Goal: Task Accomplishment & Management: Manage account settings

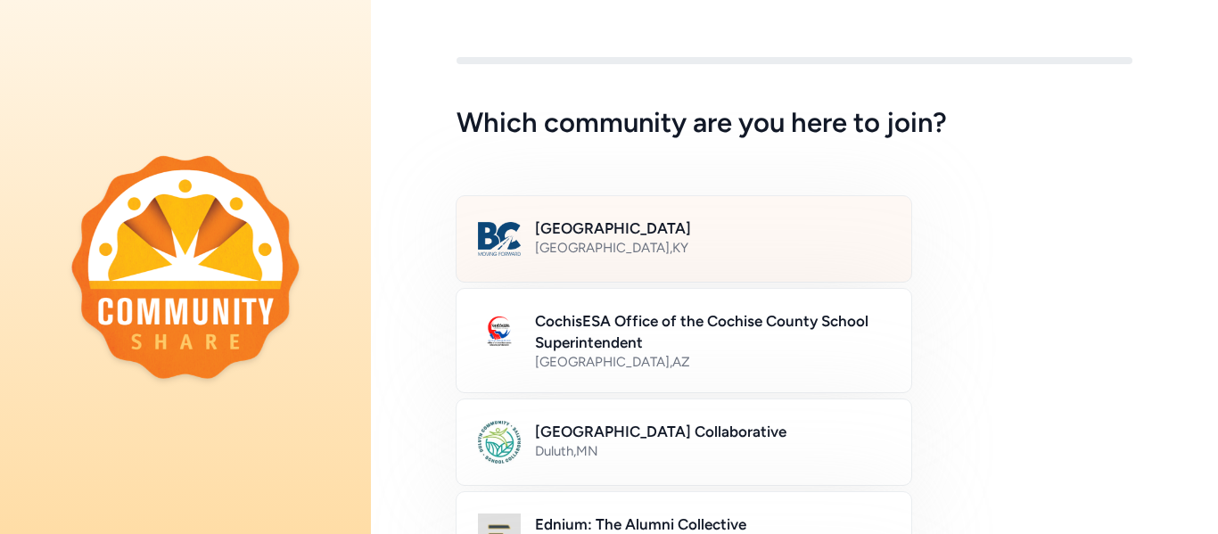
click at [746, 245] on div "[GEOGRAPHIC_DATA] , [GEOGRAPHIC_DATA]" at bounding box center [712, 248] width 355 height 18
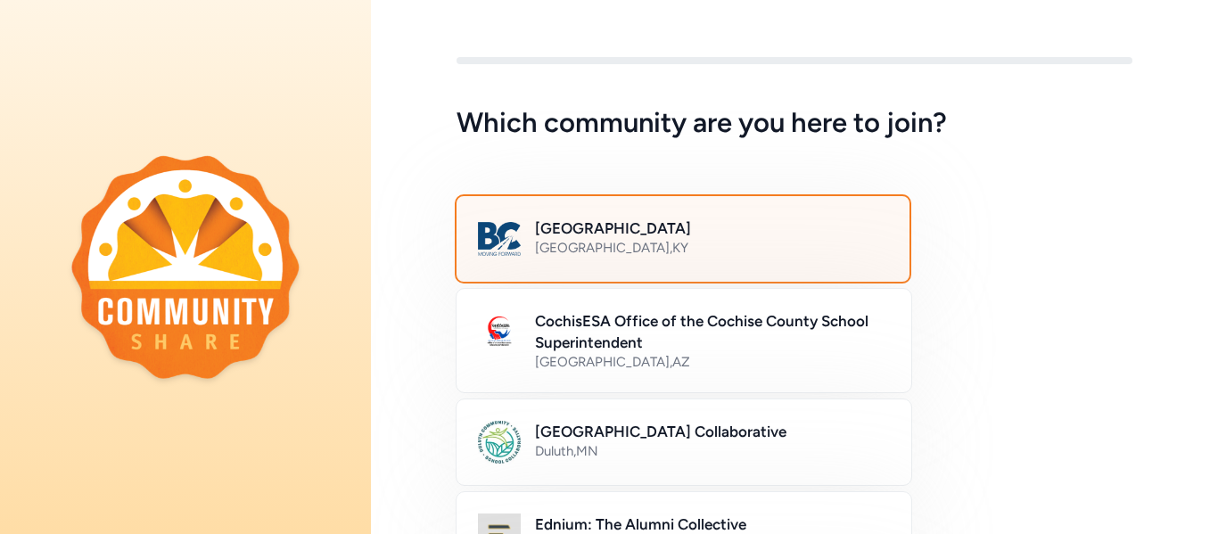
click at [644, 223] on h2 "[GEOGRAPHIC_DATA]" at bounding box center [711, 228] width 353 height 21
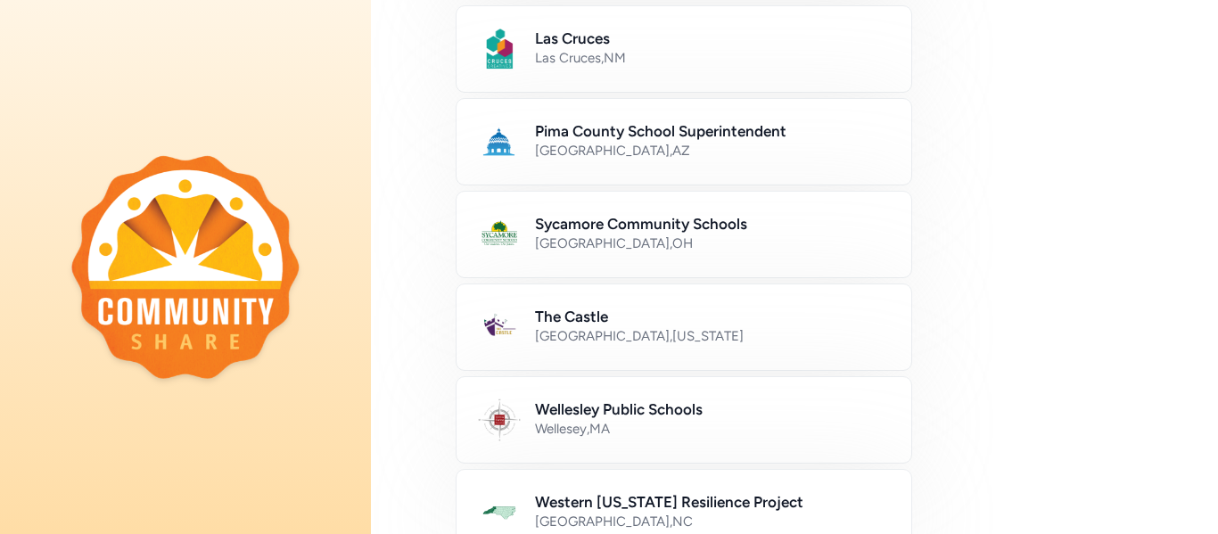
scroll to position [1171, 0]
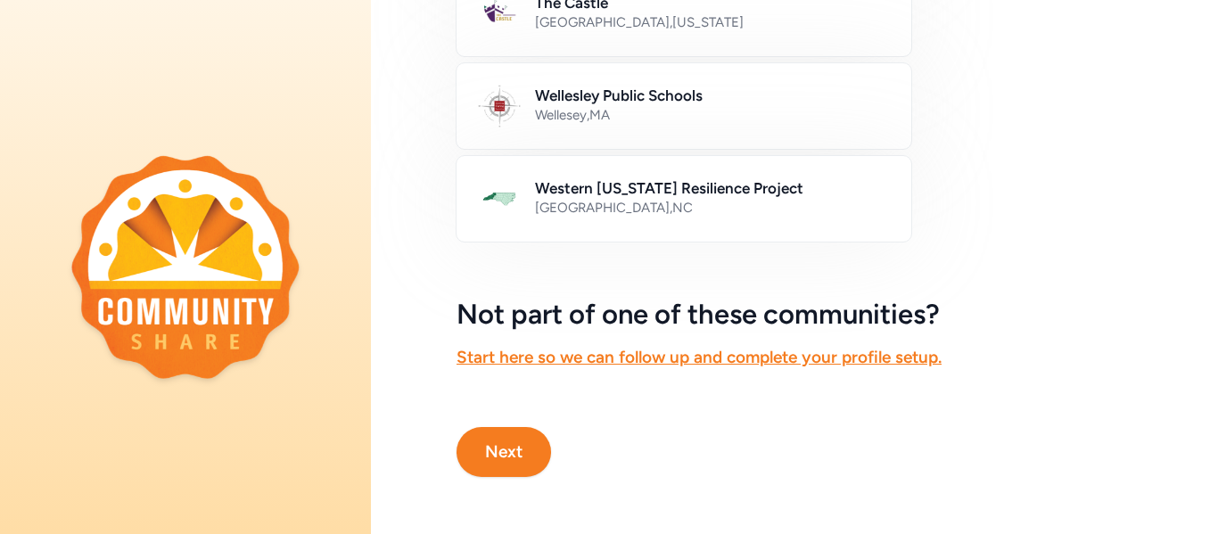
click at [522, 439] on button "Next" at bounding box center [504, 452] width 95 height 50
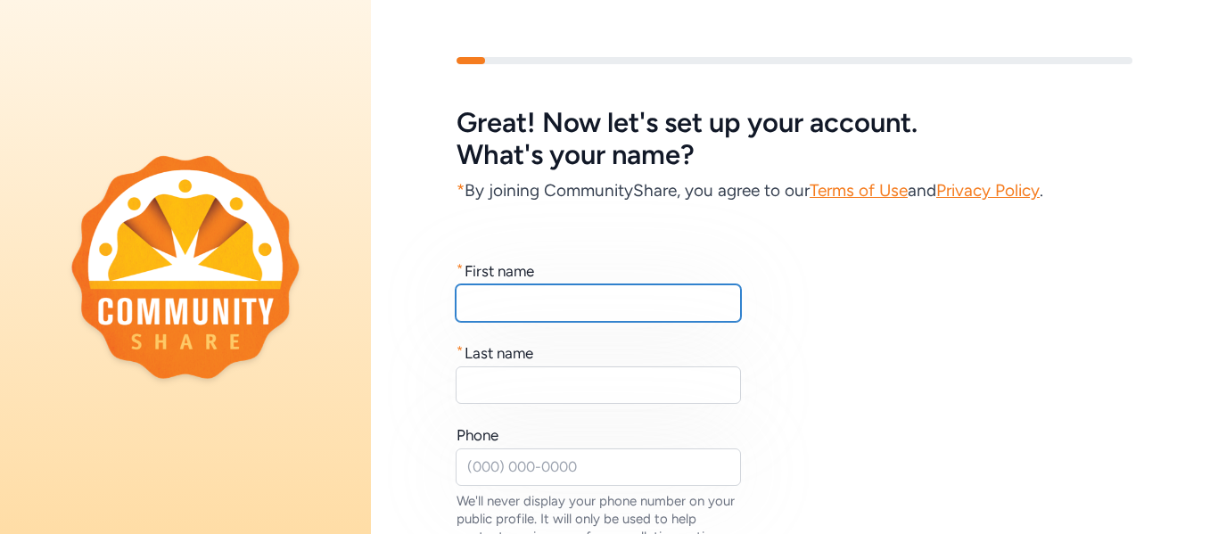
click at [551, 307] on input "text" at bounding box center [598, 302] width 285 height 37
type input "Brea"
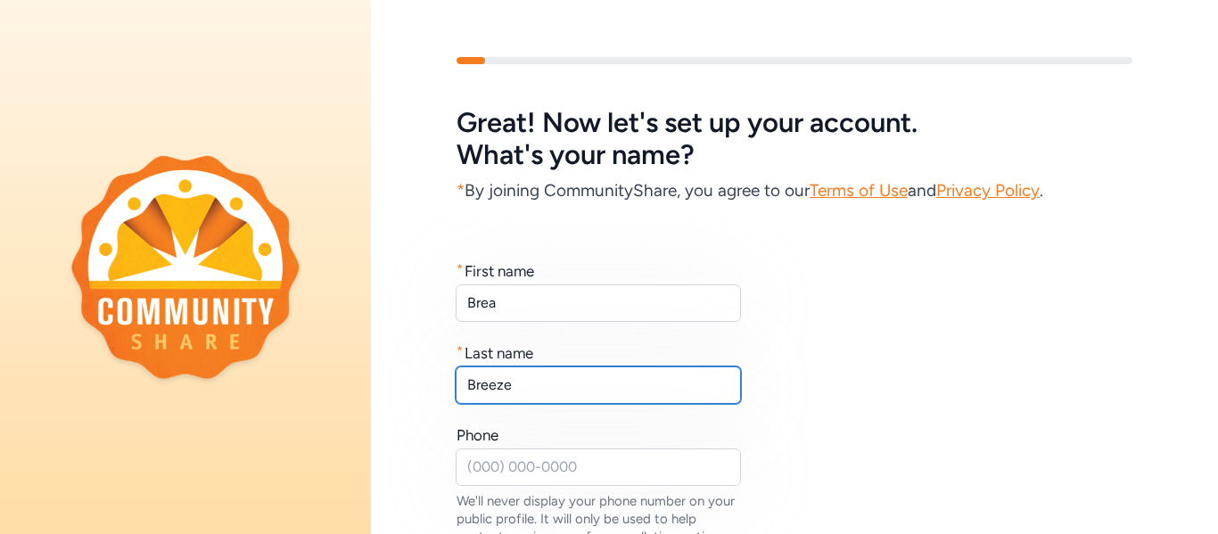
type input "Breeze"
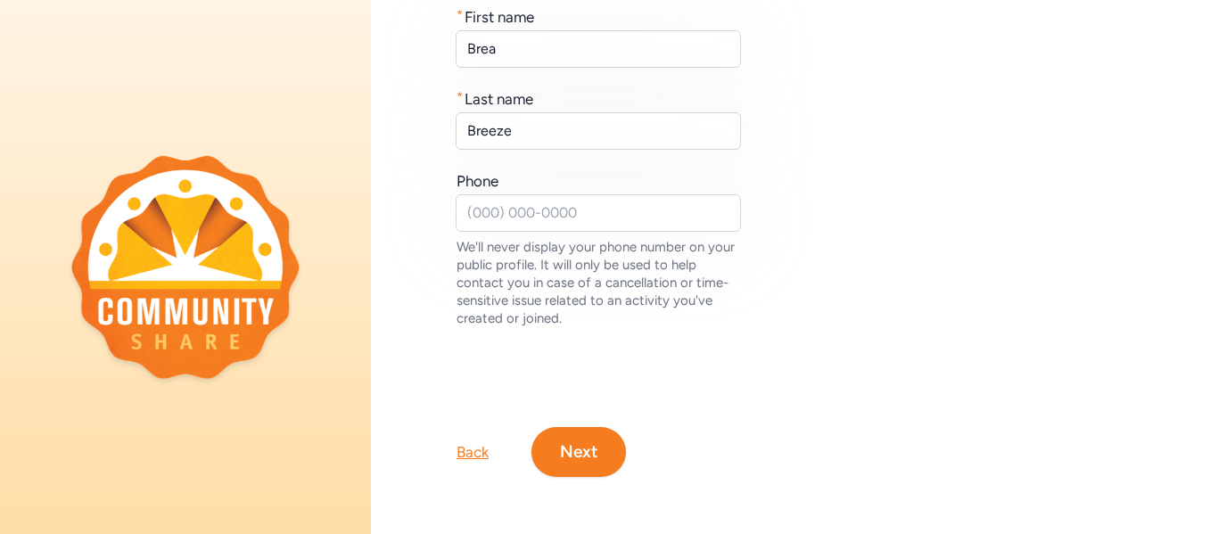
click at [588, 438] on button "Next" at bounding box center [578, 452] width 95 height 50
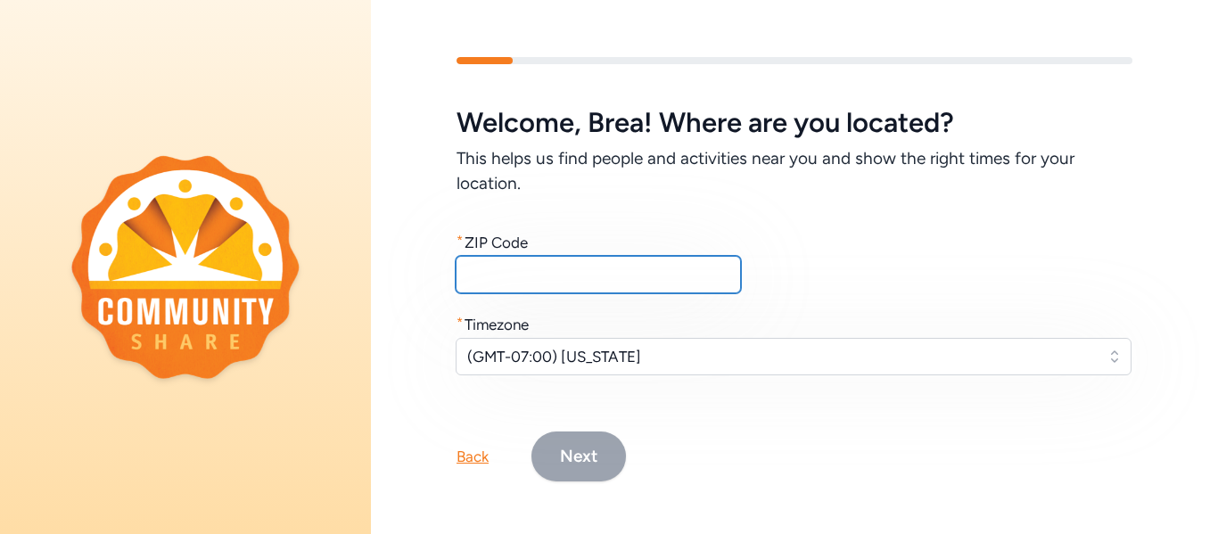
click at [598, 283] on input "text" at bounding box center [598, 274] width 285 height 37
type input "40165"
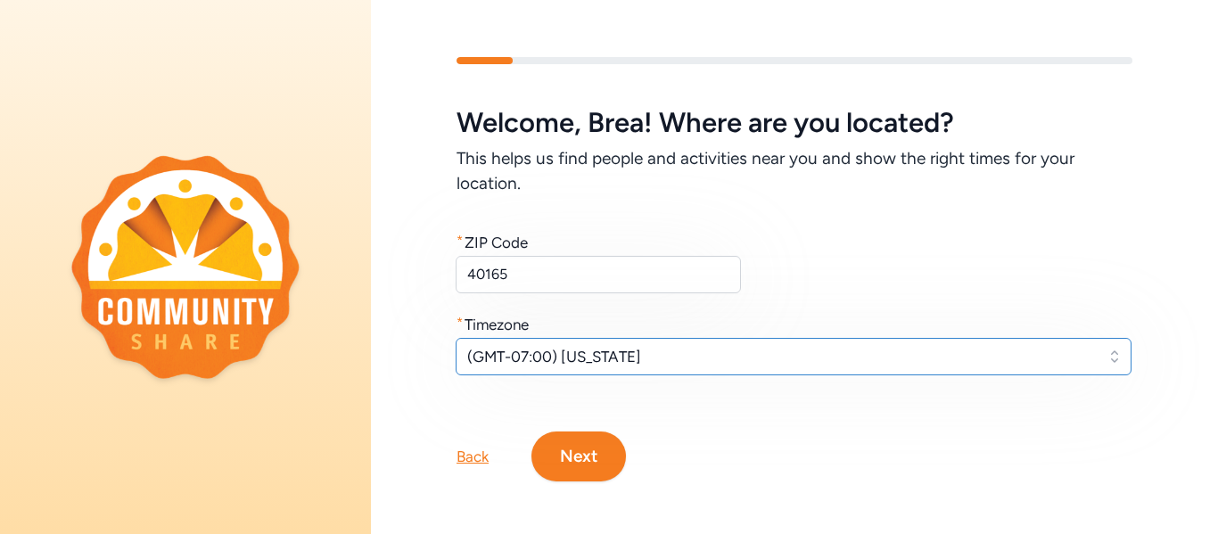
click at [595, 351] on span "(GMT-07:00) [US_STATE]" at bounding box center [781, 356] width 628 height 21
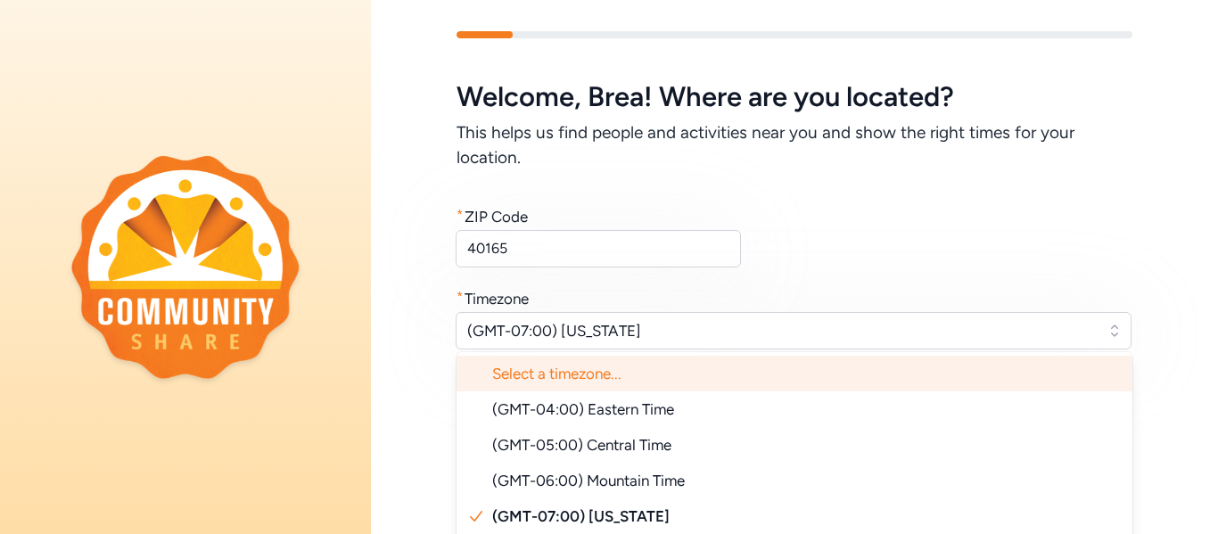
scroll to position [38, 0]
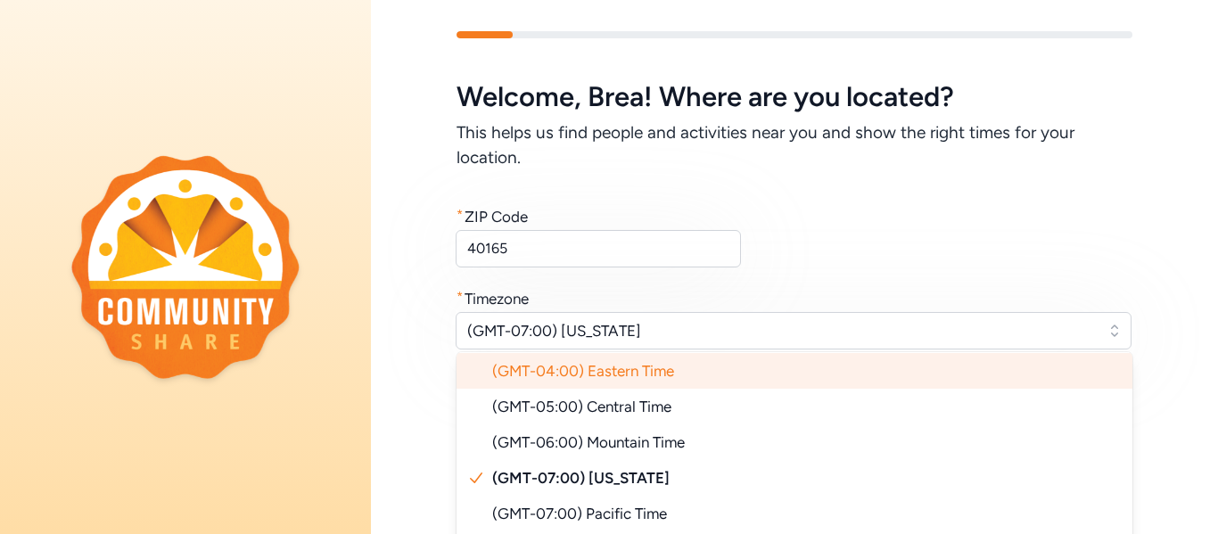
click at [605, 378] on span "(GMT-04:00) Eastern Time" at bounding box center [583, 371] width 182 height 18
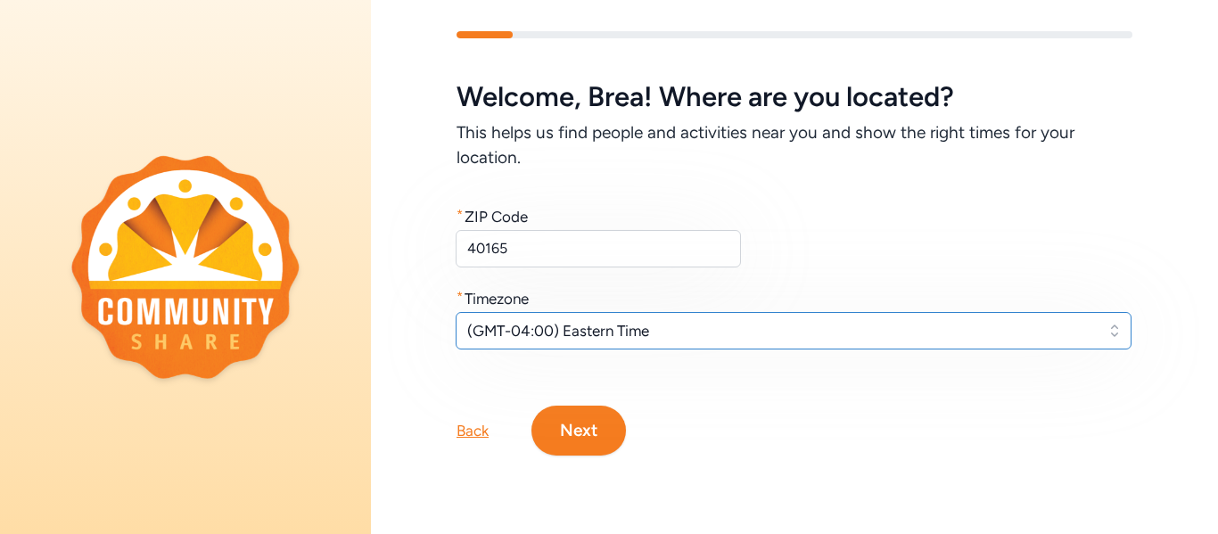
scroll to position [4, 0]
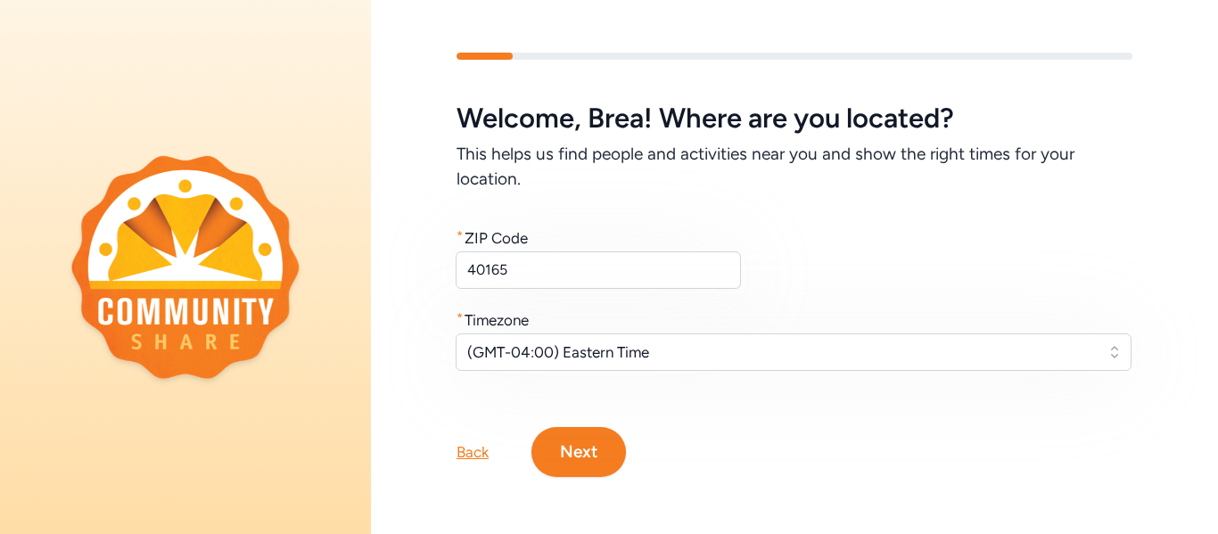
click at [596, 444] on button "Next" at bounding box center [578, 452] width 95 height 50
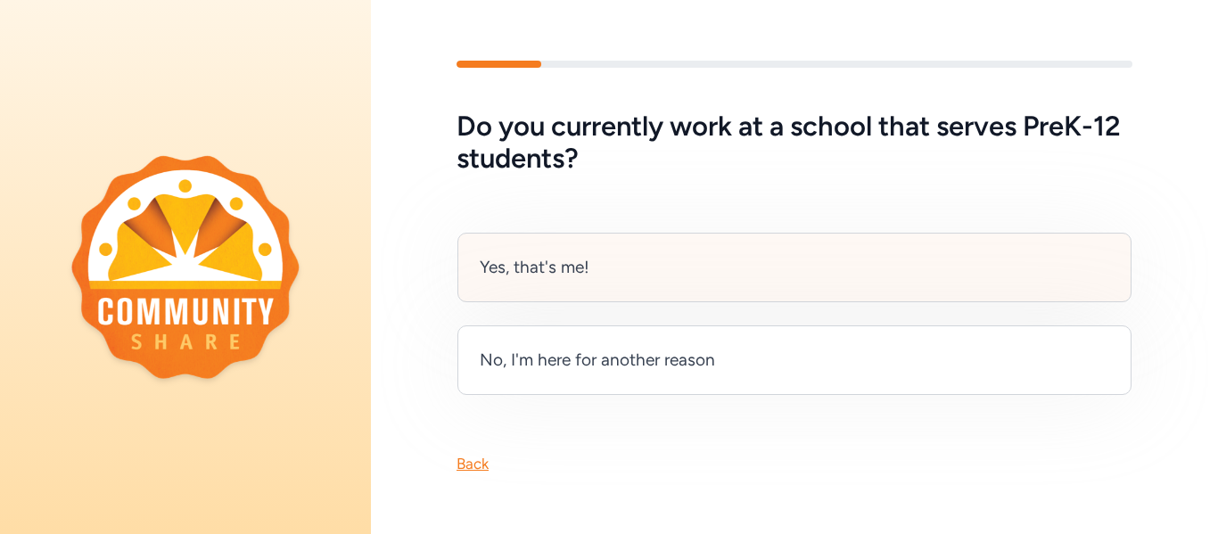
click at [671, 283] on div "Yes, that's me!" at bounding box center [794, 268] width 674 height 70
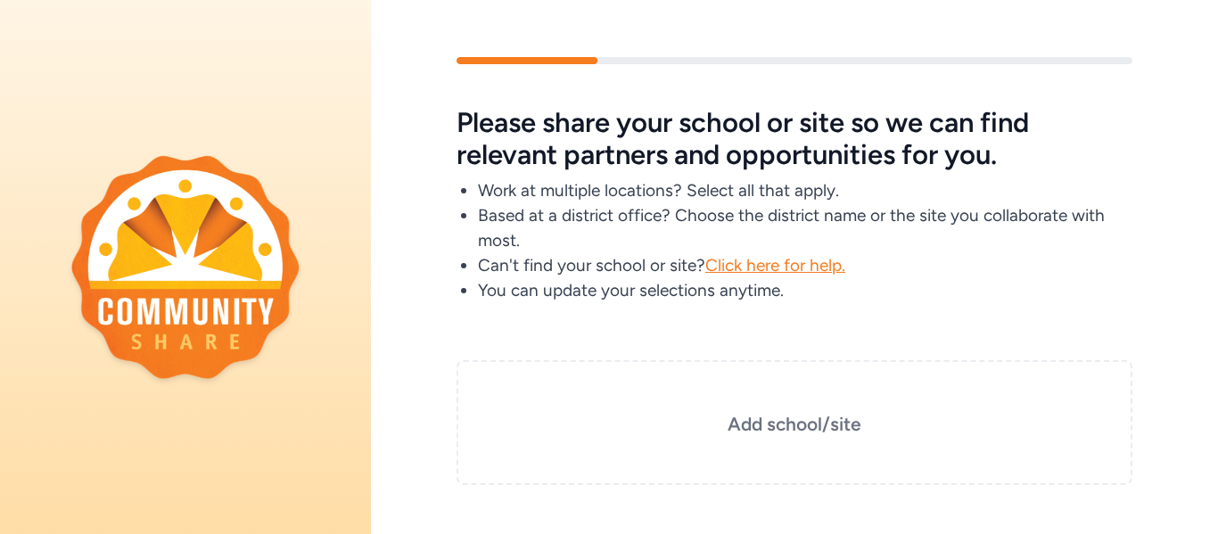
scroll to position [4, 0]
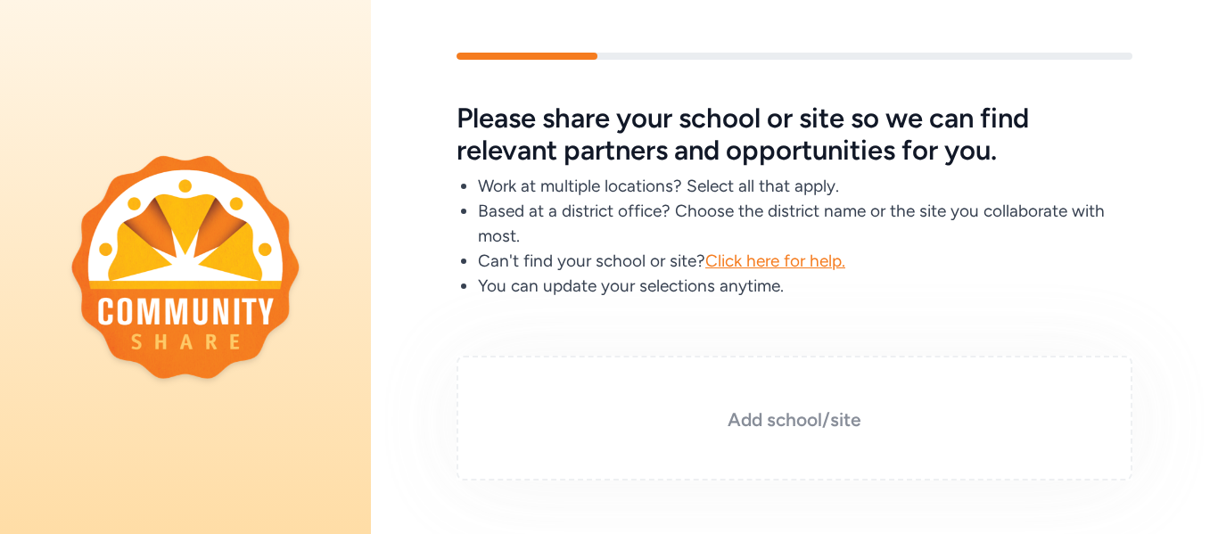
click at [835, 425] on h3 "Add school/site" at bounding box center [794, 419] width 587 height 25
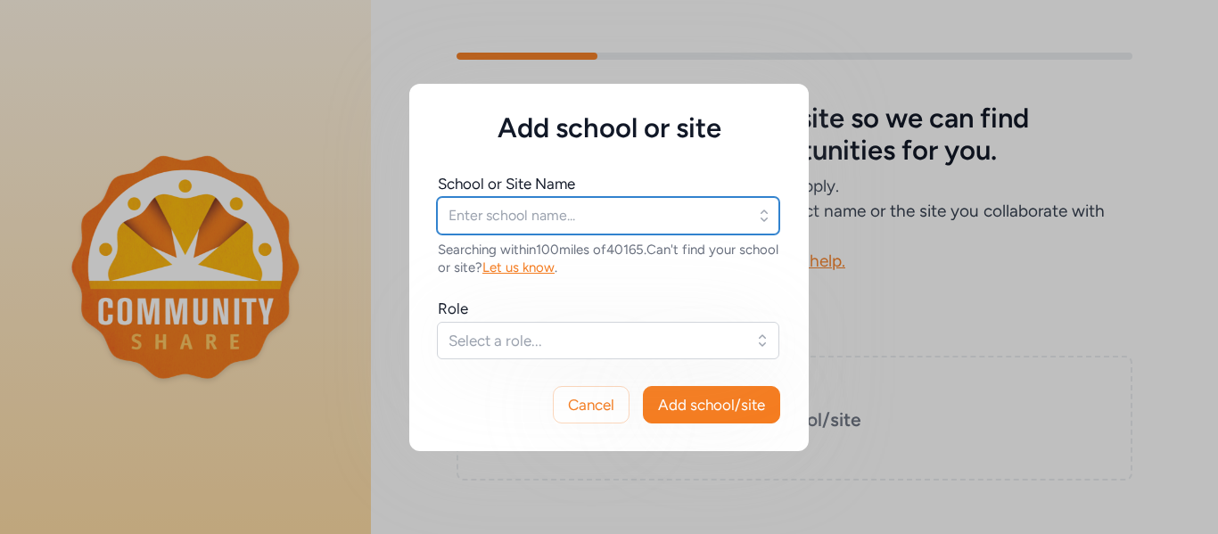
click at [574, 222] on input "text" at bounding box center [608, 215] width 342 height 37
type input "j"
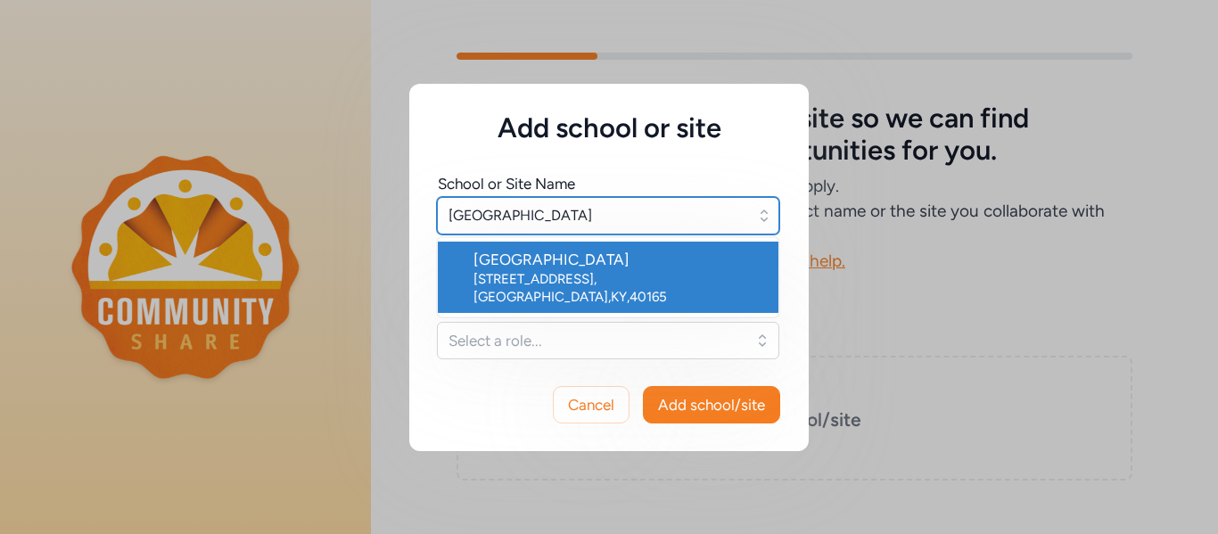
type input "[GEOGRAPHIC_DATA]"
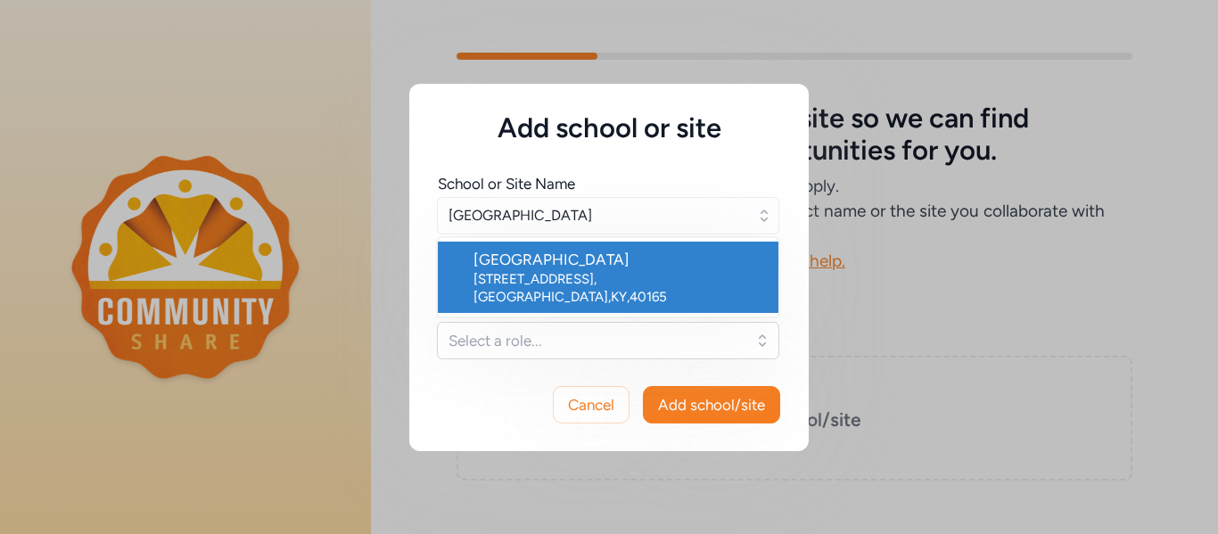
click at [576, 268] on div "[GEOGRAPHIC_DATA]" at bounding box center [618, 259] width 291 height 21
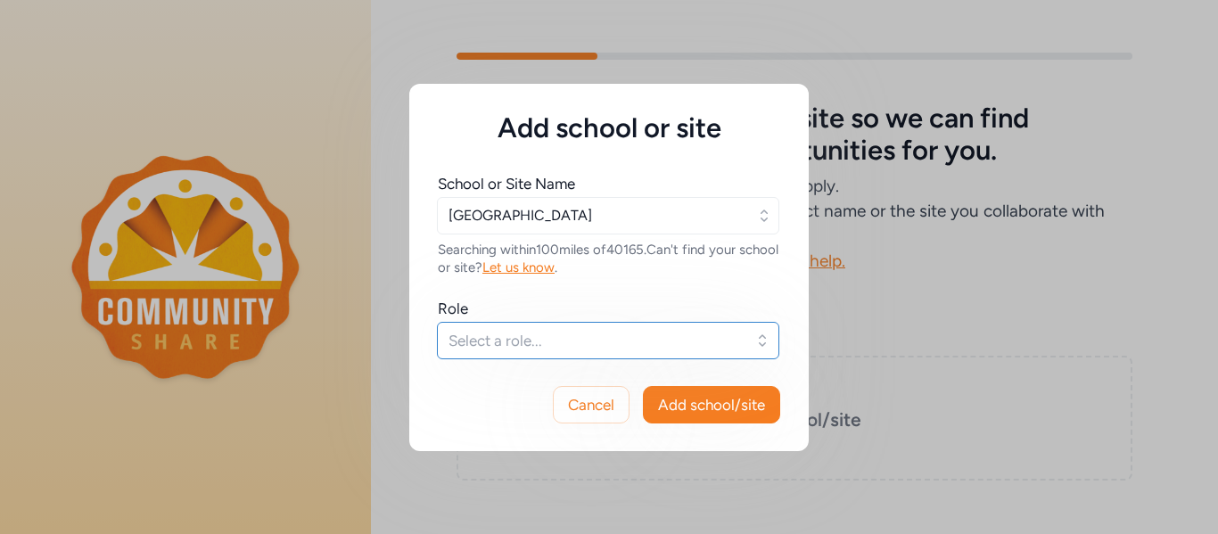
click at [522, 345] on span "Select a role..." at bounding box center [595, 340] width 294 height 21
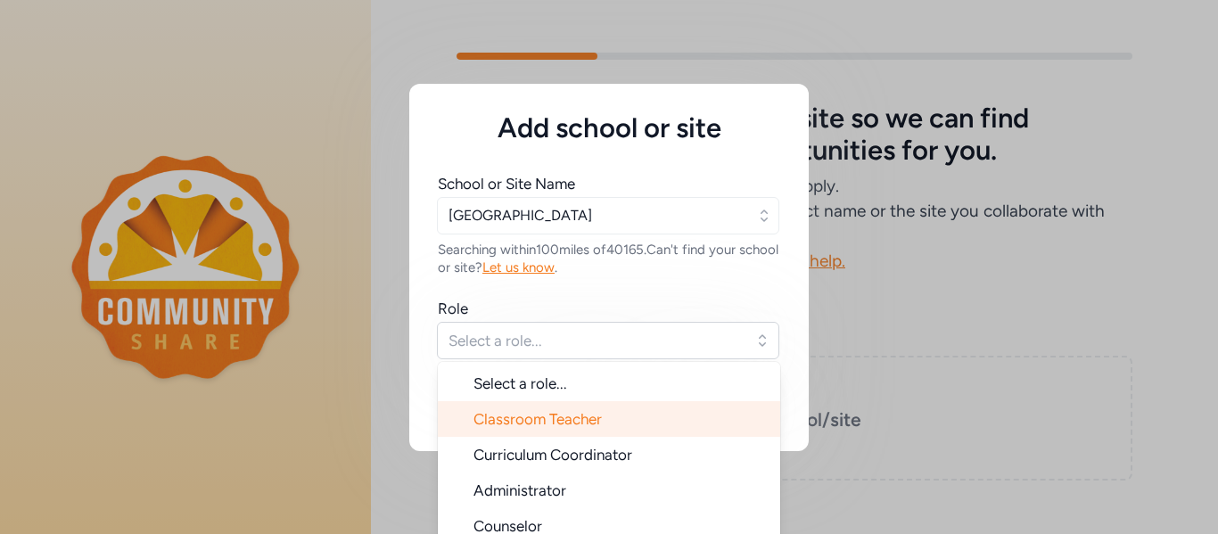
click at [534, 423] on span "Classroom Teacher" at bounding box center [537, 419] width 128 height 18
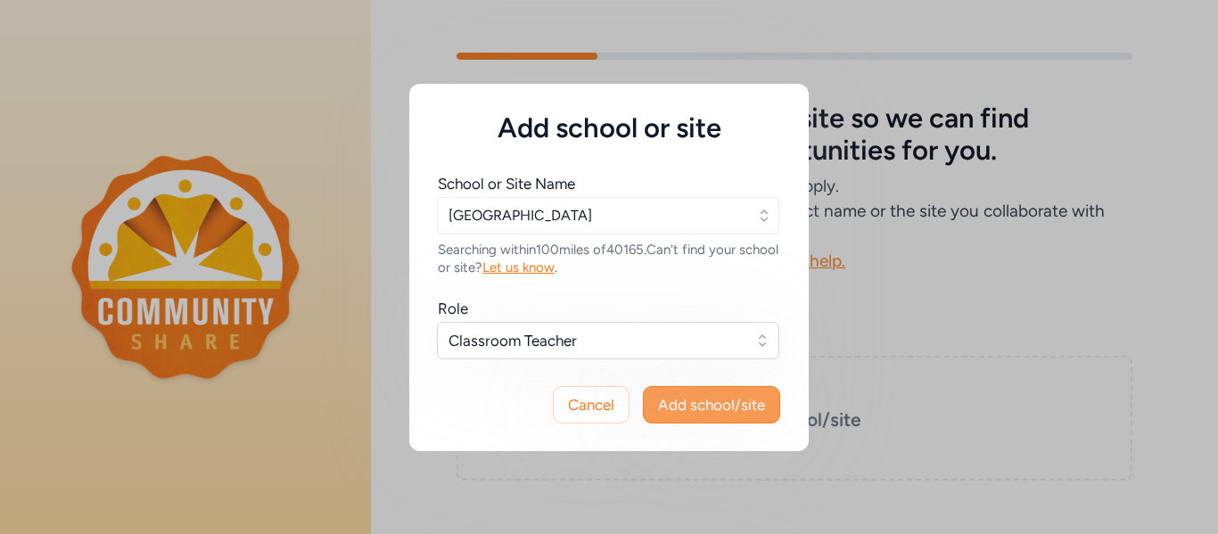
click at [750, 401] on span "Add school/site" at bounding box center [711, 404] width 107 height 21
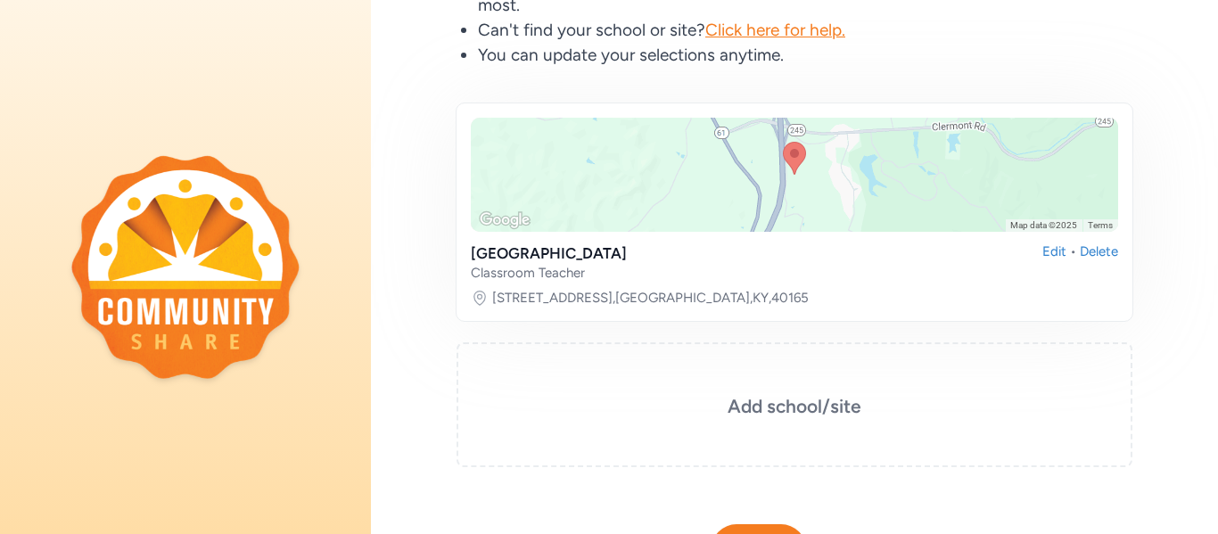
scroll to position [238, 0]
click at [748, 333] on div "Keyboard shortcuts Map Data Map data ©2025 Map data ©2025 1 km Click to toggle …" at bounding box center [795, 283] width 676 height 364
click at [718, 271] on div "[GEOGRAPHIC_DATA] Classroom Teacher Edit • [GEOGRAPHIC_DATA]" at bounding box center [794, 259] width 647 height 39
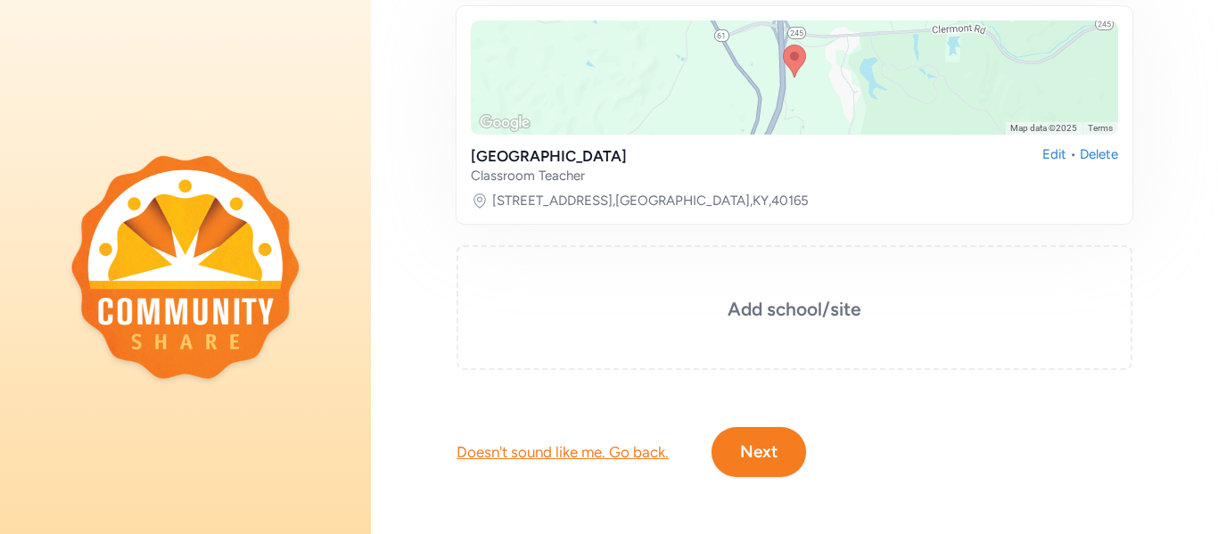
click at [769, 446] on button "Next" at bounding box center [759, 452] width 95 height 50
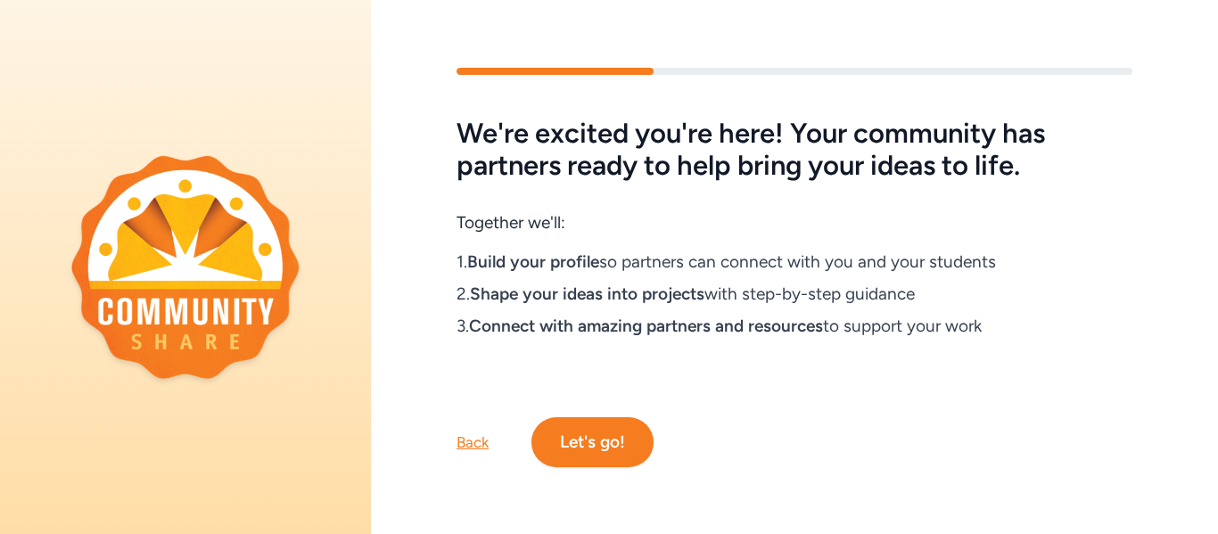
click at [596, 443] on button "Let's go!" at bounding box center [592, 442] width 122 height 50
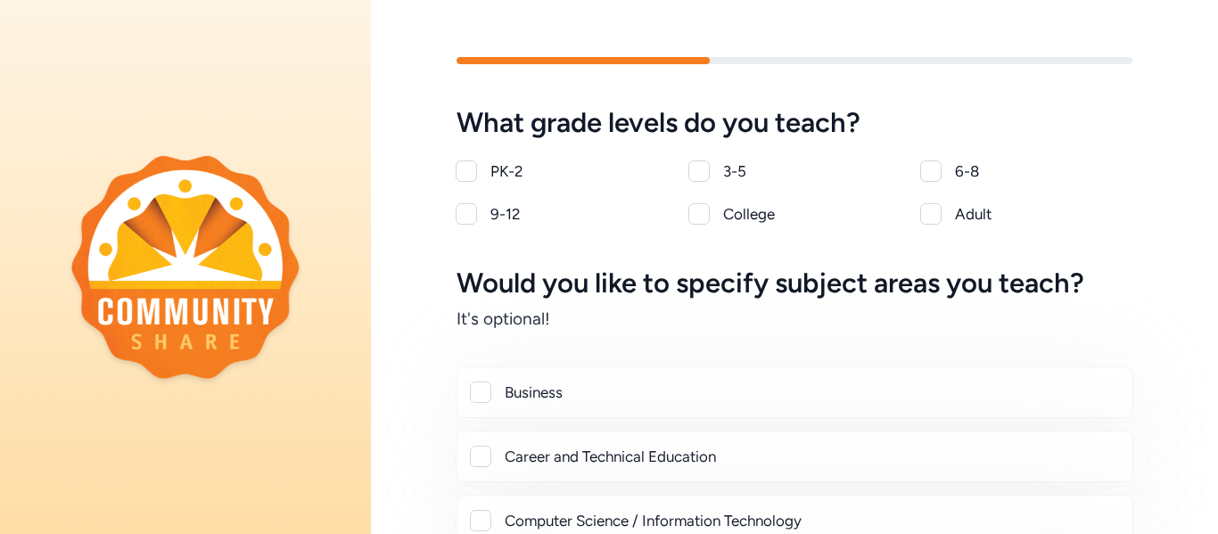
click at [926, 168] on div at bounding box center [930, 170] width 21 height 21
checkbox input "true"
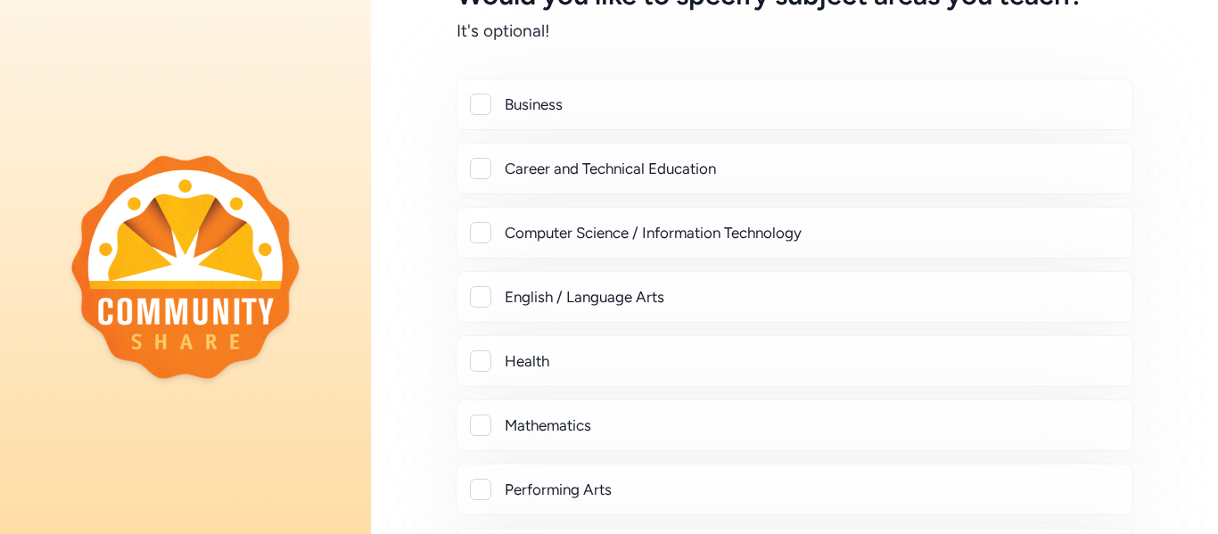
scroll to position [289, 0]
click at [605, 306] on div "English / Language Arts" at bounding box center [811, 295] width 613 height 21
checkbox input "true"
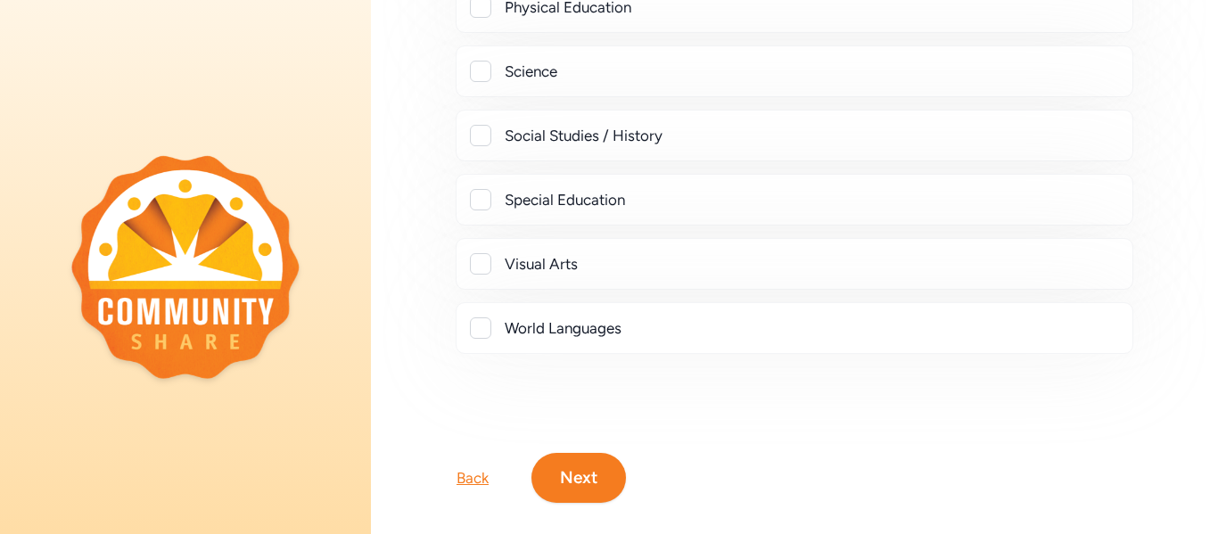
scroll to position [905, 0]
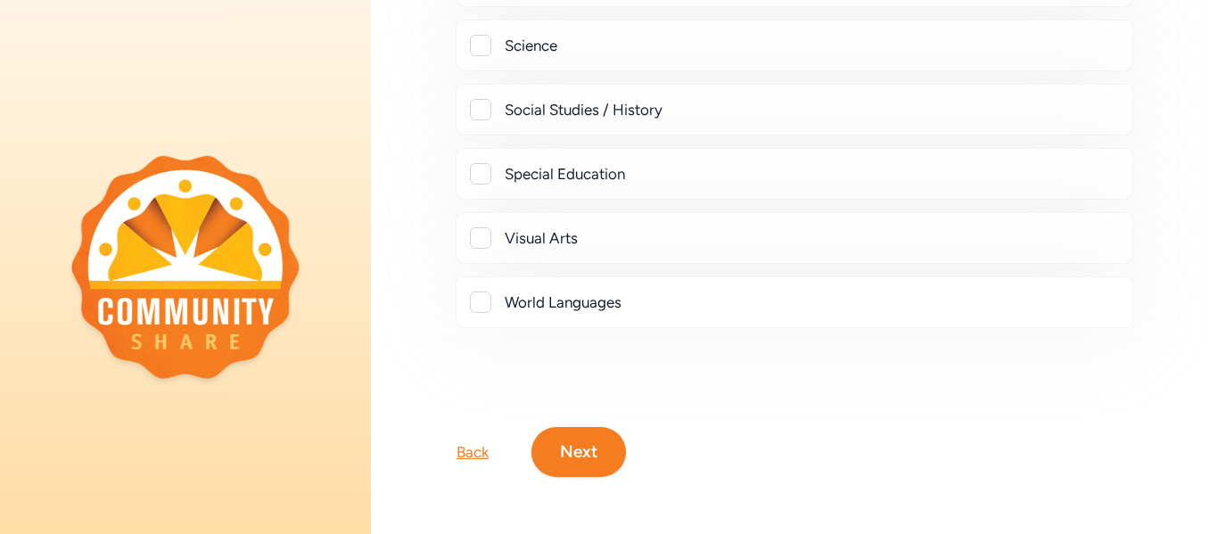
click at [590, 456] on button "Next" at bounding box center [578, 452] width 95 height 50
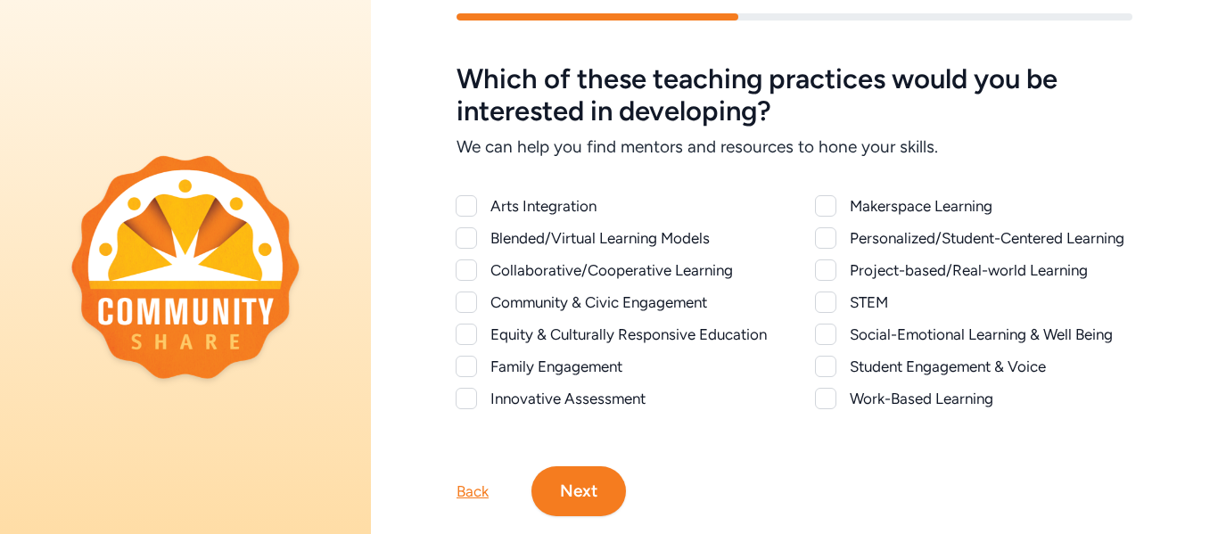
scroll to position [53, 0]
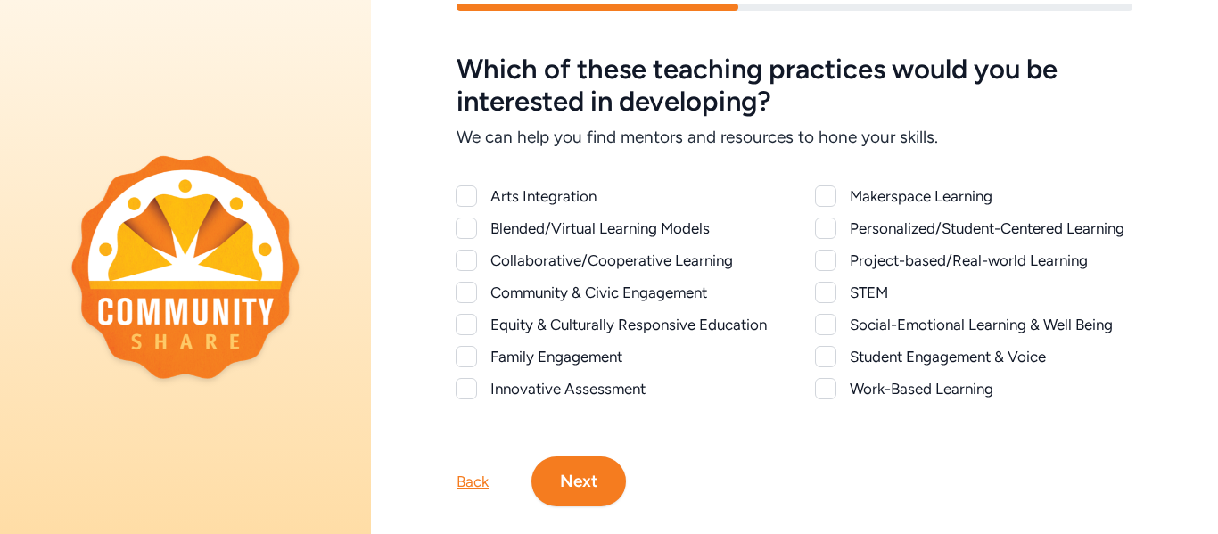
click at [464, 288] on div at bounding box center [466, 292] width 21 height 21
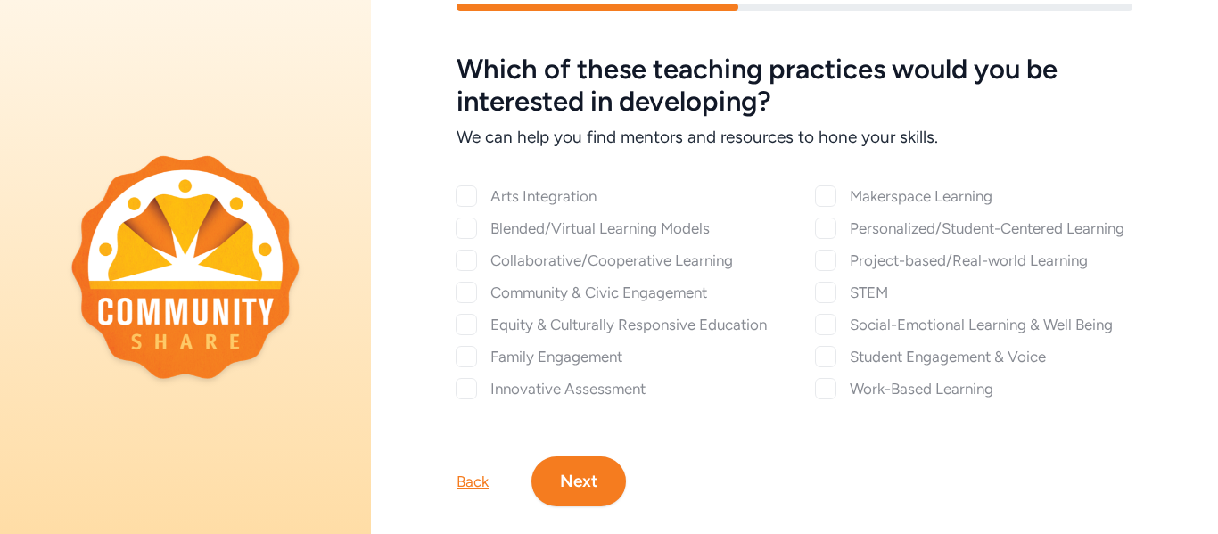
checkbox input "true"
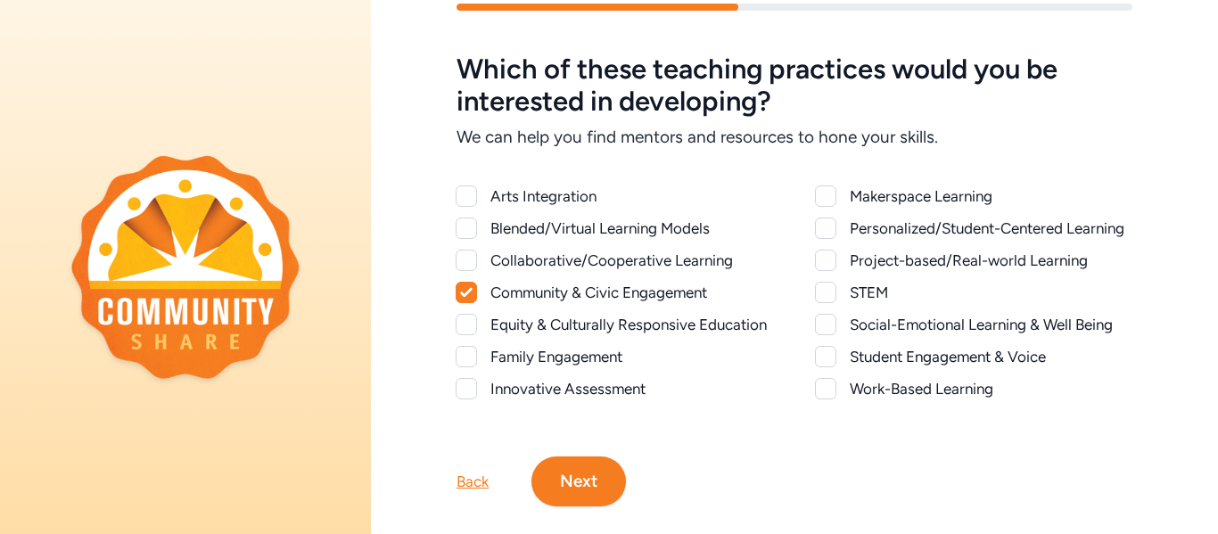
click at [464, 325] on div at bounding box center [466, 324] width 21 height 21
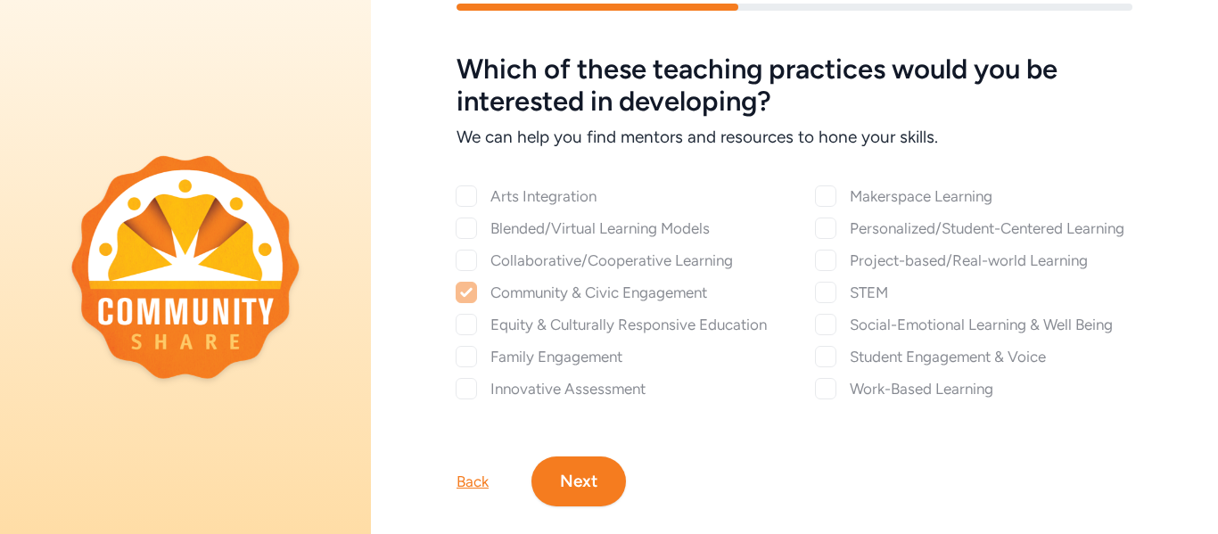
checkbox input "true"
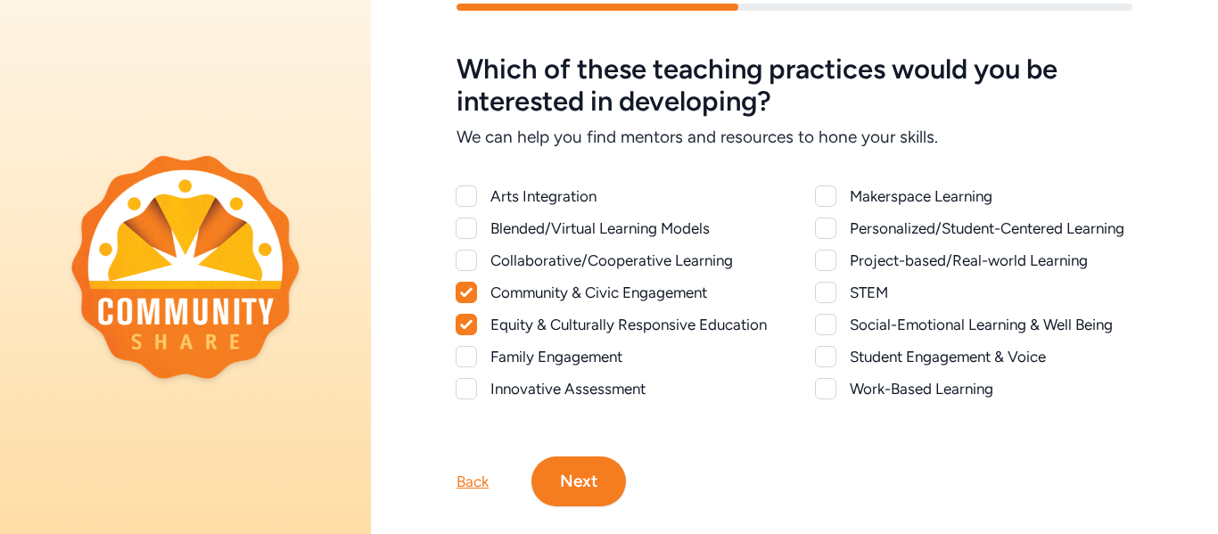
click at [821, 326] on div at bounding box center [825, 324] width 21 height 21
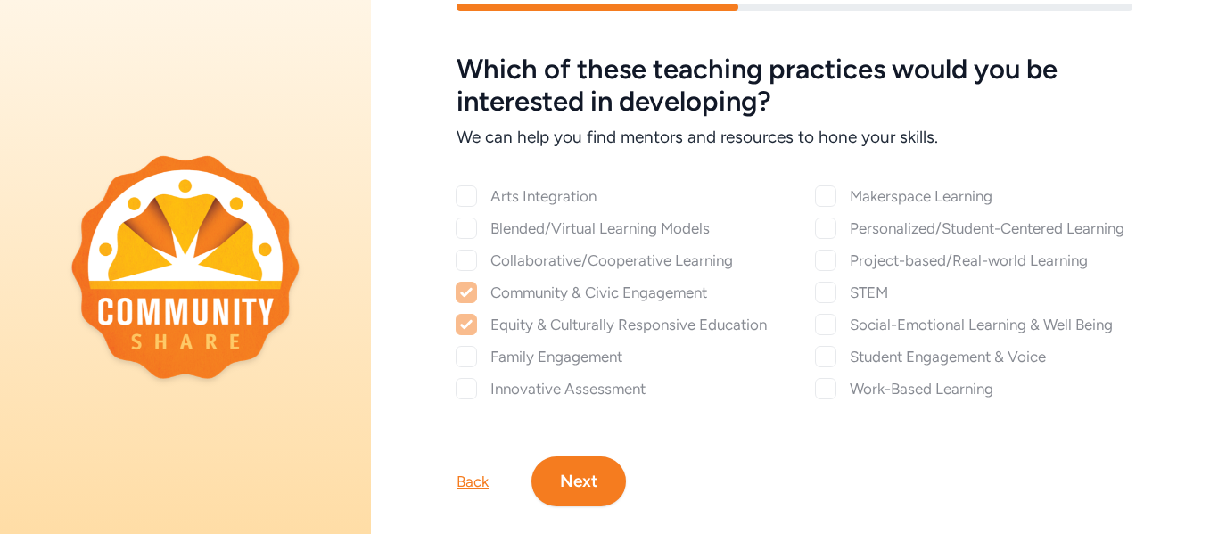
checkbox input "true"
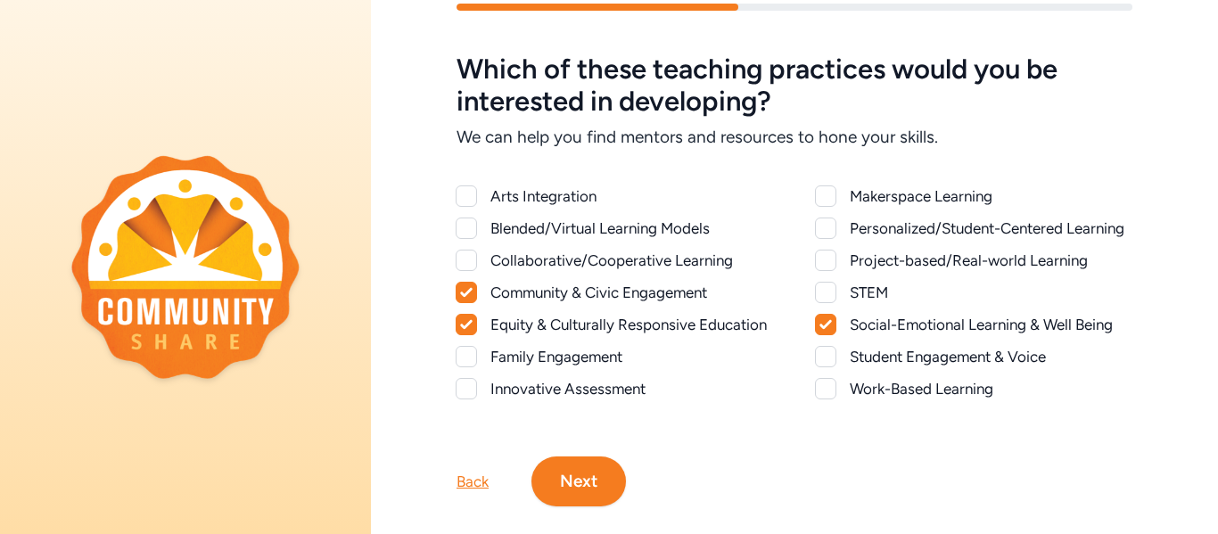
click at [820, 358] on div at bounding box center [825, 356] width 21 height 21
checkbox input "true"
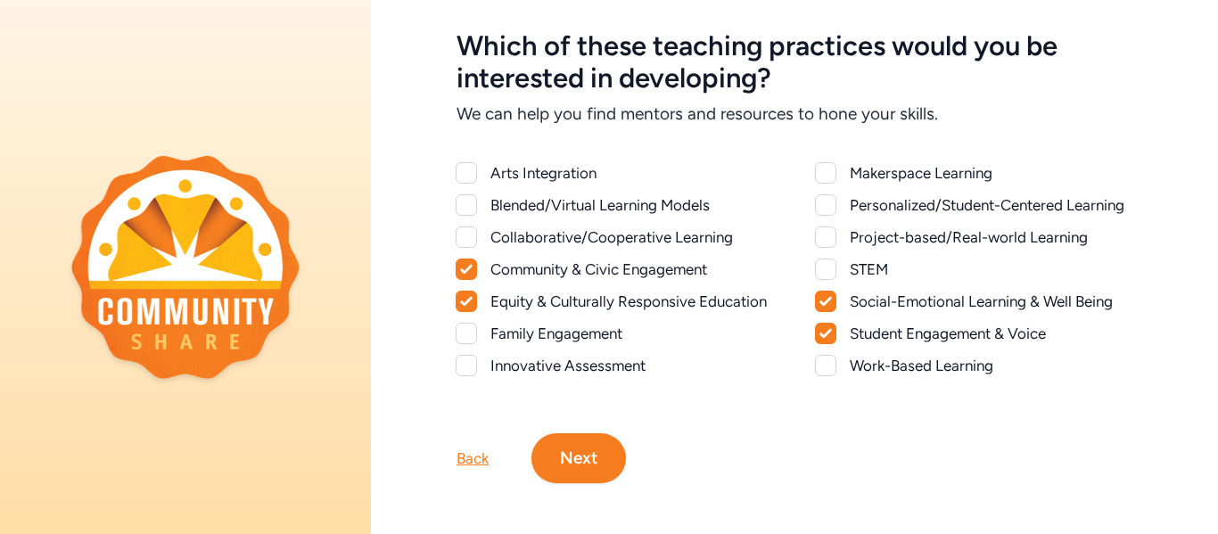
scroll to position [83, 0]
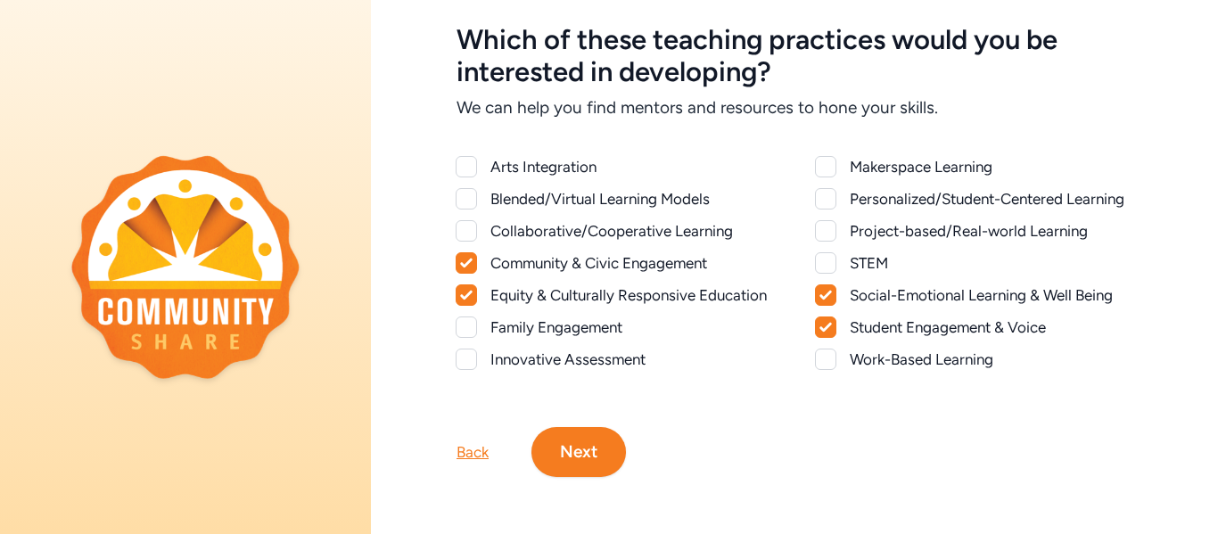
click at [819, 200] on div at bounding box center [825, 198] width 21 height 21
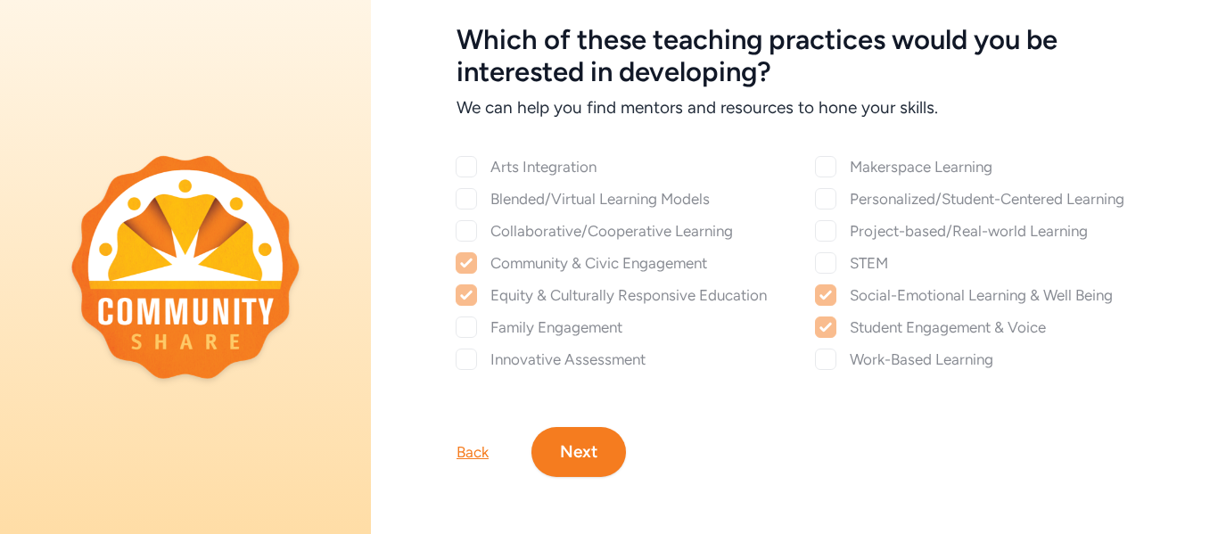
click at [583, 450] on button "Next" at bounding box center [578, 452] width 95 height 50
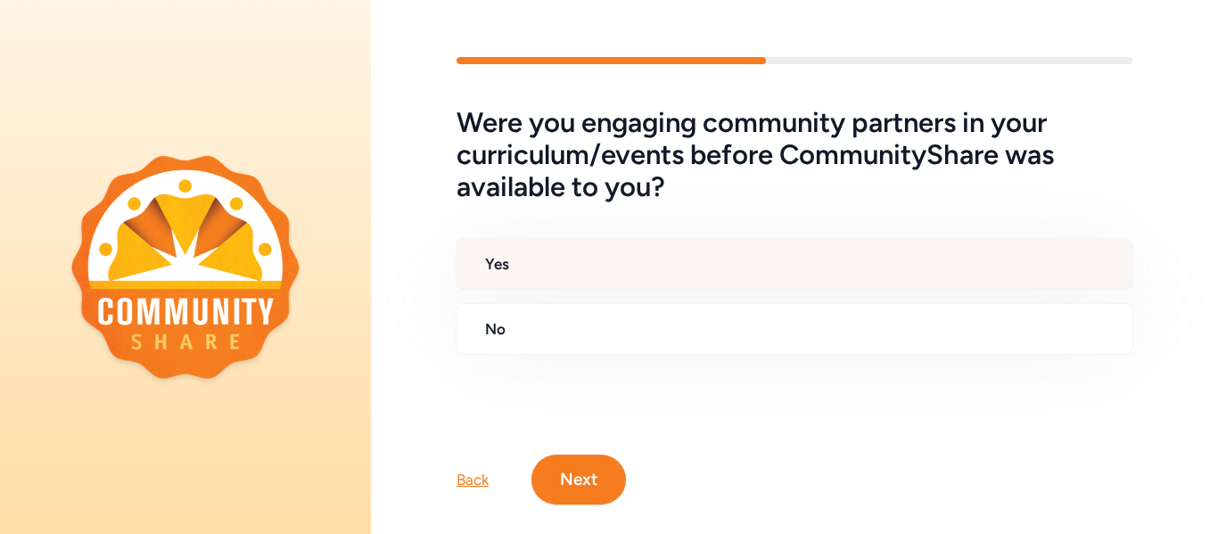
click at [585, 277] on div "Yes" at bounding box center [795, 264] width 678 height 52
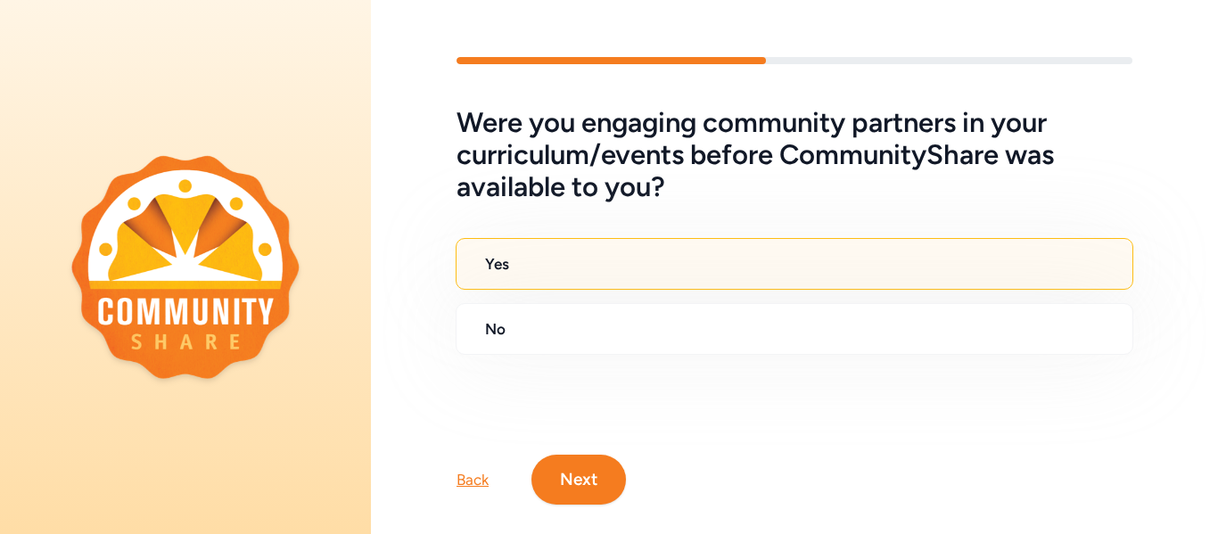
click at [568, 478] on button "Next" at bounding box center [578, 480] width 95 height 50
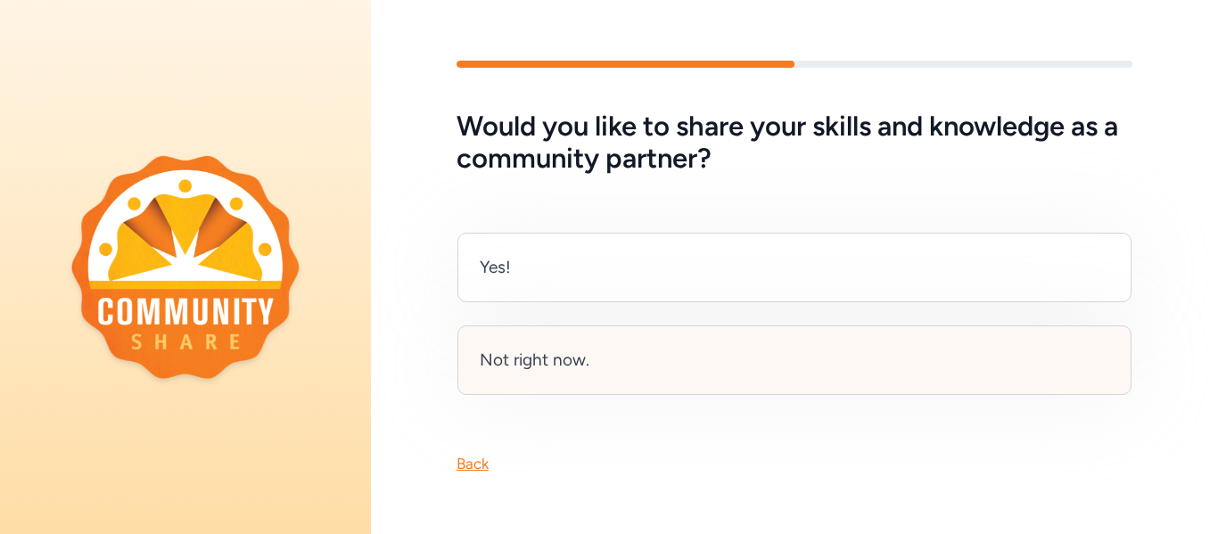
click at [535, 341] on div "Not right now." at bounding box center [794, 360] width 674 height 70
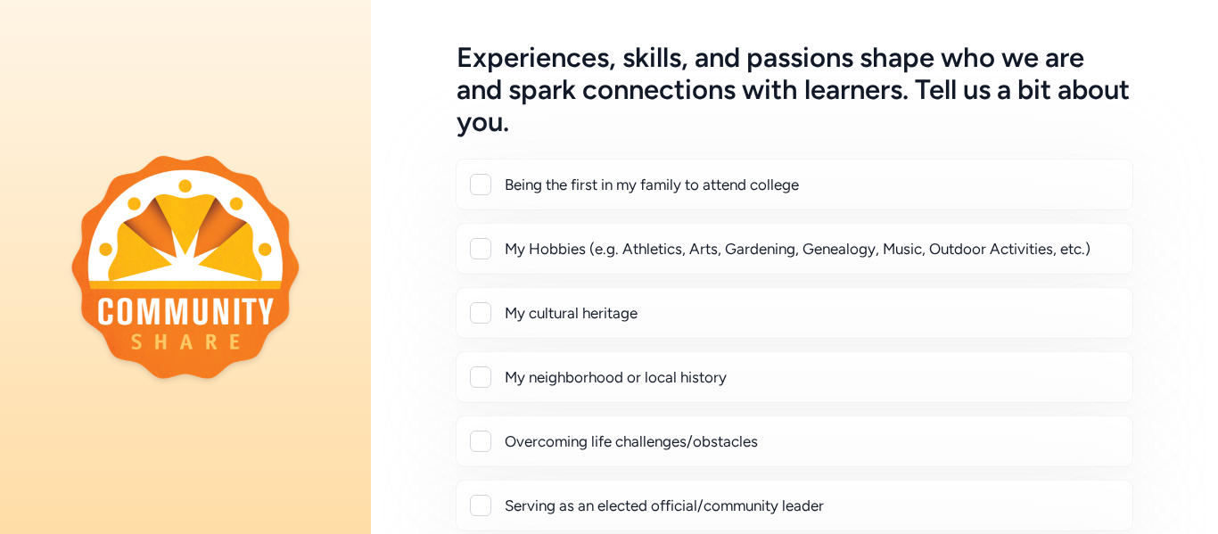
scroll to position [66, 0]
click at [622, 191] on div "Being the first in my family to attend college" at bounding box center [811, 183] width 613 height 21
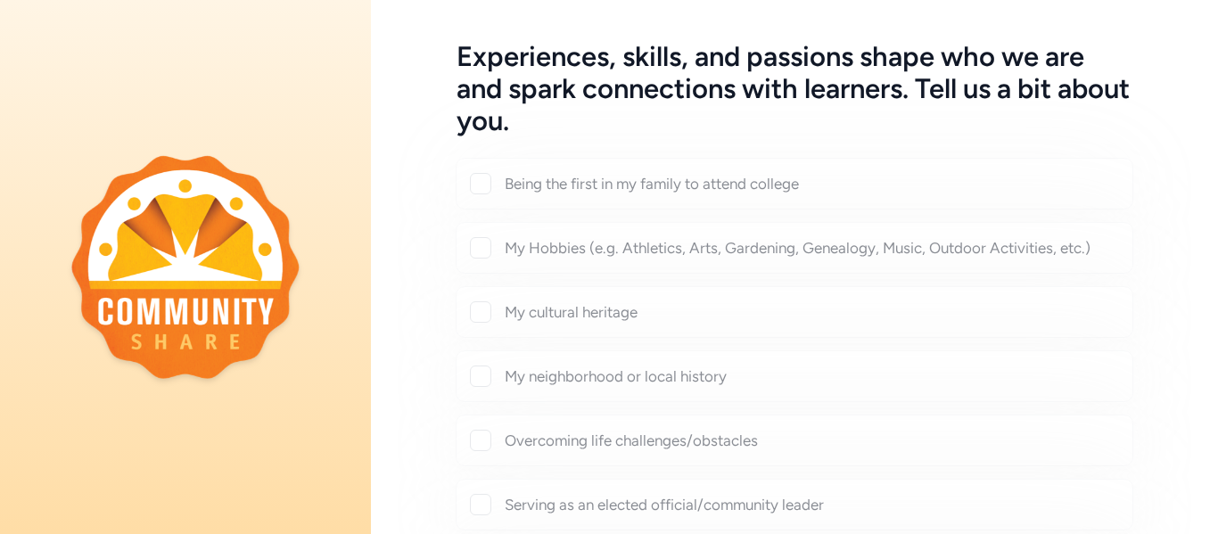
checkbox input "true"
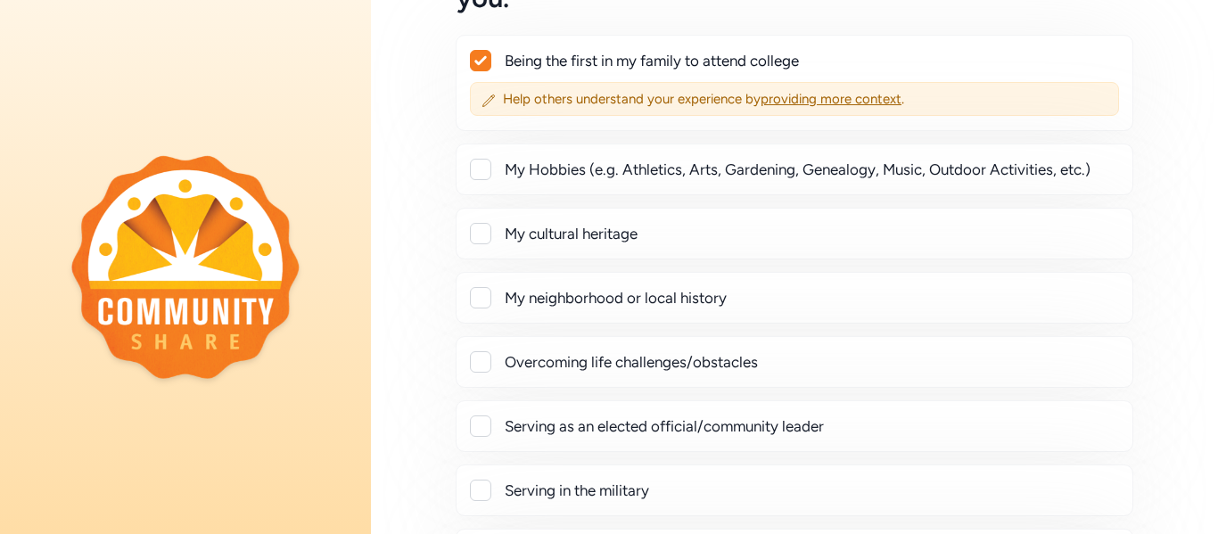
scroll to position [196, 0]
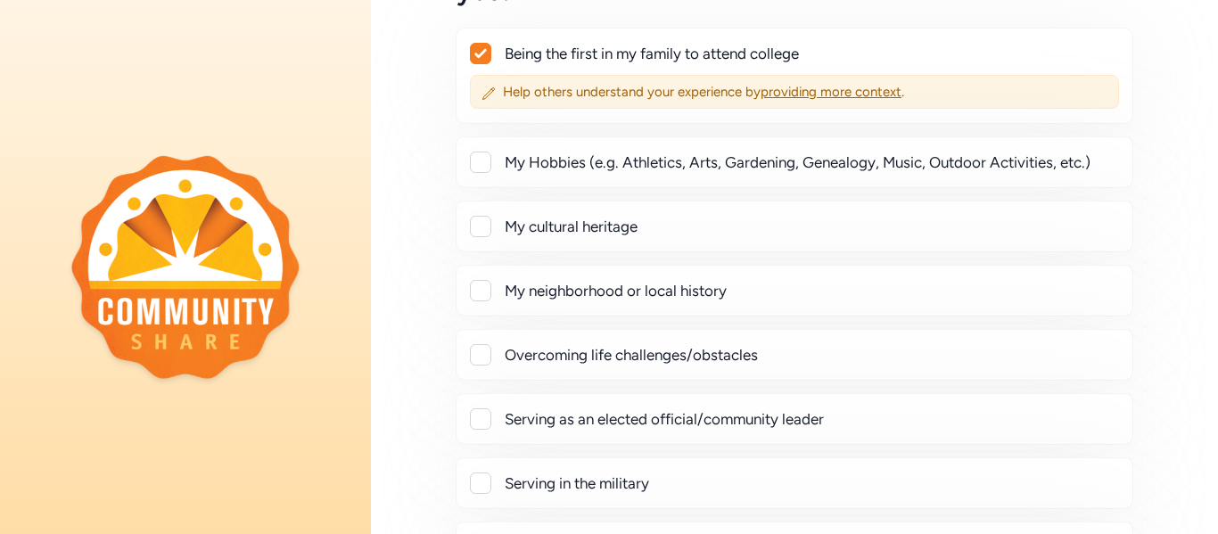
click at [594, 159] on div "My Hobbies (e.g. Athletics, Arts, Gardening, Genealogy, Music, Outdoor Activiti…" at bounding box center [811, 162] width 613 height 21
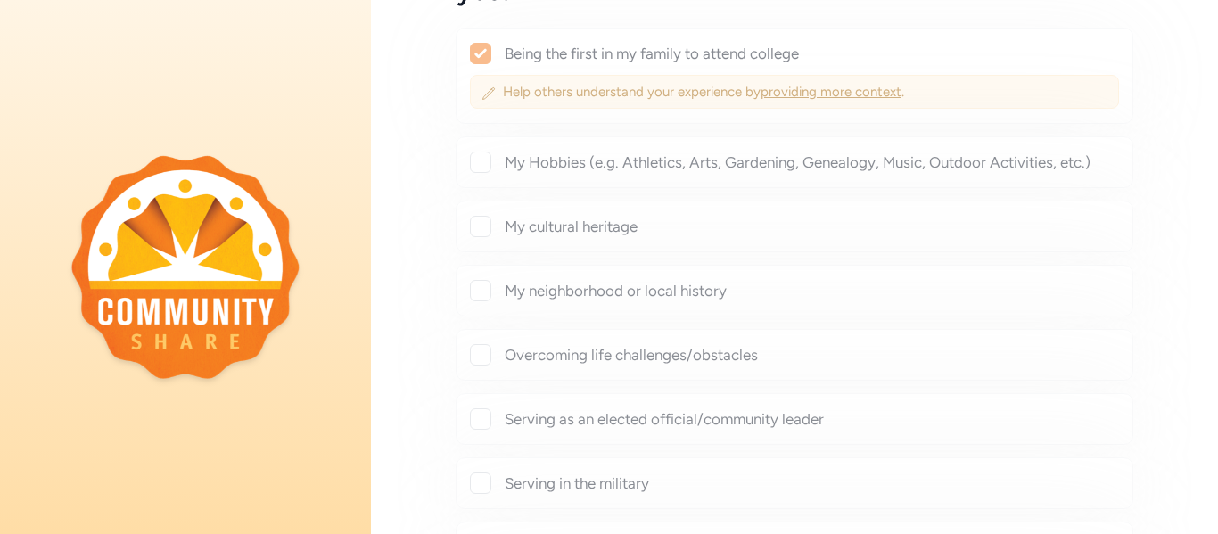
checkbox input "true"
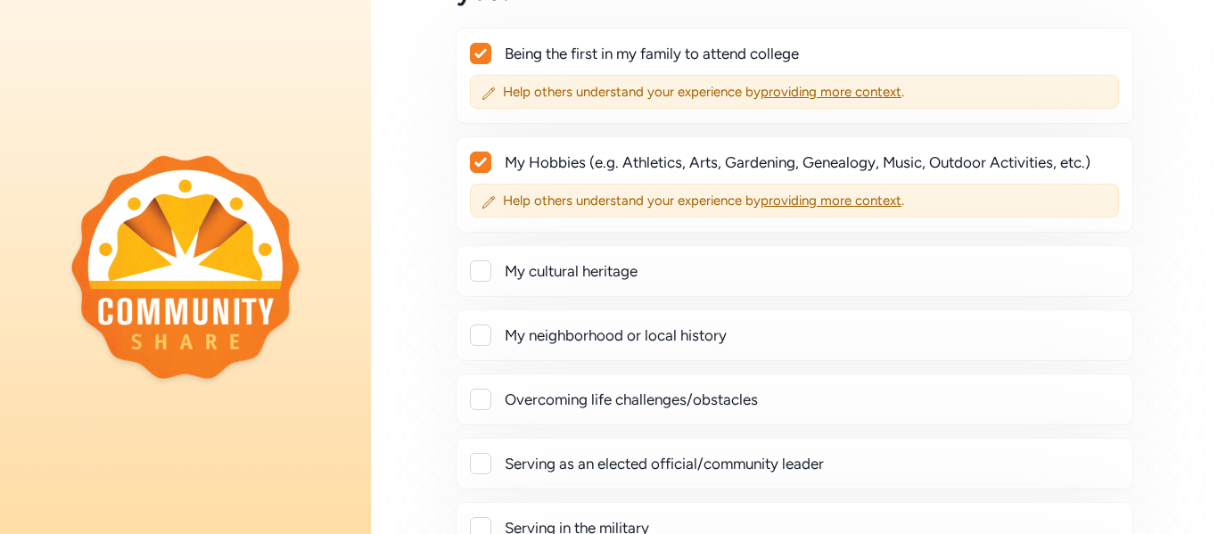
click at [530, 396] on div "Overcoming life challenges/obstacles" at bounding box center [811, 399] width 613 height 21
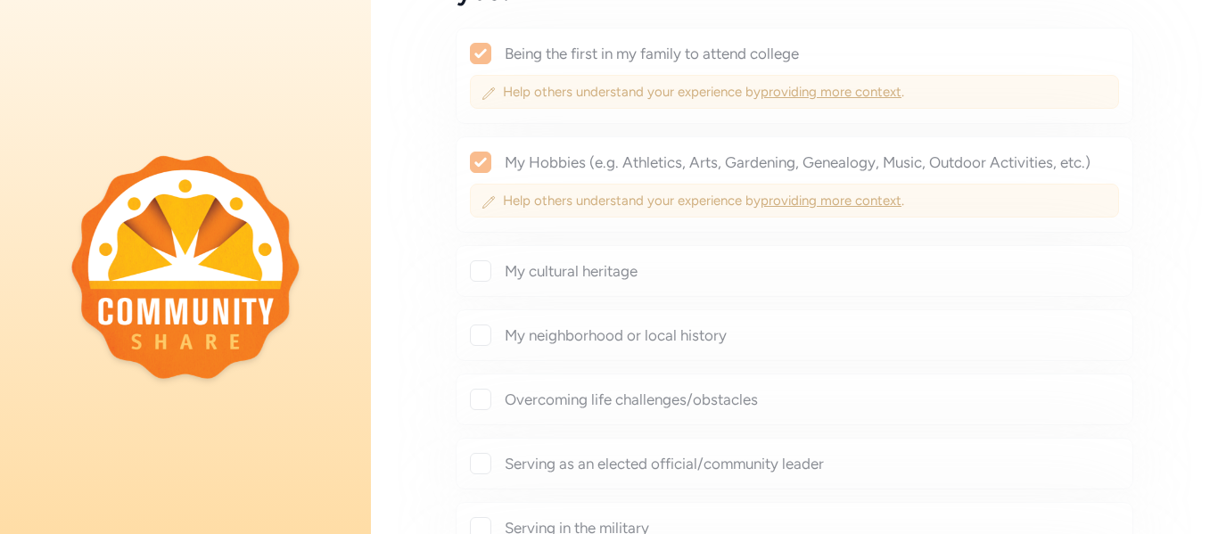
checkbox input "true"
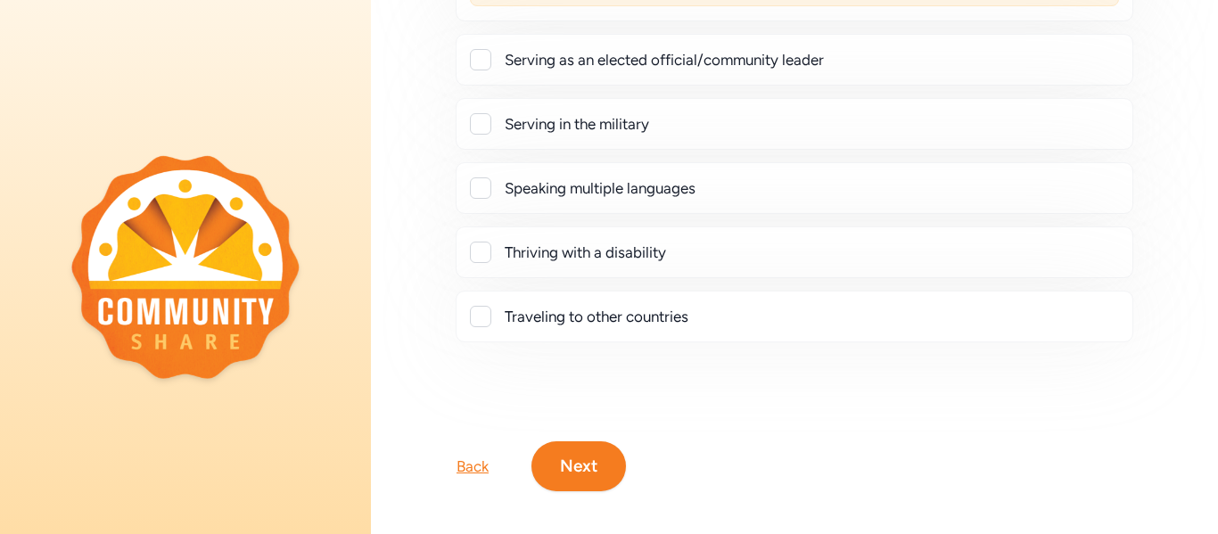
scroll to position [646, 0]
click at [572, 466] on button "Next" at bounding box center [578, 465] width 95 height 50
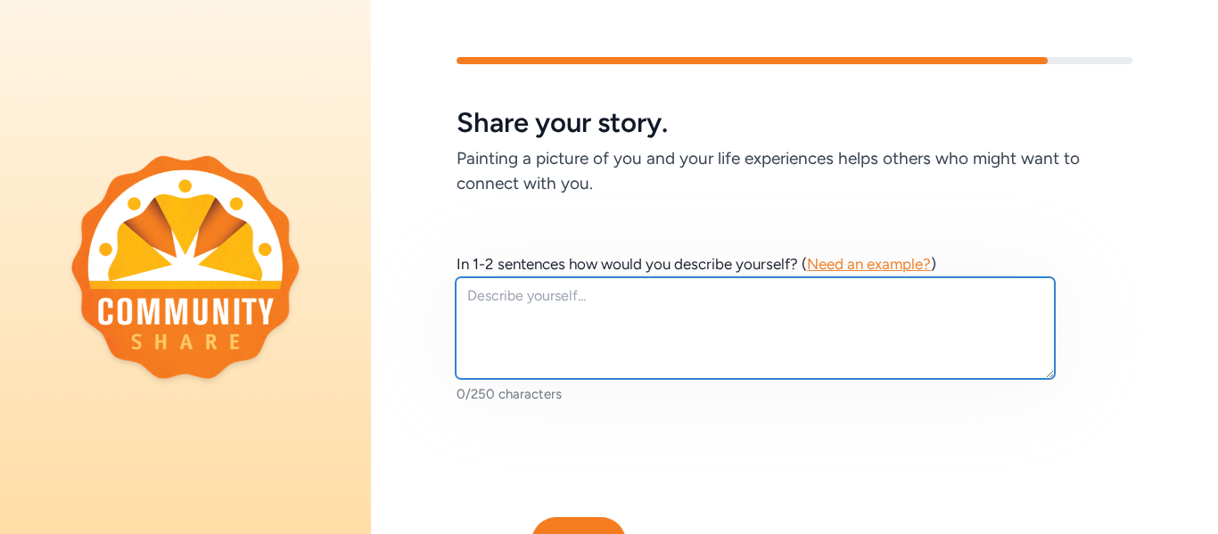
click at [712, 333] on textarea at bounding box center [755, 328] width 599 height 102
click at [511, 299] on textarea "I am passionate about students discovering ownership of the education." at bounding box center [755, 328] width 599 height 102
click at [628, 301] on textarea "I am a huge advocate about students discovering ownership of the education." at bounding box center [755, 328] width 599 height 102
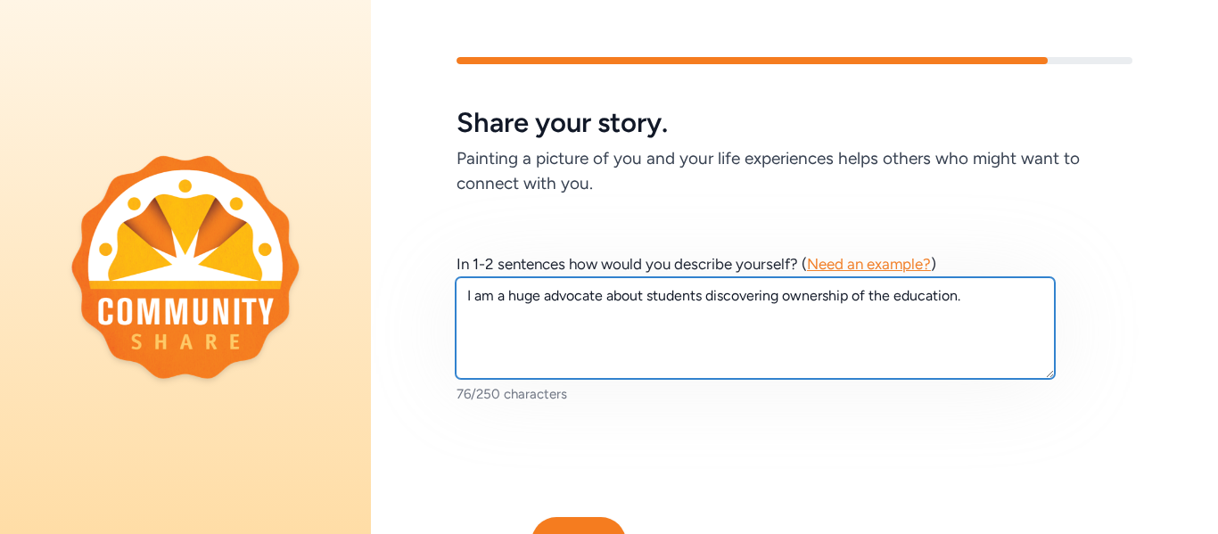
click at [628, 301] on textarea "I am a huge advocate about students discovering ownership of the education." at bounding box center [755, 328] width 599 height 102
click at [622, 297] on textarea "I am a huge advocate about students discovering ownership of the education." at bounding box center [755, 328] width 599 height 102
click at [989, 297] on textarea "I am a huge advocate for students discovering ownership of the education." at bounding box center [755, 328] width 599 height 102
click at [708, 302] on textarea "I am a huge advocate for students discovering ownership of the education." at bounding box center [755, 328] width 599 height 102
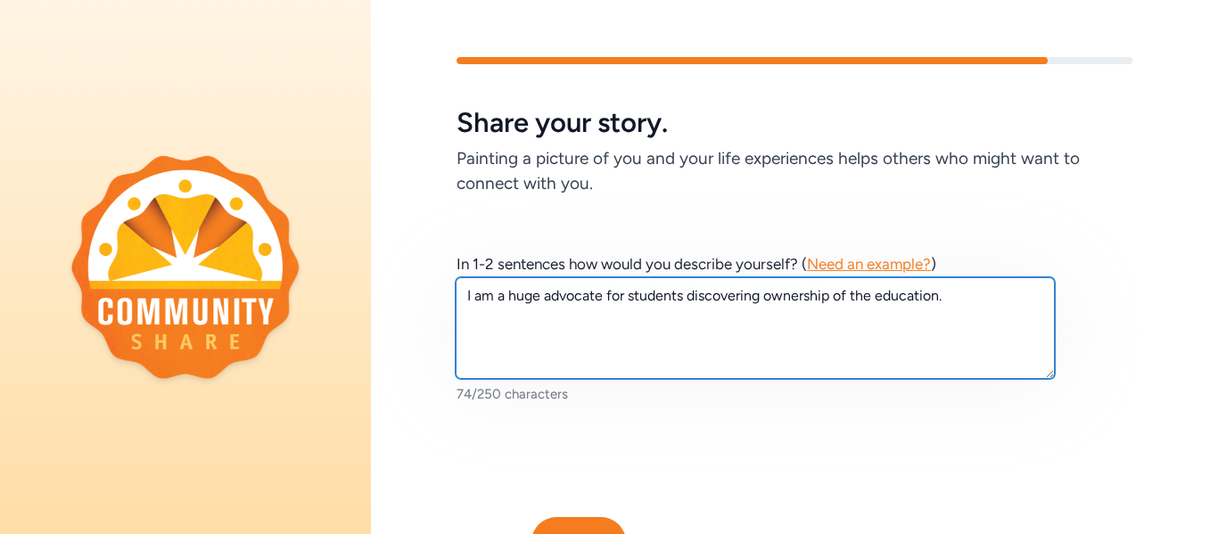
click at [708, 302] on textarea "I am a huge advocate for students discovering ownership of the education." at bounding box center [755, 328] width 599 height 102
click at [866, 300] on textarea "I am a huge advocate for students developing ownership of the education." at bounding box center [755, 328] width 599 height 102
click at [990, 294] on textarea "I am a huge advocate for students developing ownership of their education." at bounding box center [755, 328] width 599 height 102
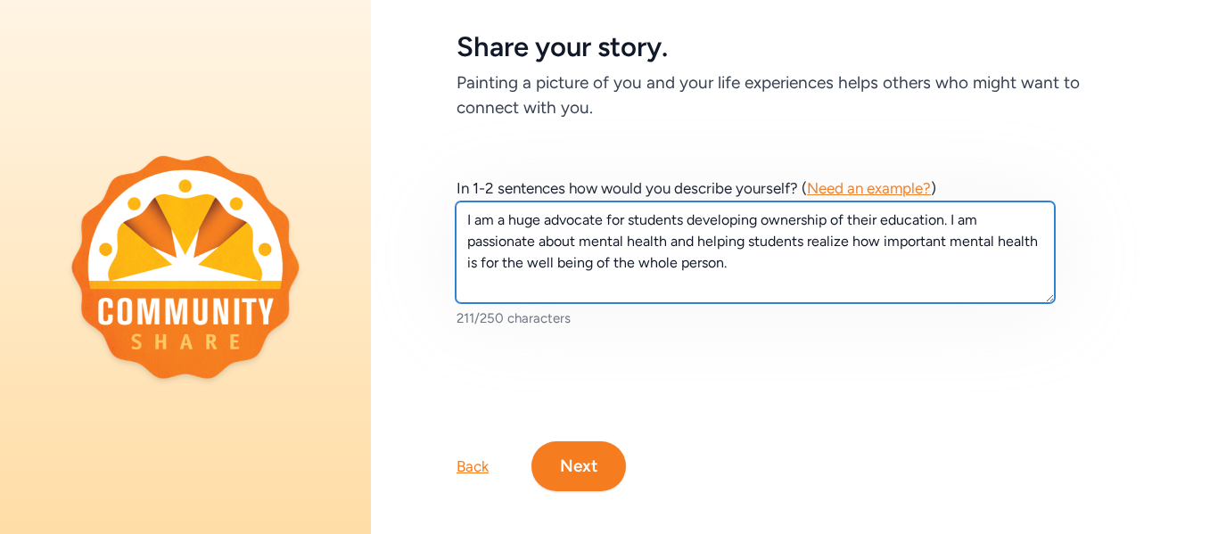
scroll to position [90, 0]
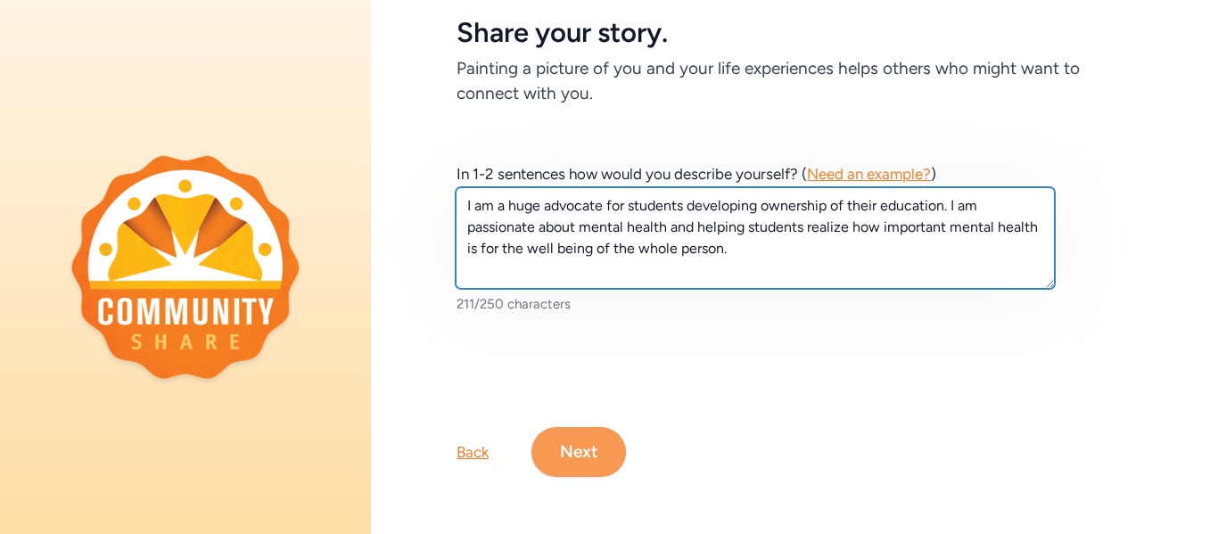
type textarea "I am a huge advocate for students developing ownership of their education. I am…"
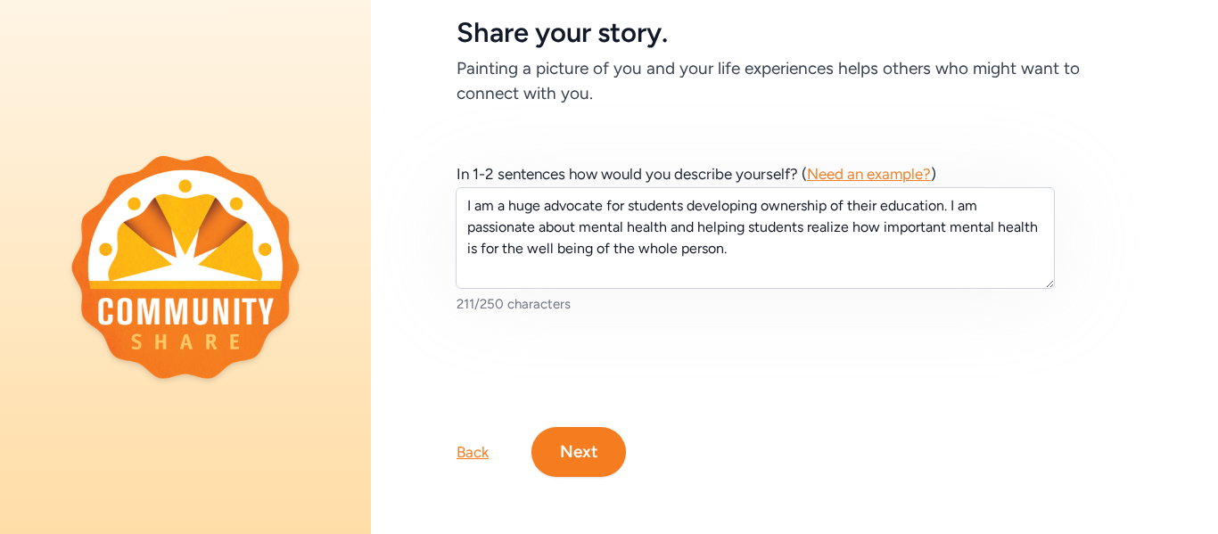
click at [584, 457] on button "Next" at bounding box center [578, 452] width 95 height 50
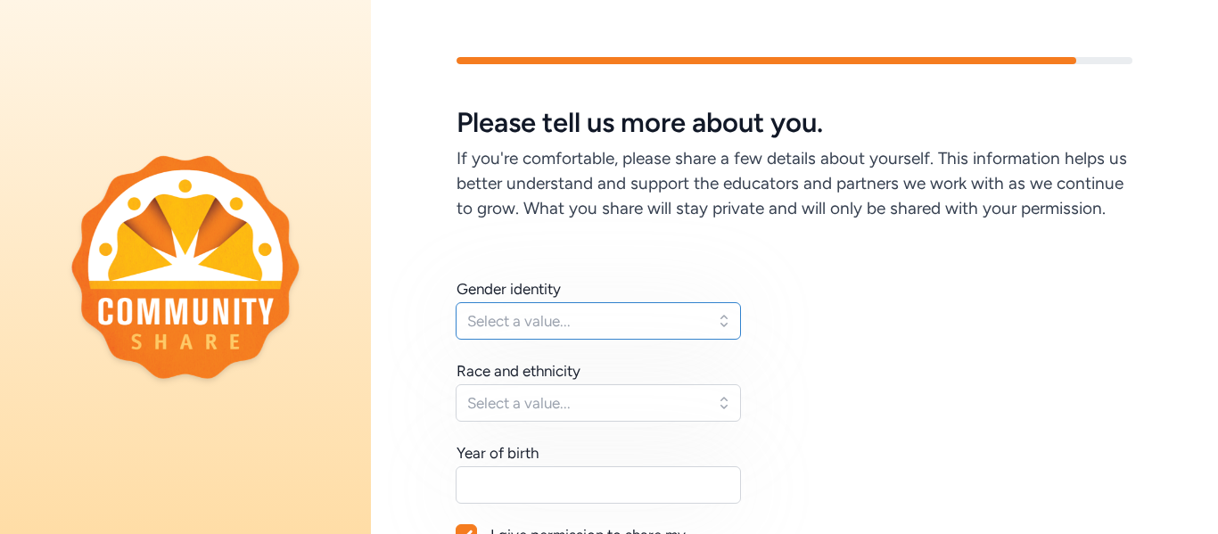
click at [636, 335] on button "Select a value..." at bounding box center [598, 320] width 285 height 37
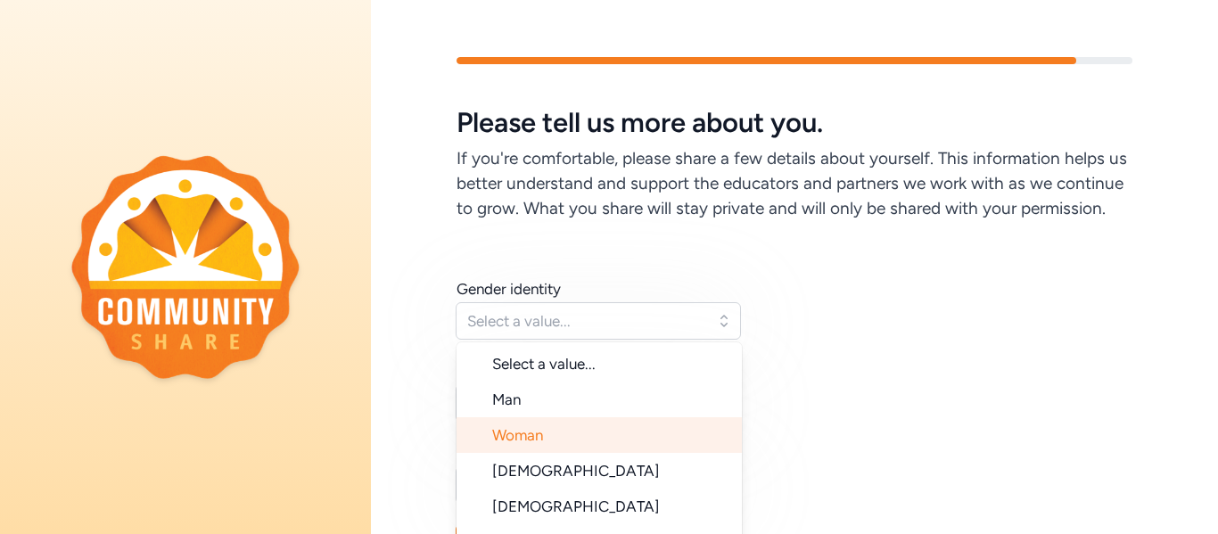
click at [627, 420] on li "Woman" at bounding box center [599, 435] width 285 height 36
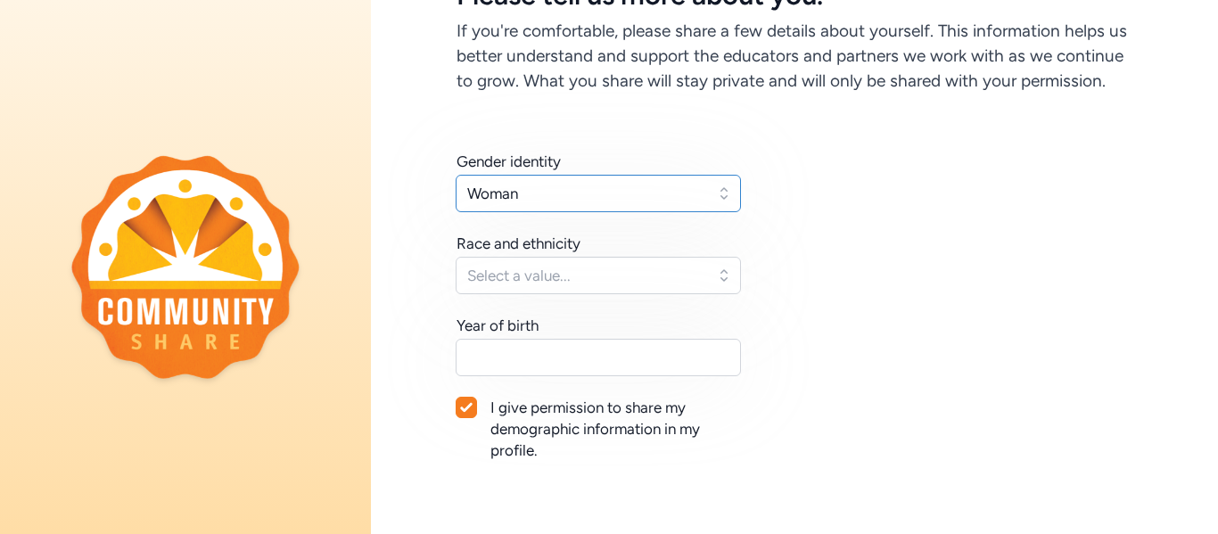
scroll to position [160, 0]
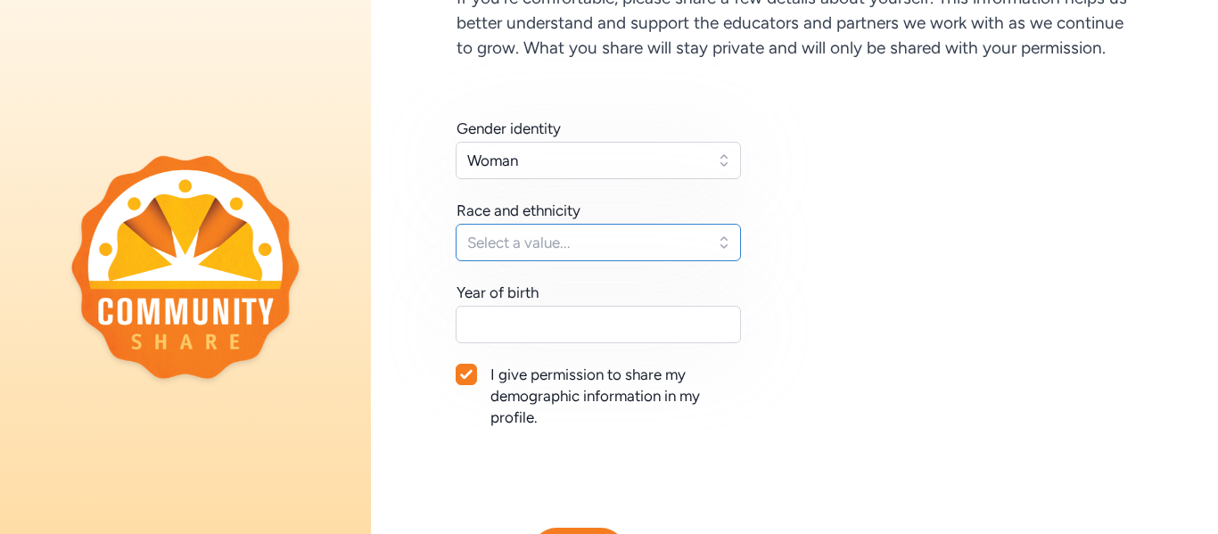
click at [670, 252] on span "Select a value..." at bounding box center [585, 242] width 237 height 21
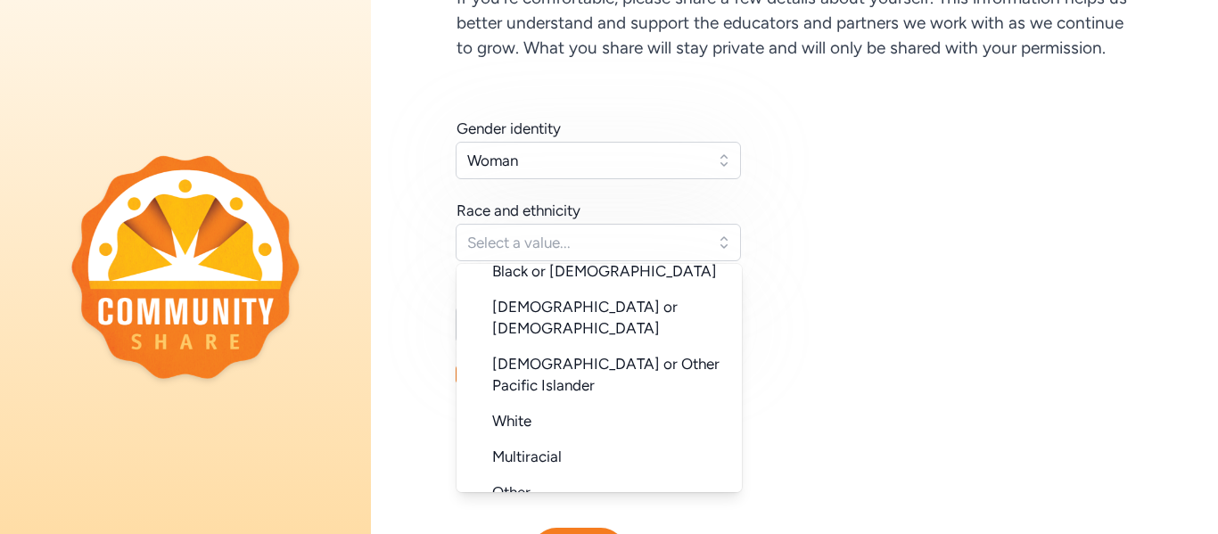
scroll to position [166, 0]
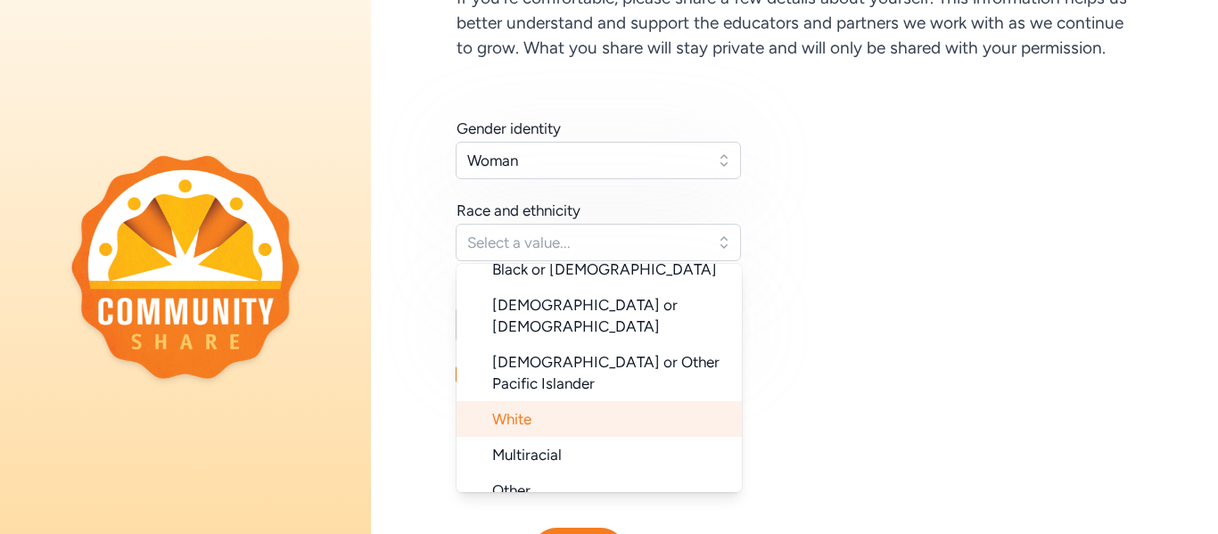
click at [633, 401] on li "White" at bounding box center [599, 419] width 285 height 36
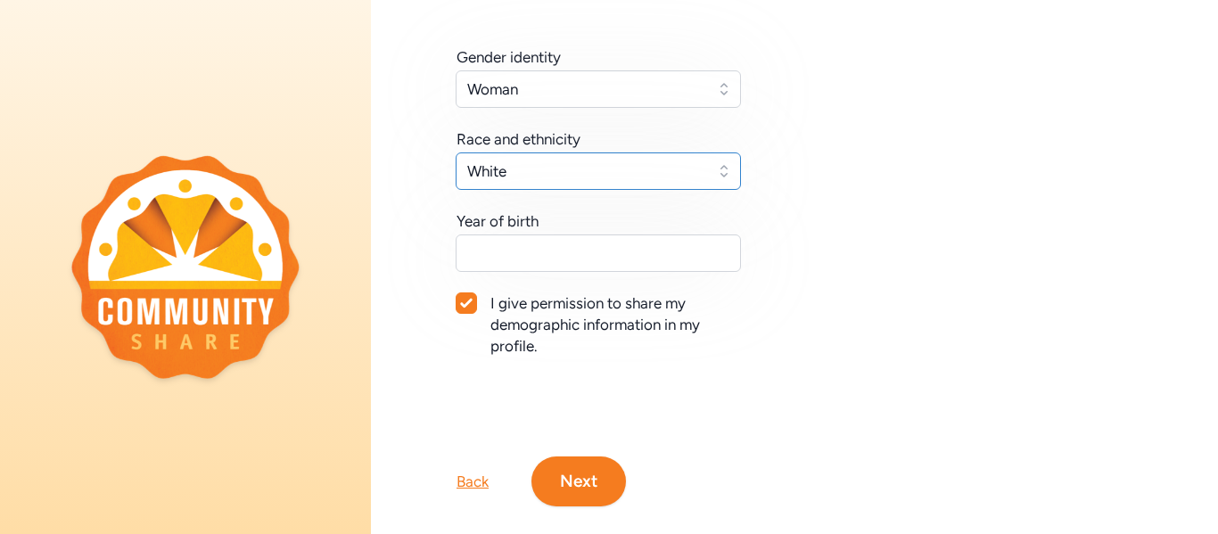
scroll to position [243, 0]
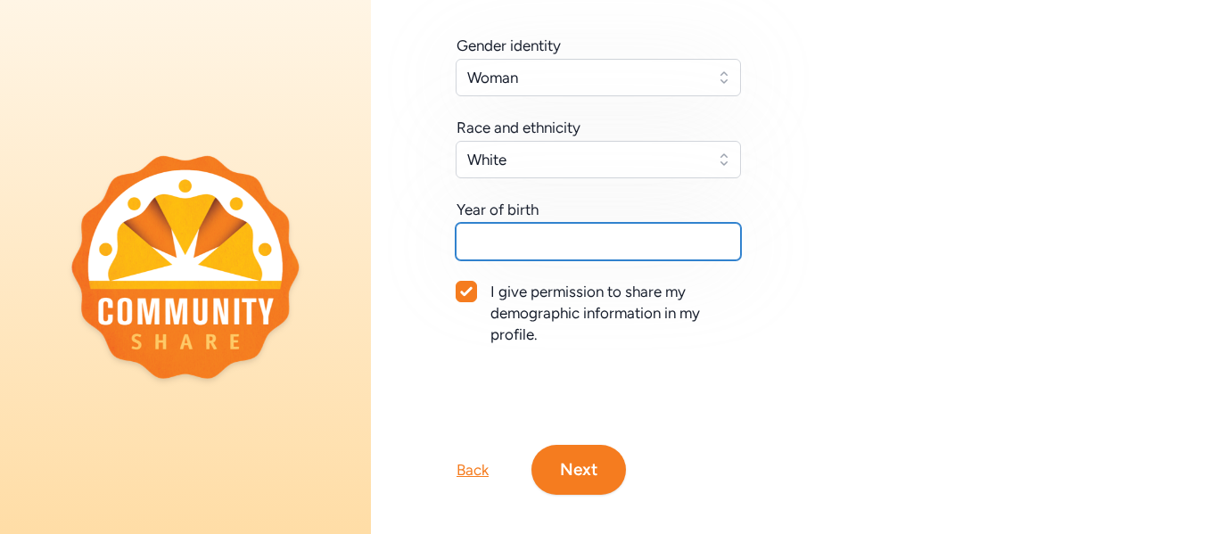
click at [616, 237] on input "text" at bounding box center [598, 241] width 285 height 37
type input "1988"
click at [586, 477] on button "Next" at bounding box center [578, 470] width 95 height 50
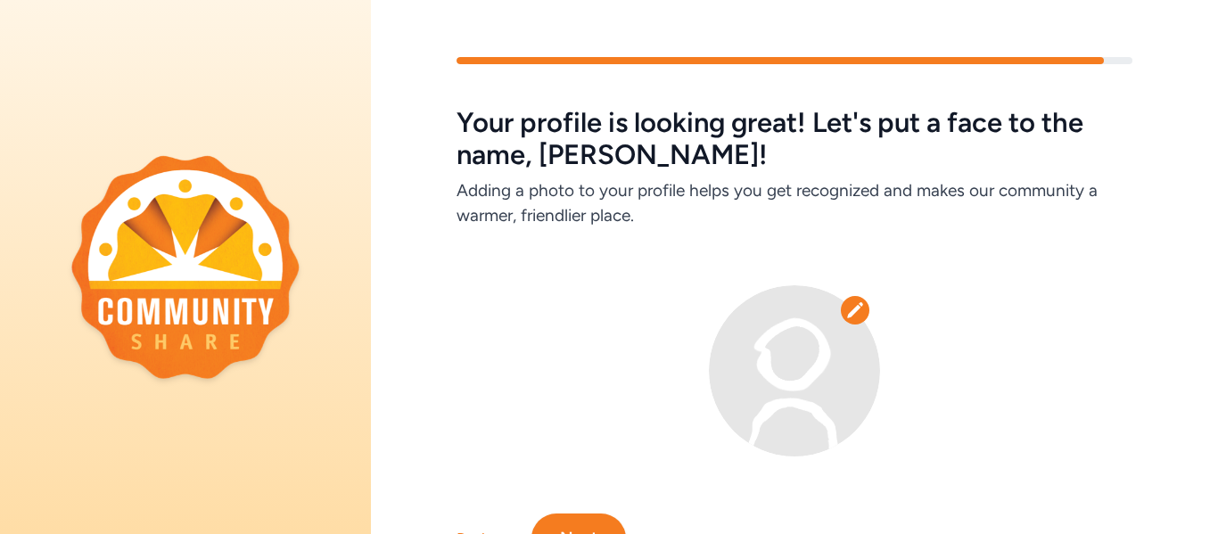
scroll to position [86, 0]
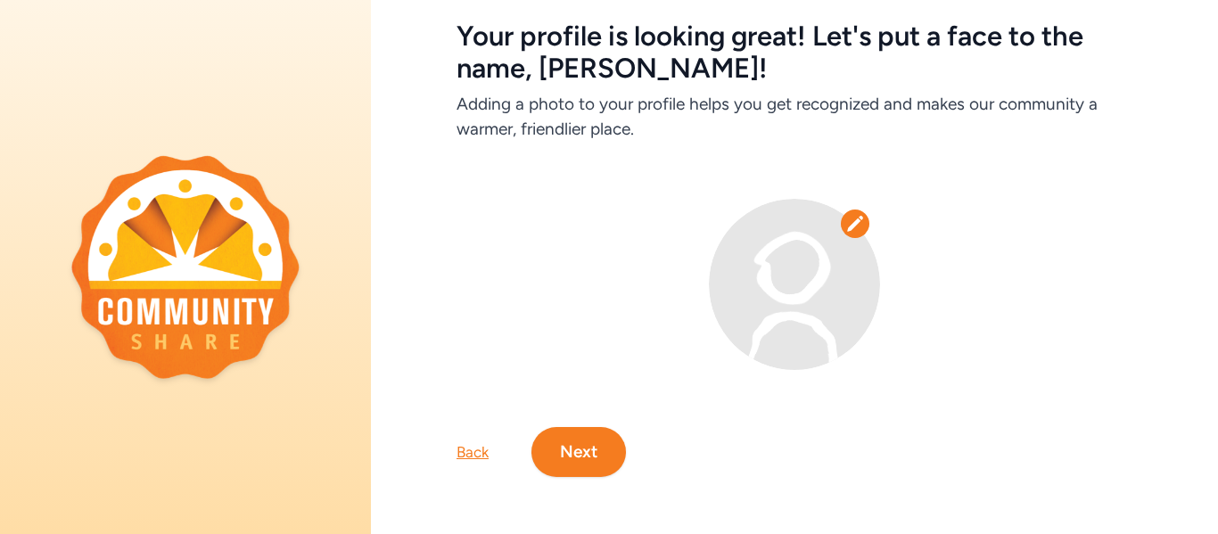
click at [592, 467] on button "Next" at bounding box center [578, 452] width 95 height 50
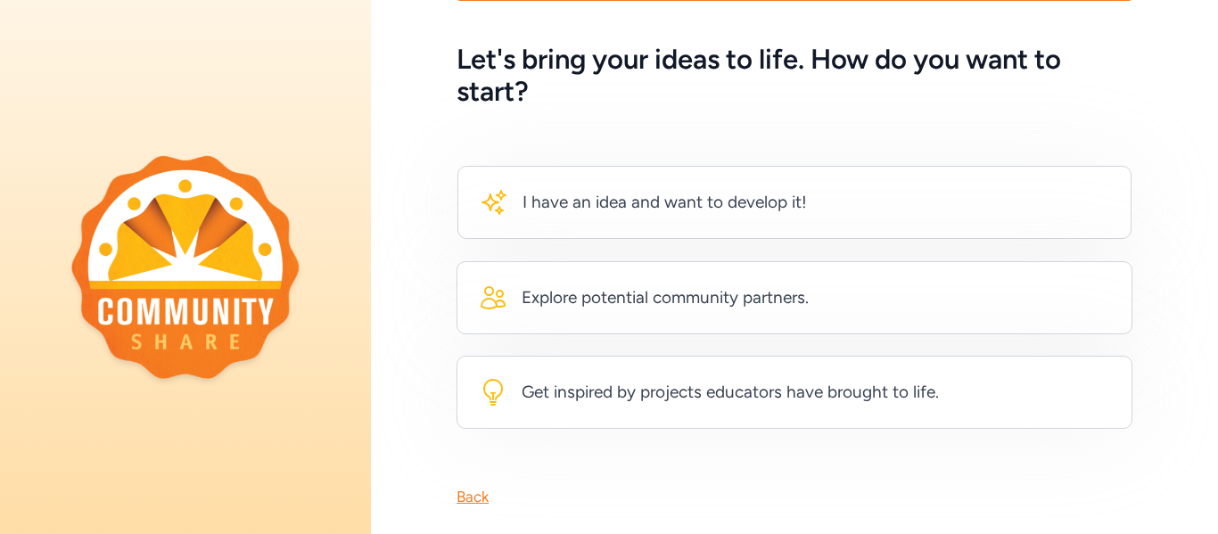
scroll to position [94, 0]
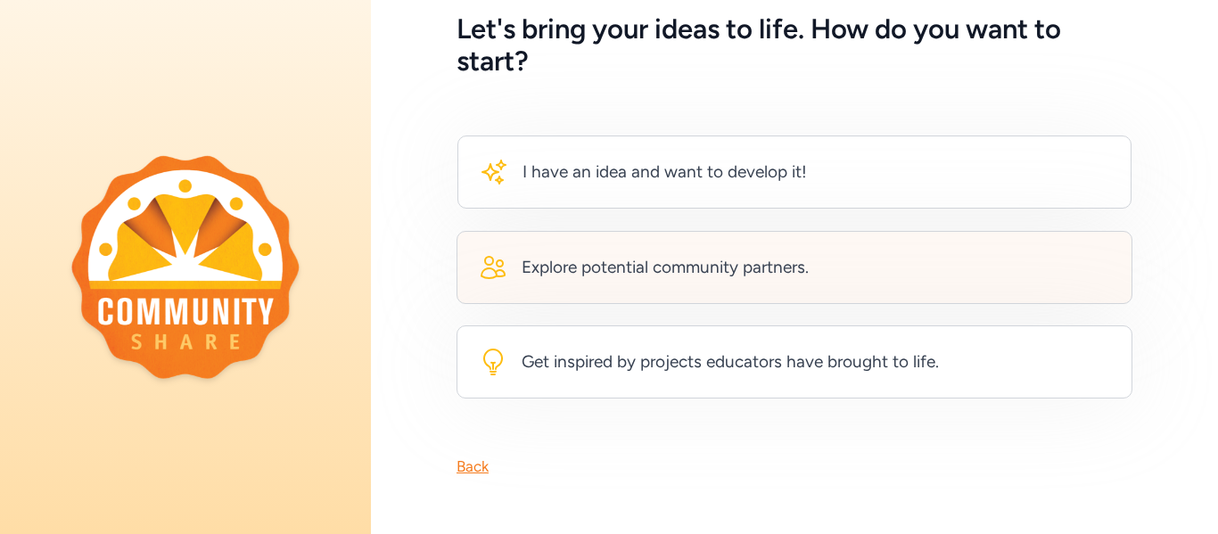
click at [619, 271] on div "Explore potential community partners." at bounding box center [665, 267] width 287 height 25
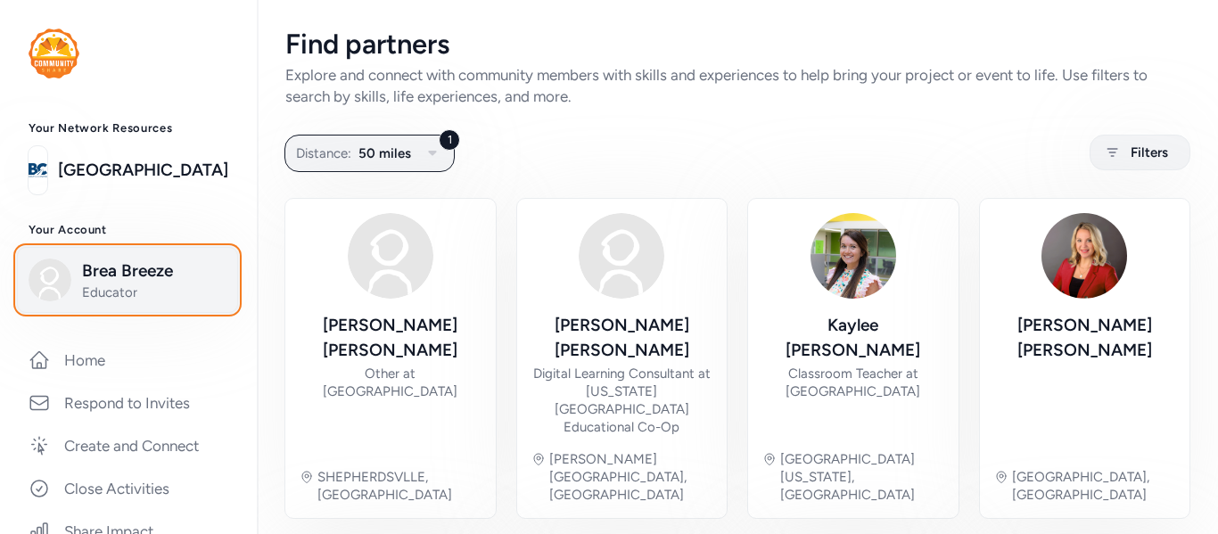
click at [193, 267] on span "Brea Breeze" at bounding box center [154, 271] width 144 height 25
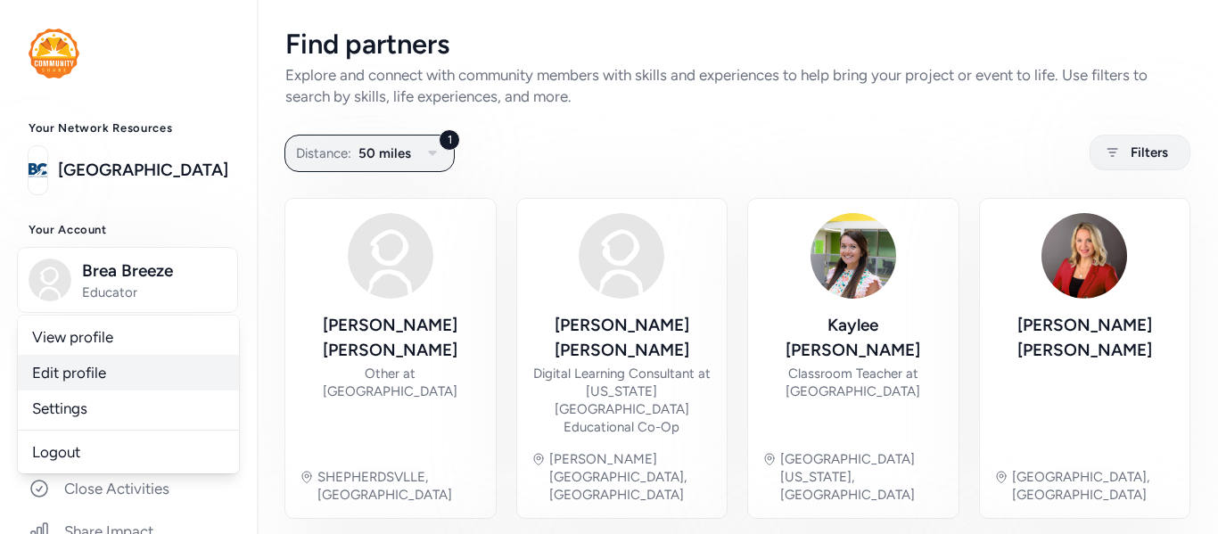
click at [89, 374] on link "Edit profile" at bounding box center [128, 373] width 221 height 36
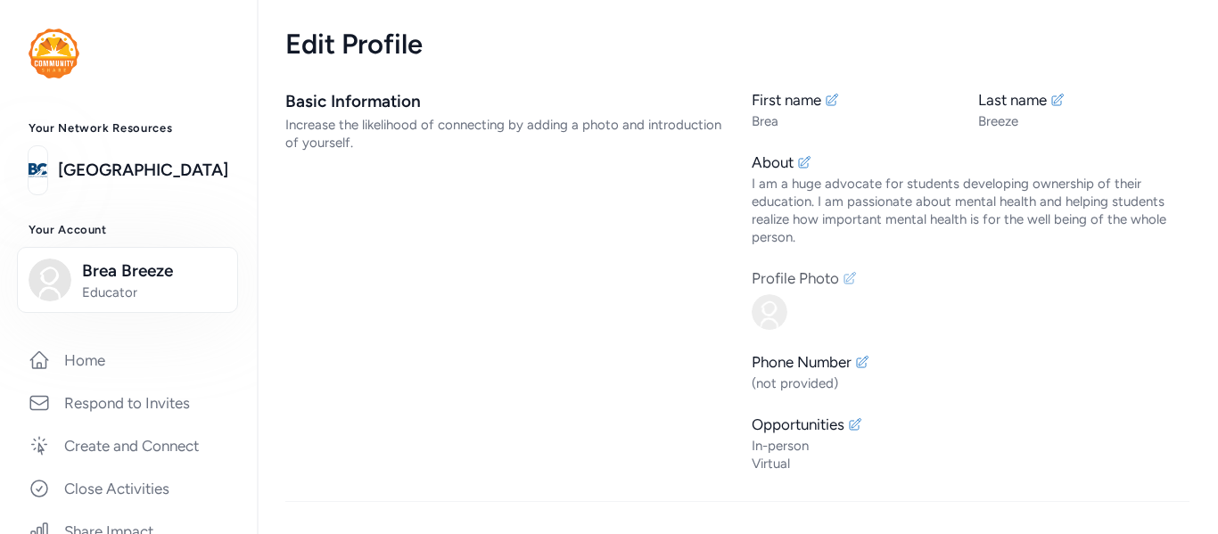
click at [978, 328] on div at bounding box center [971, 310] width 438 height 39
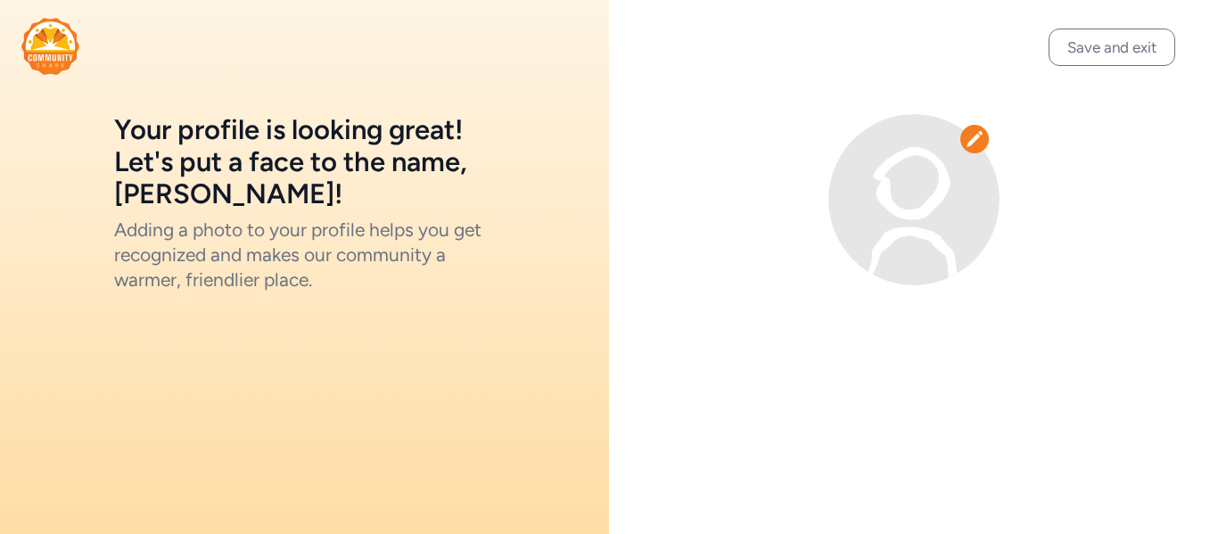
click at [975, 138] on icon at bounding box center [974, 138] width 16 height 15
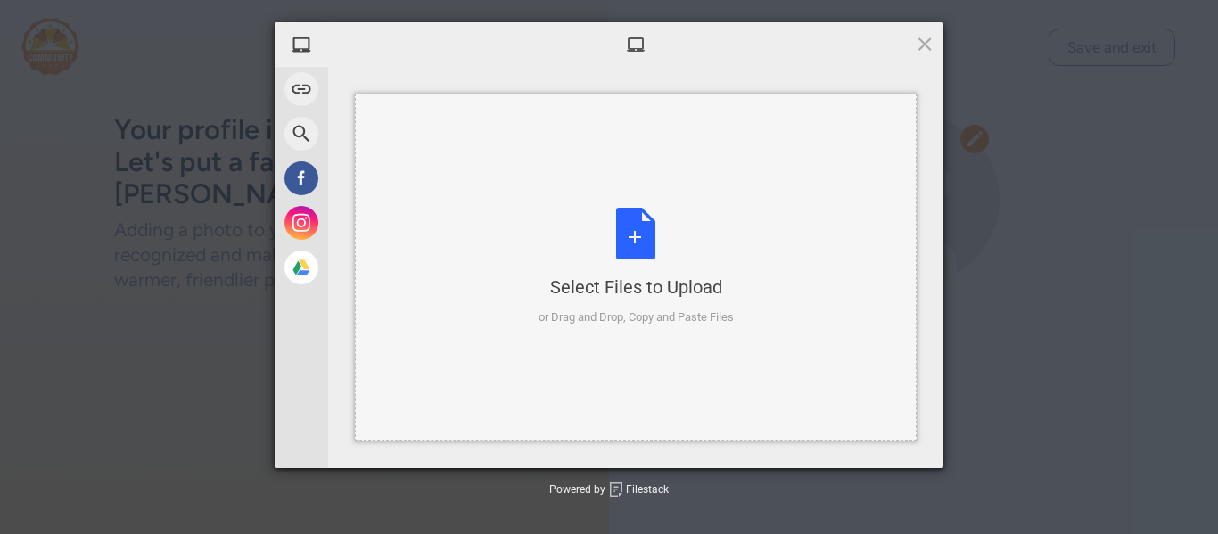
click at [646, 225] on div "Select Files to Upload or Drag and Drop, Copy and Paste Files" at bounding box center [636, 267] width 195 height 119
click at [658, 238] on div "Select Files to Upload or Drag and Drop, Copy and Paste Files" at bounding box center [636, 267] width 195 height 119
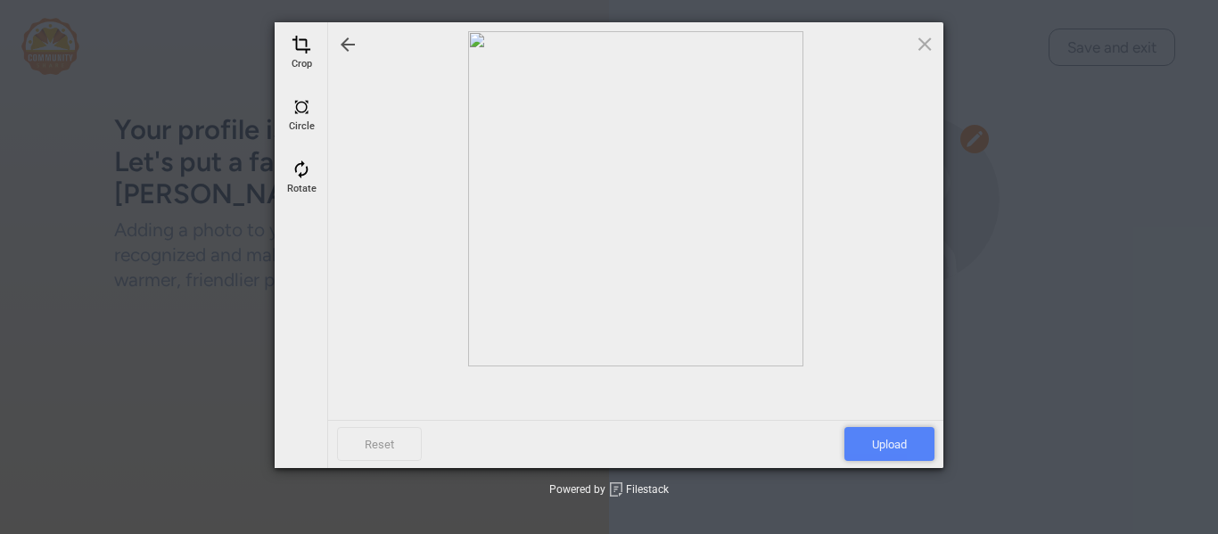
click at [901, 440] on span "Upload" at bounding box center [889, 444] width 90 height 34
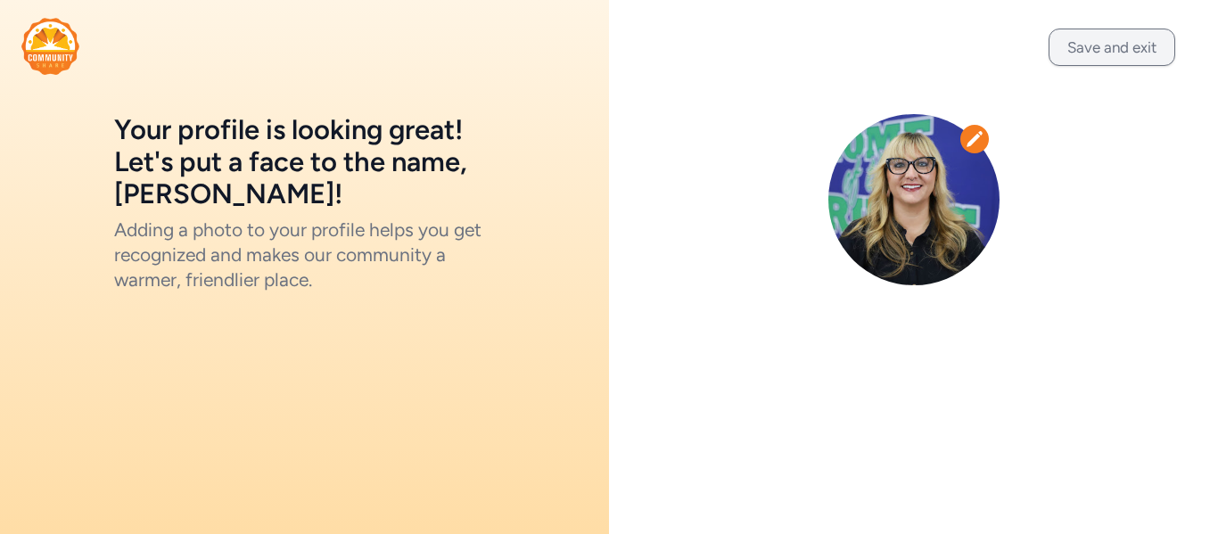
click at [1090, 64] on button "Save and exit" at bounding box center [1112, 47] width 127 height 37
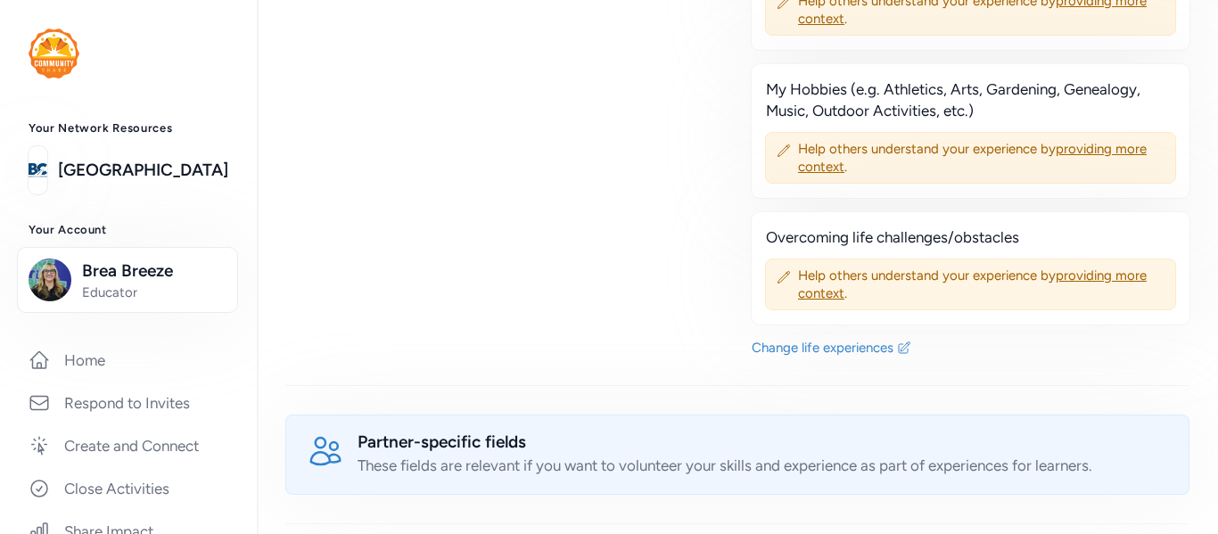
scroll to position [1065, 0]
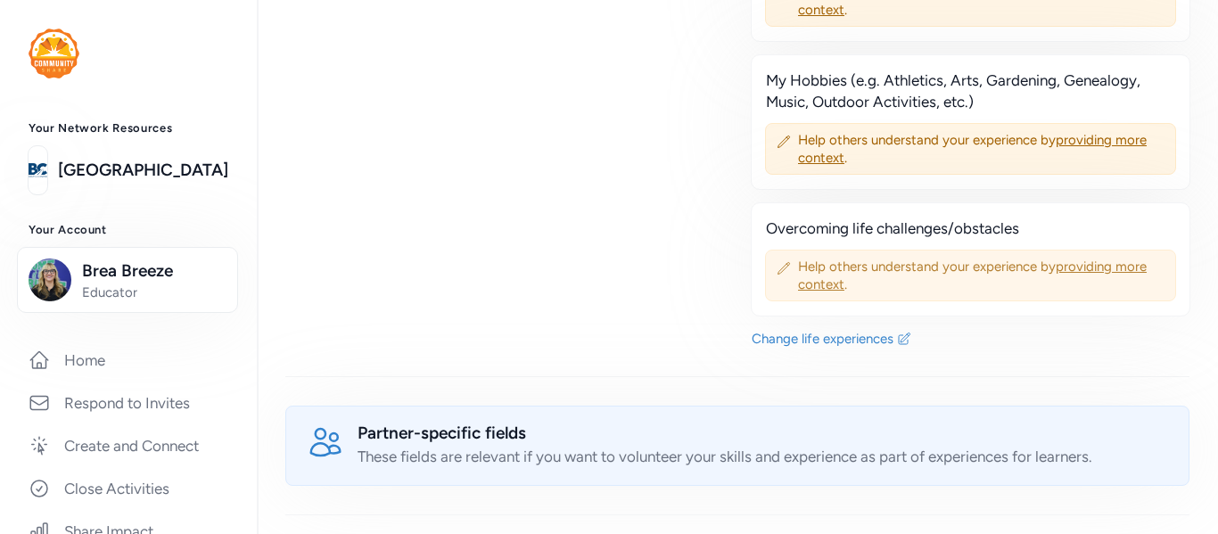
click at [1092, 270] on span "providing more context" at bounding box center [972, 276] width 349 height 34
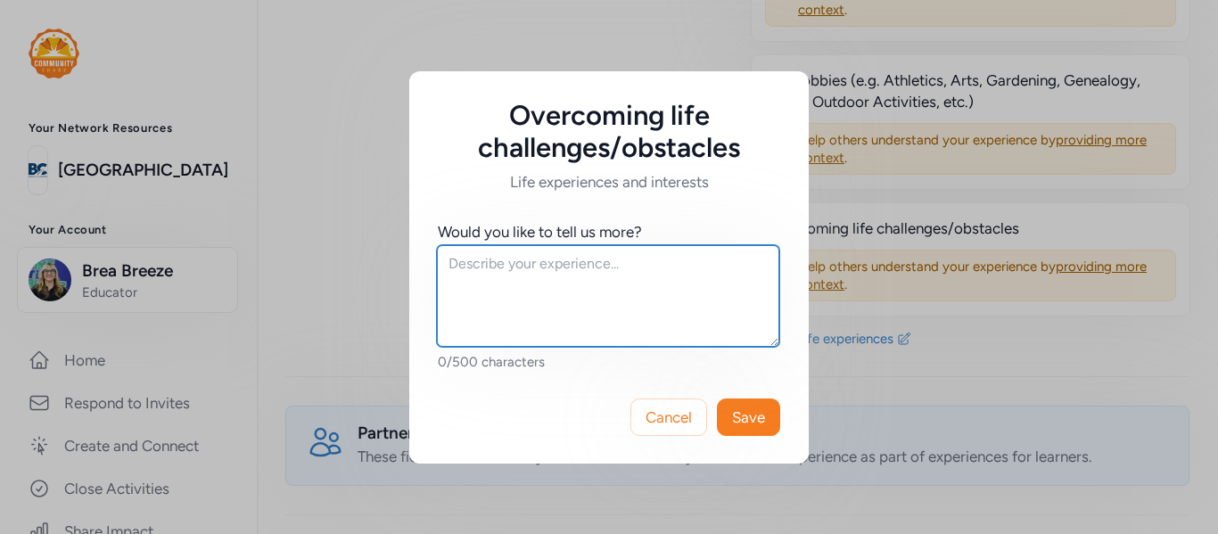
click at [639, 294] on textarea at bounding box center [608, 296] width 342 height 102
type textarea "I"
type textarea "Growing up and not knowing about trauma has led to"
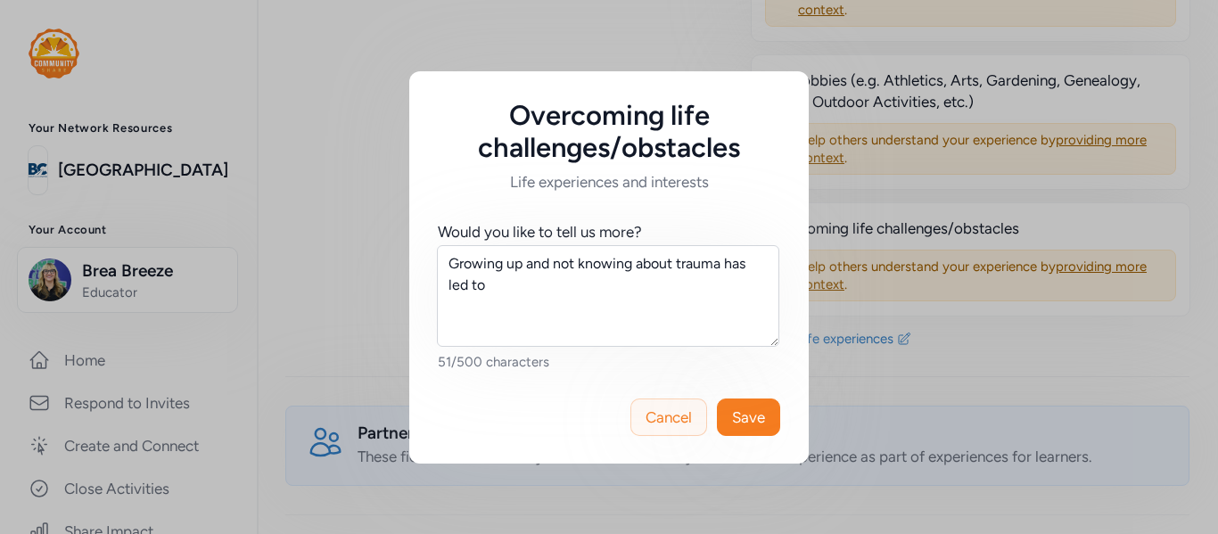
click at [666, 427] on button "Cancel" at bounding box center [668, 417] width 77 height 37
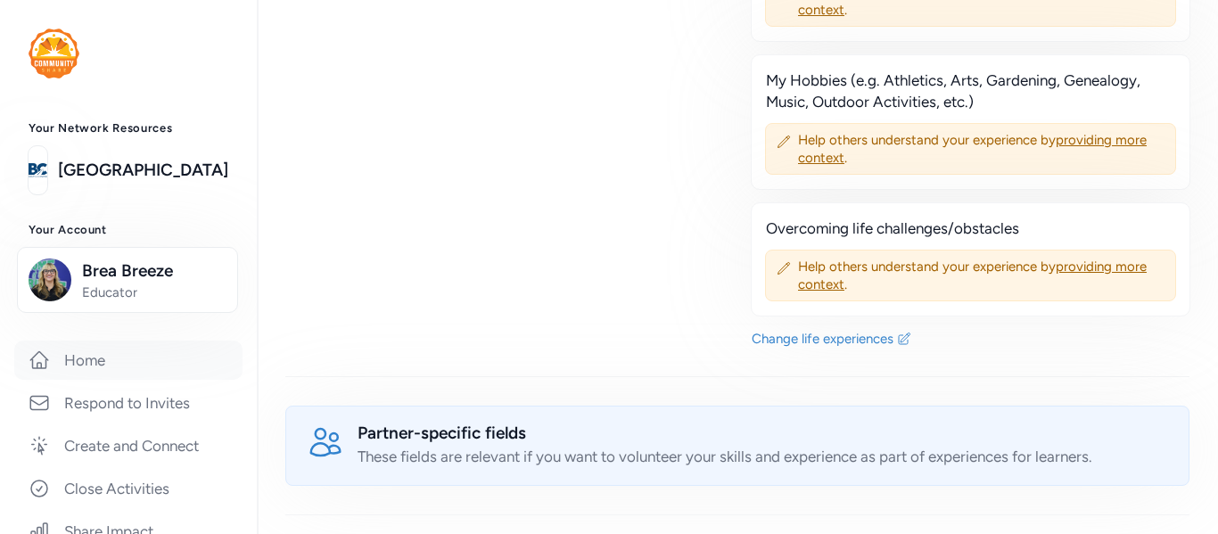
click at [84, 360] on link "Home" at bounding box center [128, 360] width 228 height 39
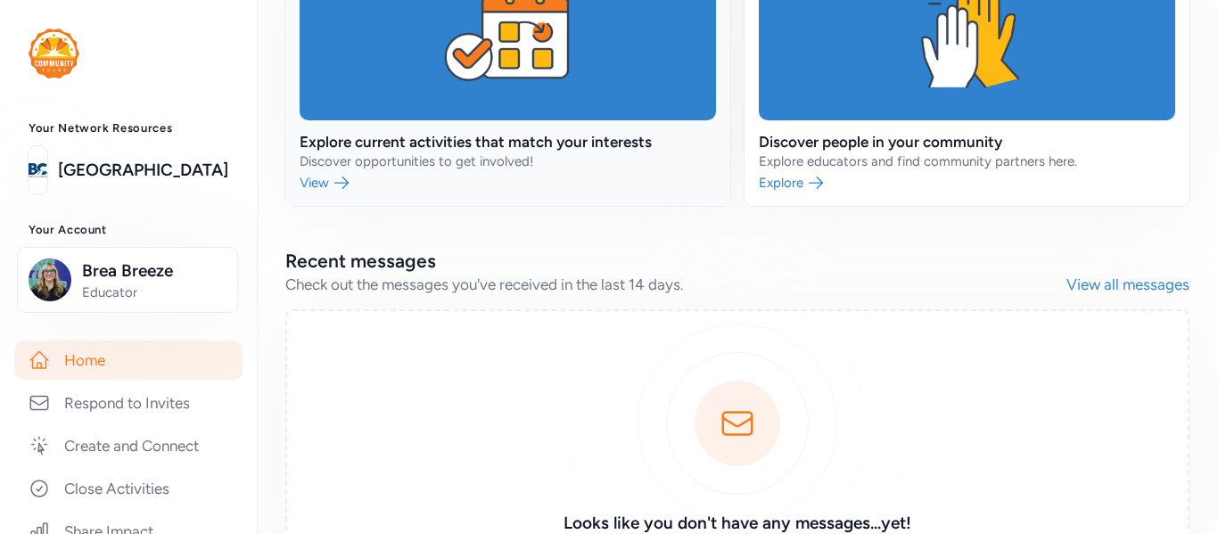
scroll to position [425, 0]
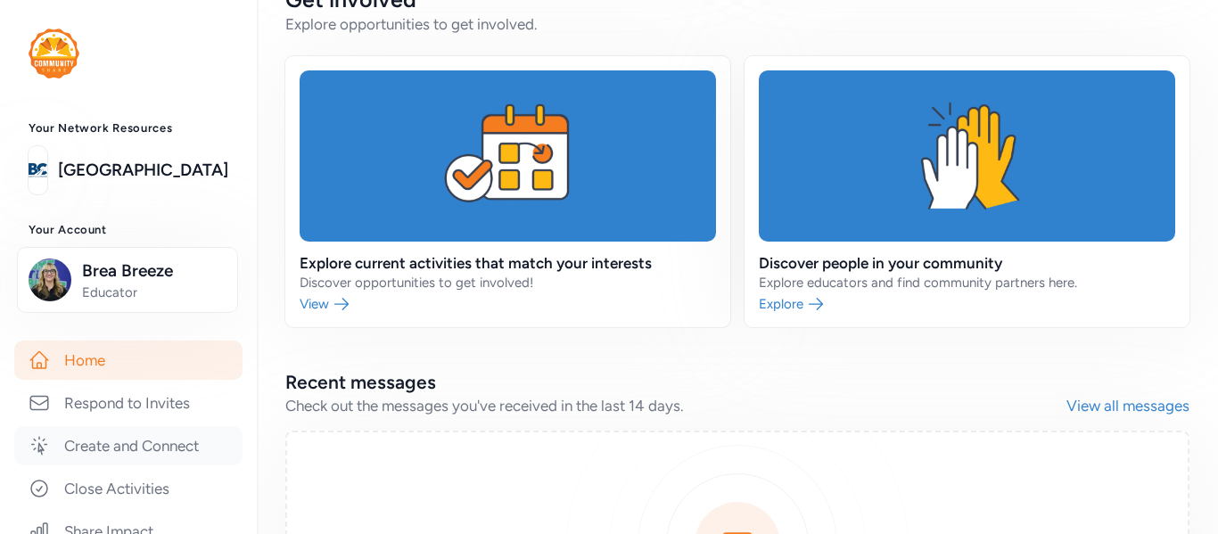
click at [169, 450] on link "Create and Connect" at bounding box center [128, 445] width 228 height 39
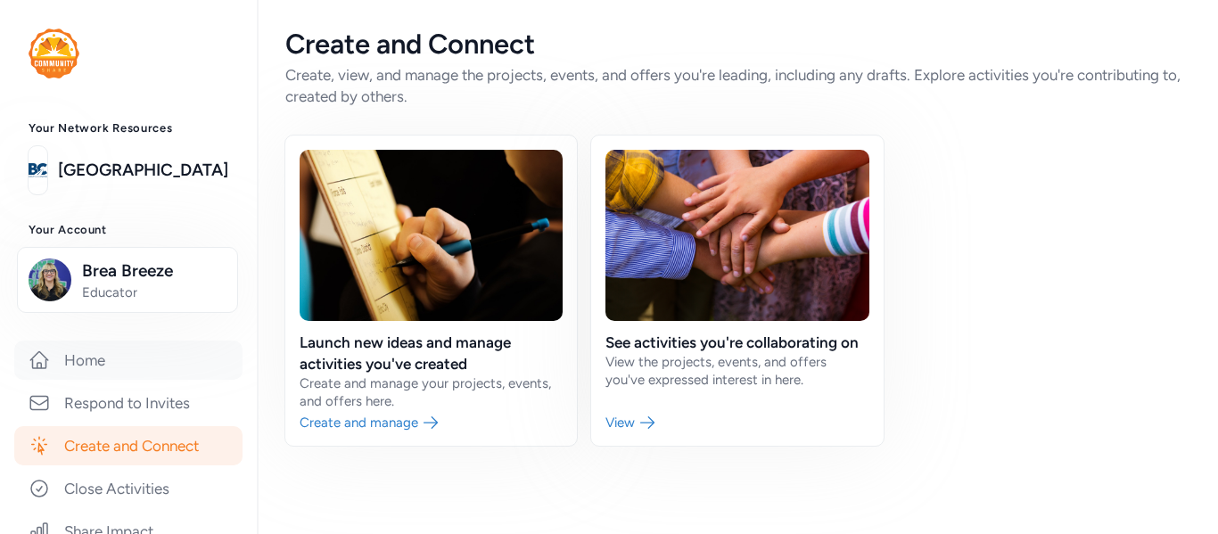
click at [115, 356] on link "Home" at bounding box center [128, 360] width 228 height 39
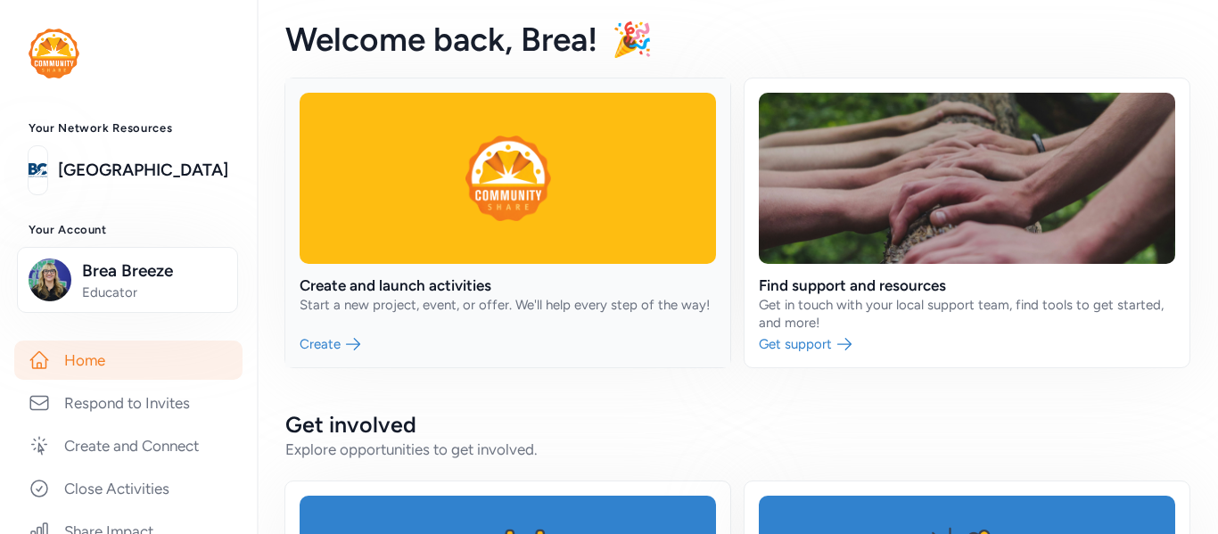
click at [532, 295] on link at bounding box center [507, 222] width 445 height 289
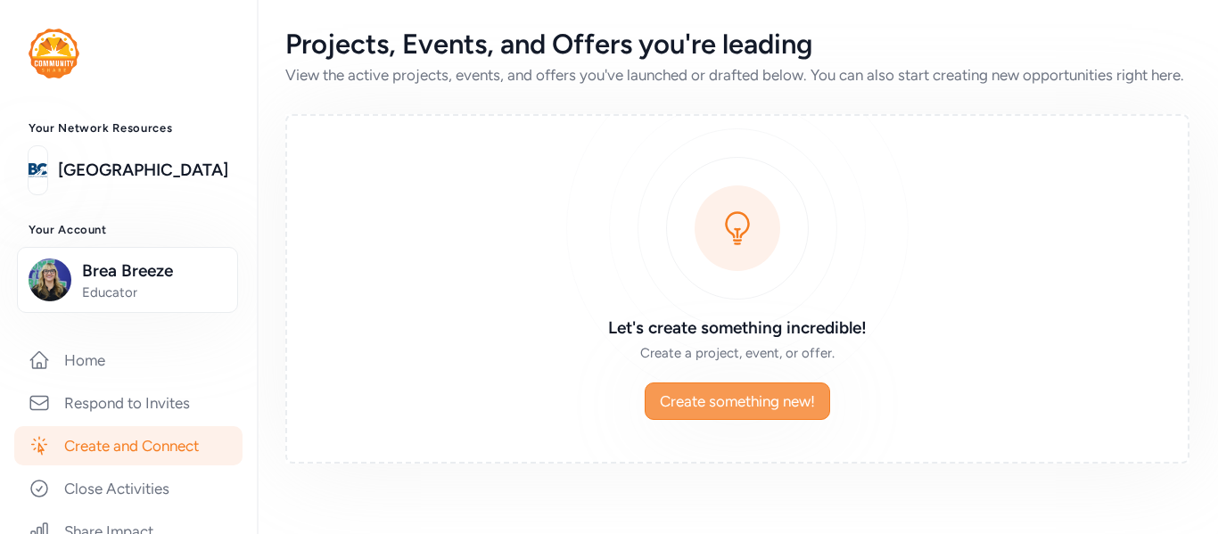
click at [699, 412] on span "Create something new!" at bounding box center [737, 401] width 155 height 21
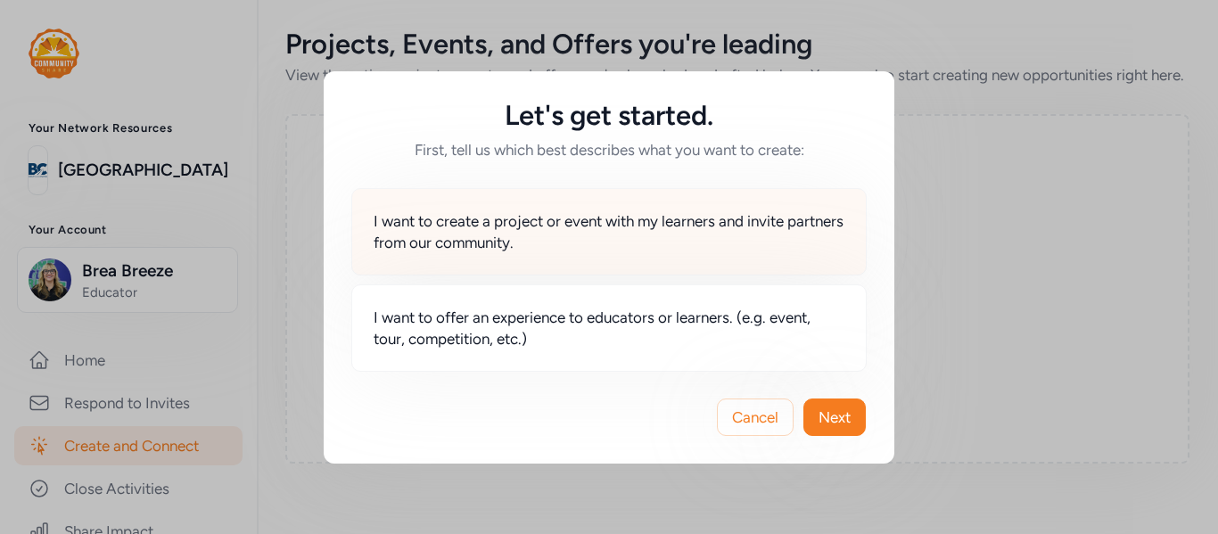
click at [499, 234] on span "I want to create a project or event with my learners and invite partners from o…" at bounding box center [609, 231] width 471 height 43
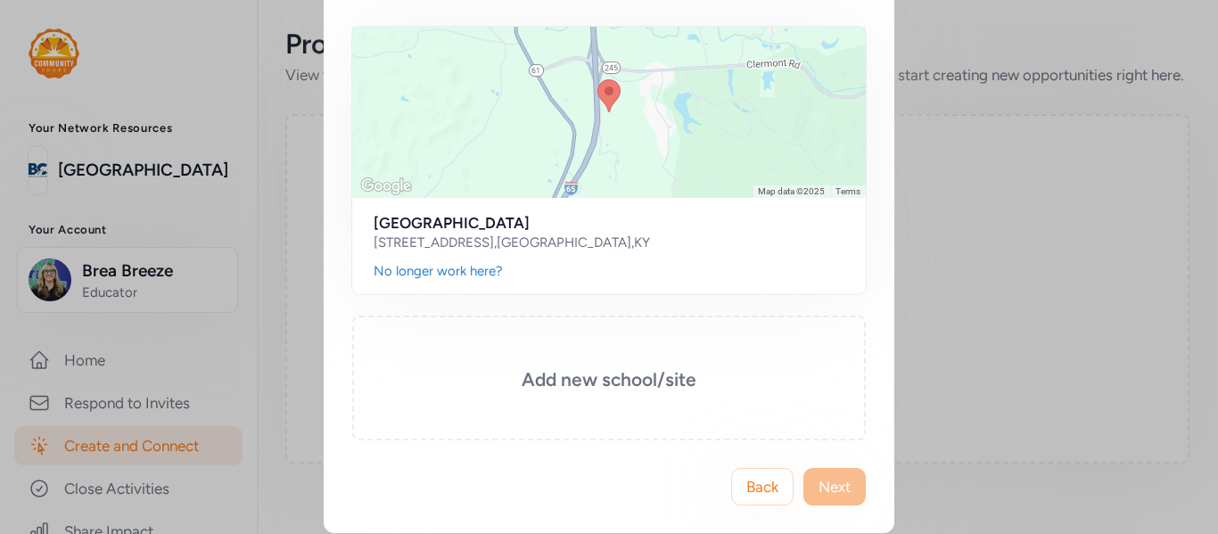
scroll to position [186, 0]
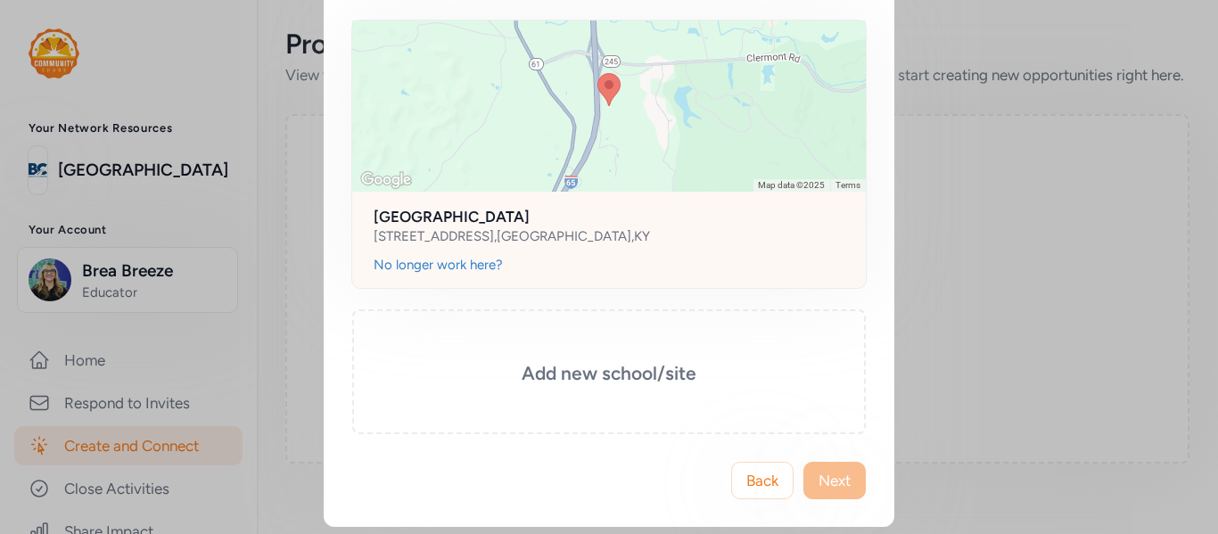
click at [660, 174] on div at bounding box center [609, 106] width 514 height 171
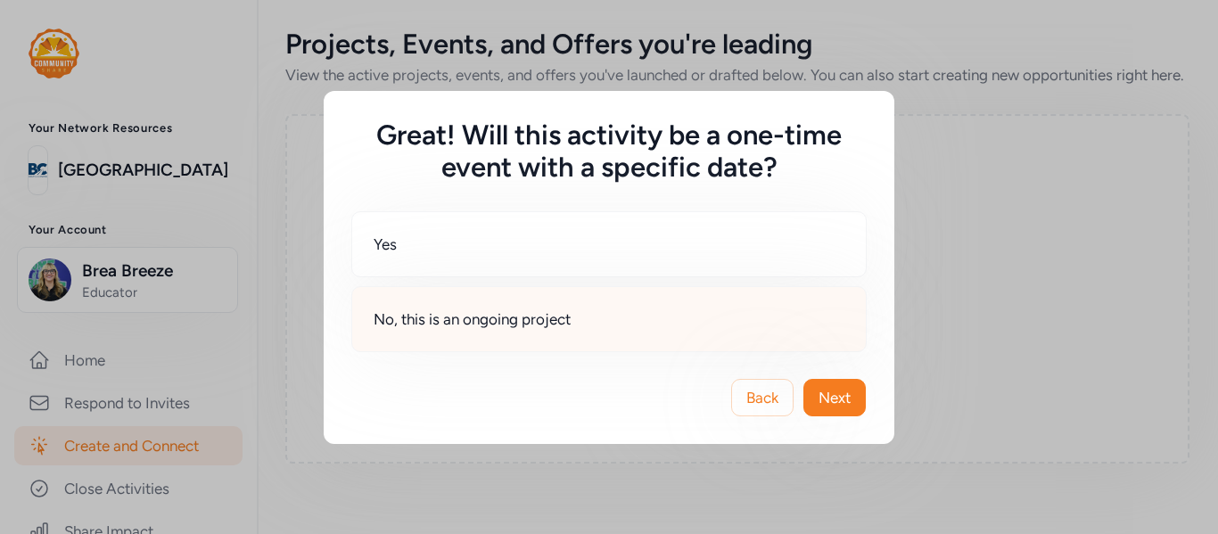
click at [633, 309] on div "No, this is an ongoing project" at bounding box center [608, 319] width 515 height 66
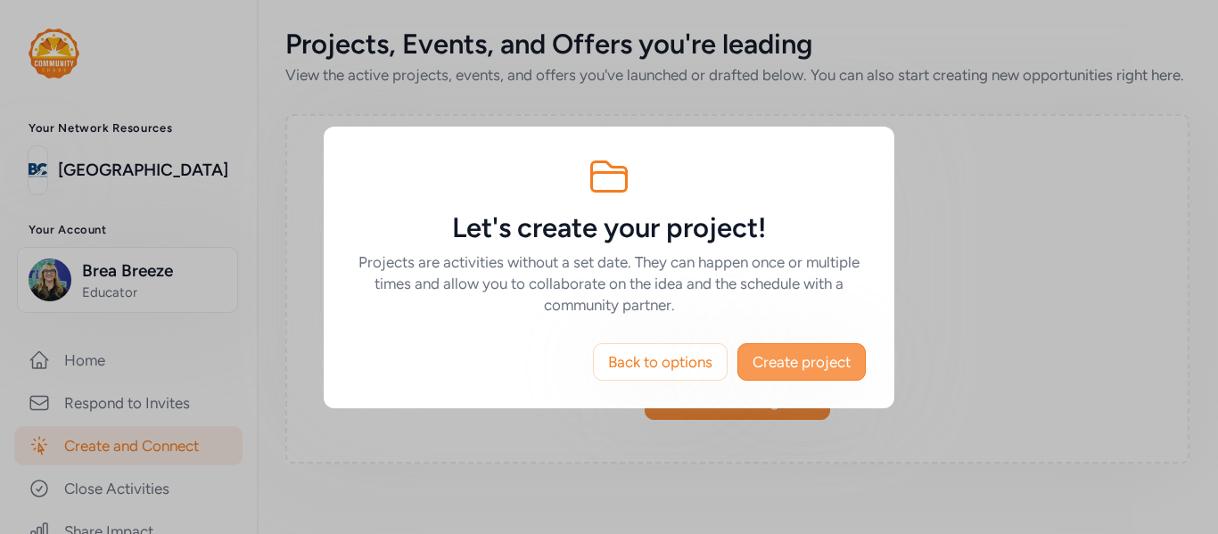
click at [802, 358] on span "Create project" at bounding box center [802, 361] width 98 height 21
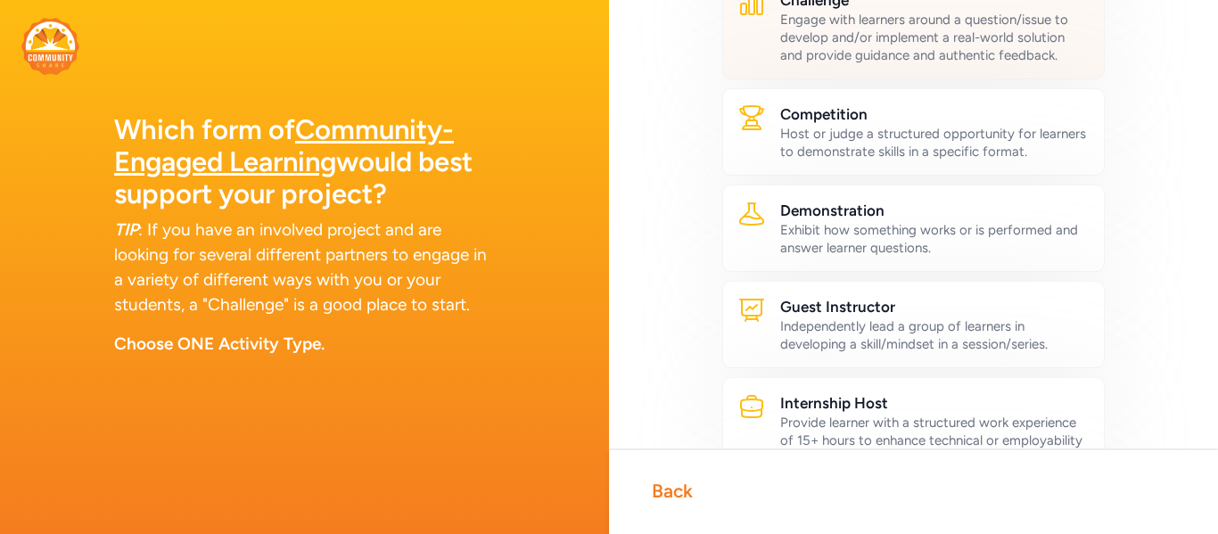
scroll to position [268, 0]
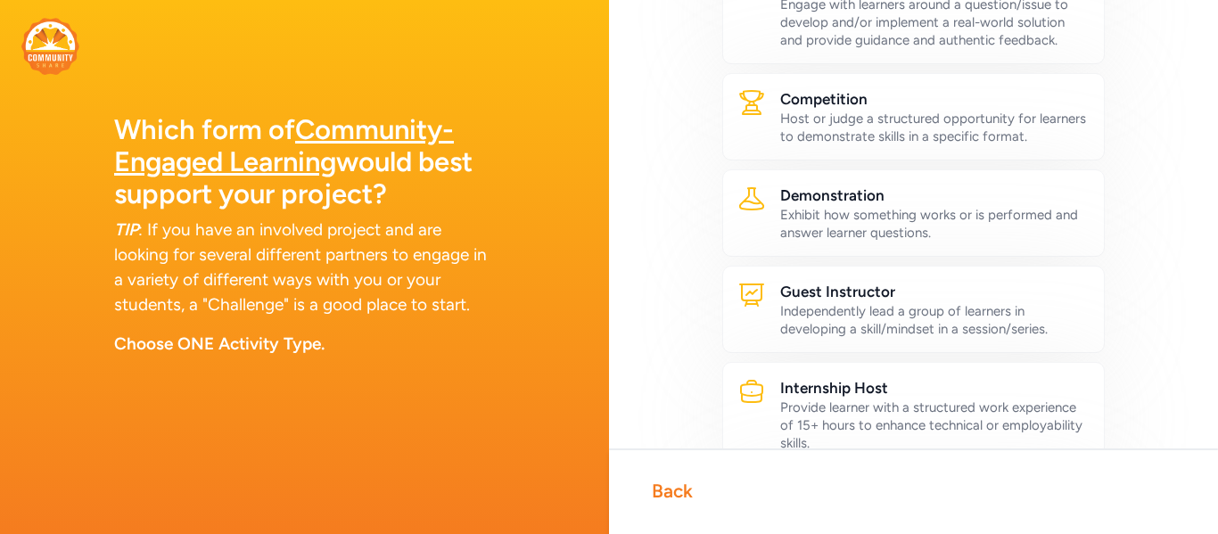
click at [679, 483] on div "Back" at bounding box center [672, 491] width 41 height 25
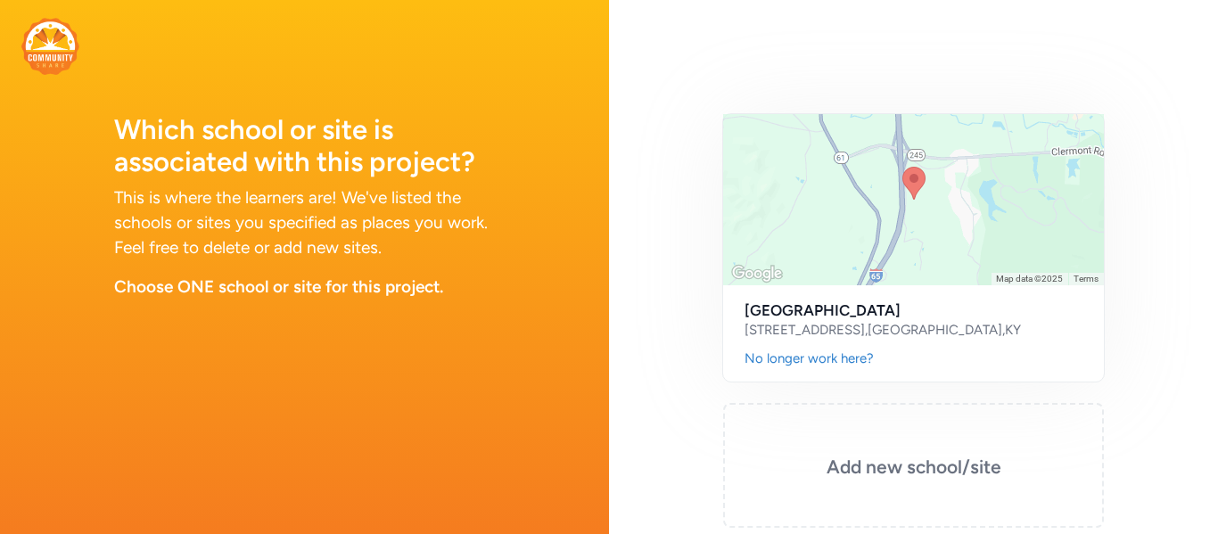
click at [70, 47] on img at bounding box center [50, 46] width 58 height 57
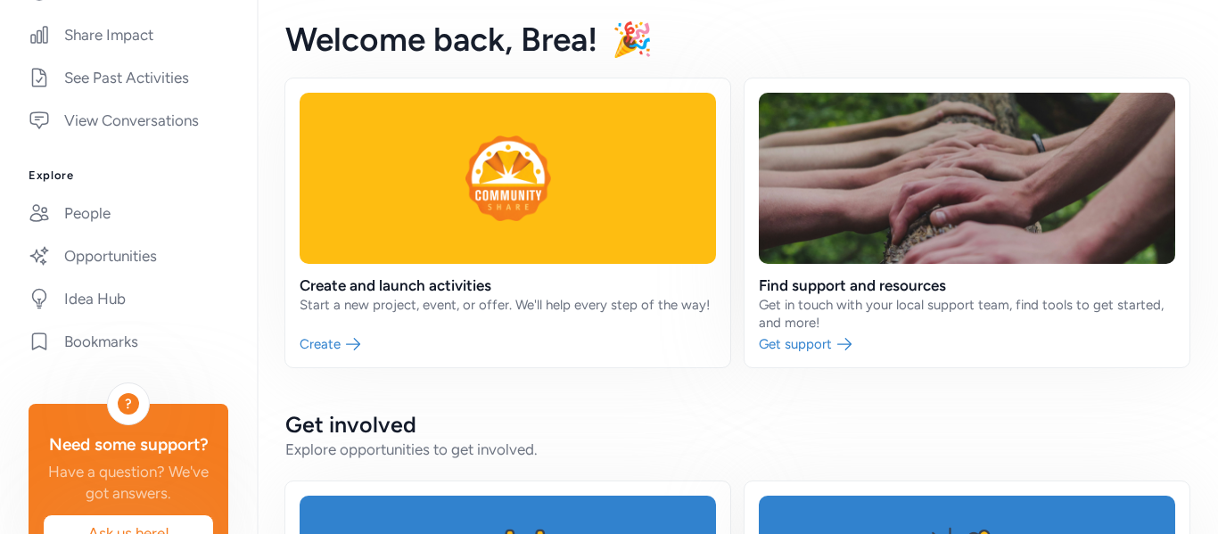
scroll to position [559, 0]
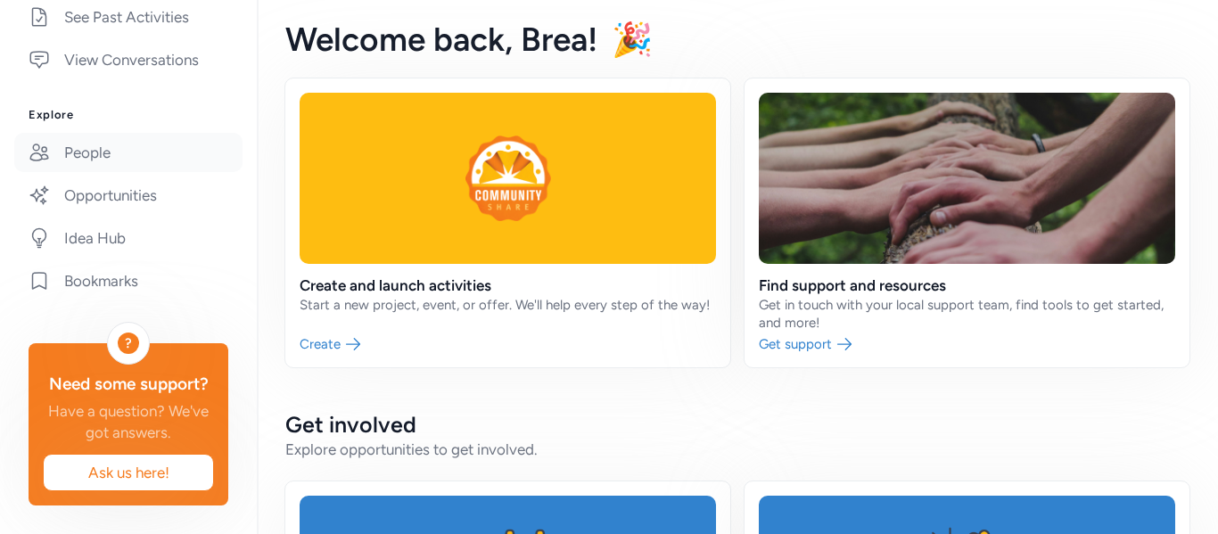
click at [98, 144] on link "People" at bounding box center [128, 152] width 228 height 39
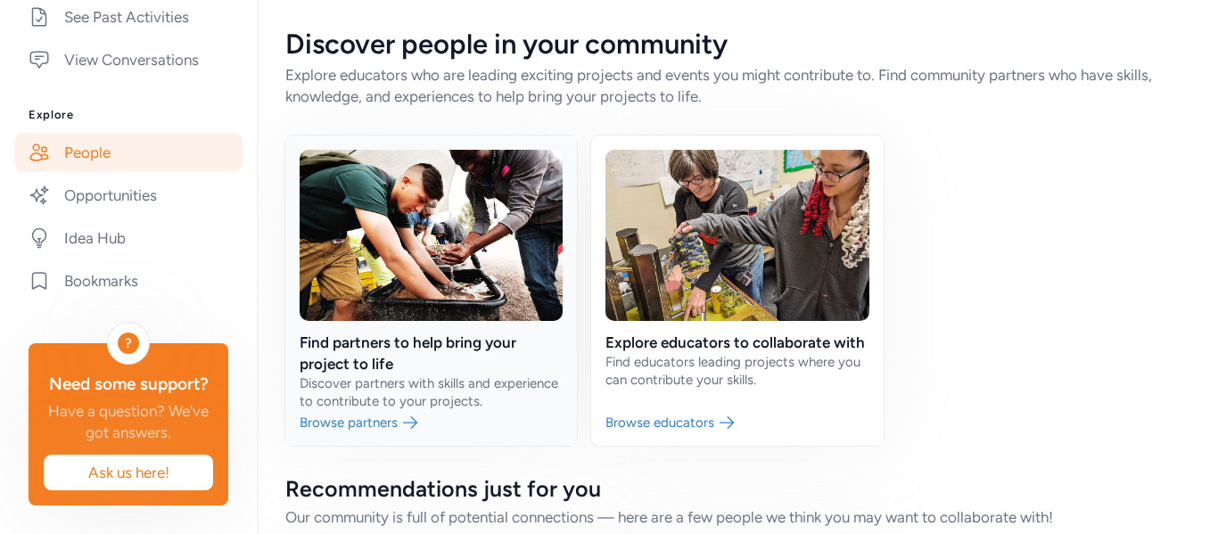
click at [469, 251] on link at bounding box center [431, 291] width 292 height 310
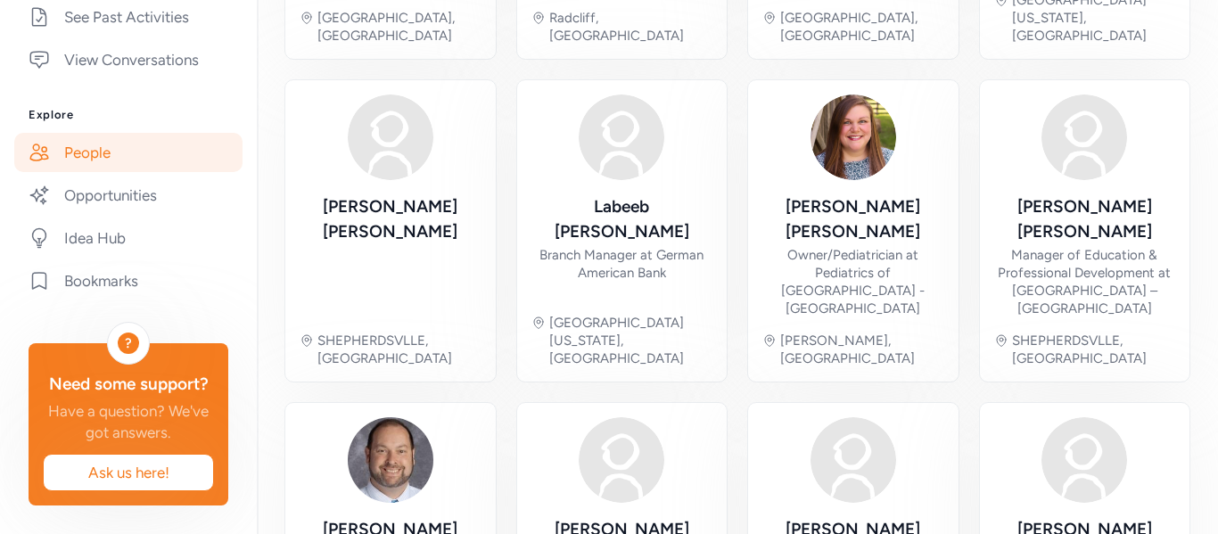
scroll to position [765, 0]
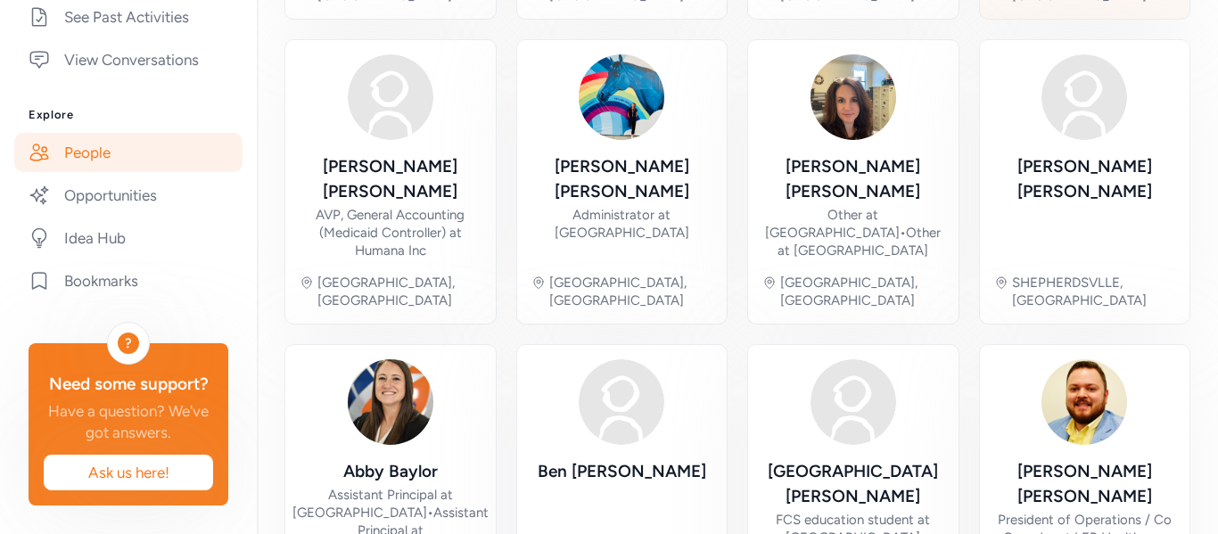
scroll to position [801, 0]
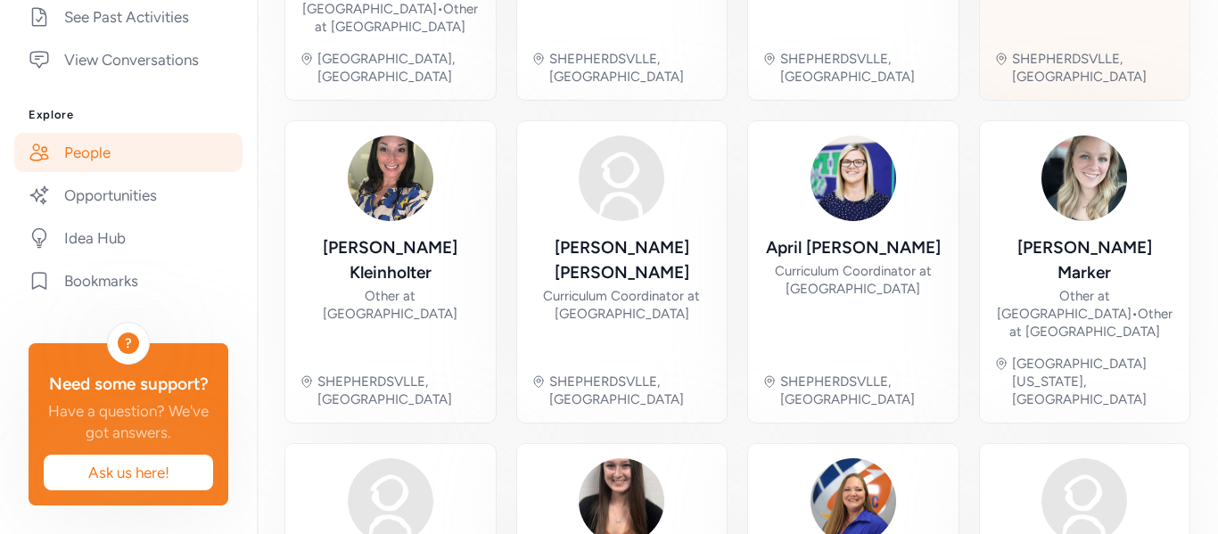
scroll to position [783, 0]
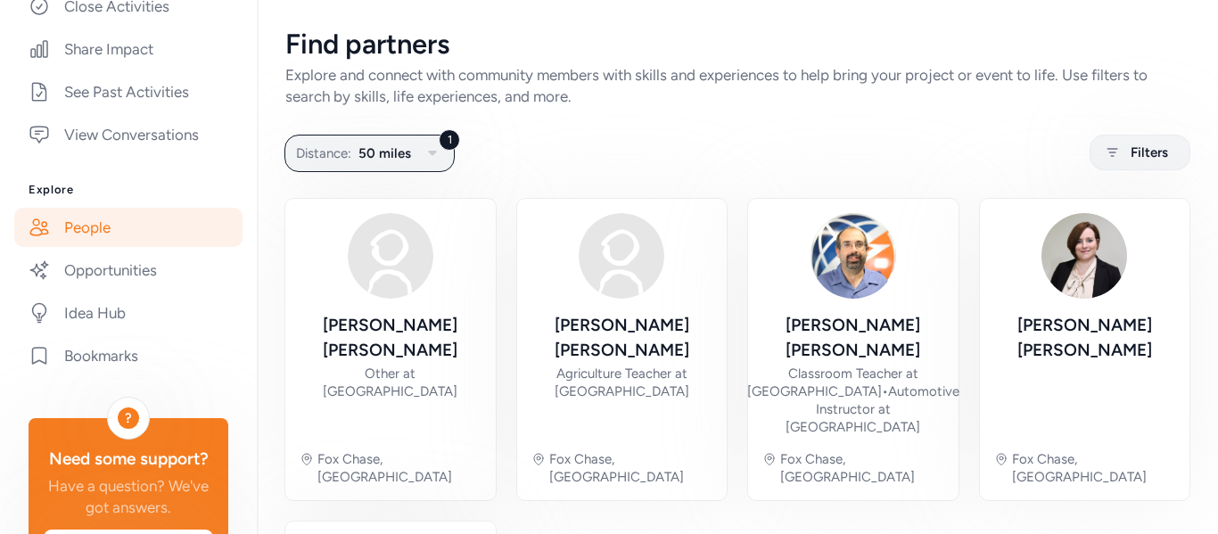
scroll to position [481, 0]
click at [108, 314] on link "Idea Hub" at bounding box center [128, 314] width 228 height 39
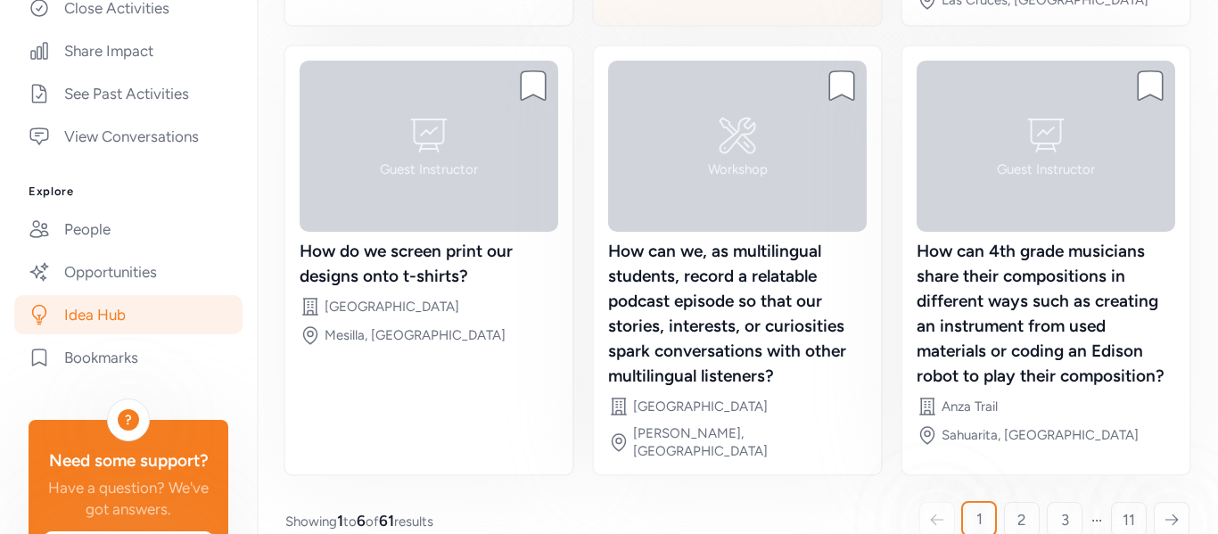
scroll to position [624, 0]
click at [1010, 501] on link "2" at bounding box center [1022, 519] width 36 height 36
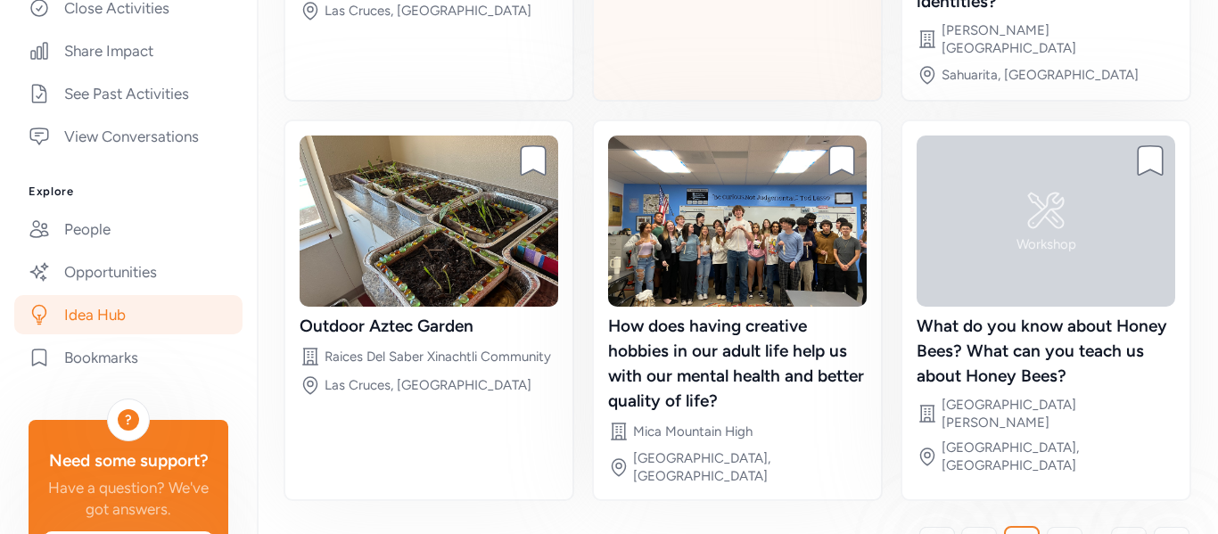
scroll to position [553, 0]
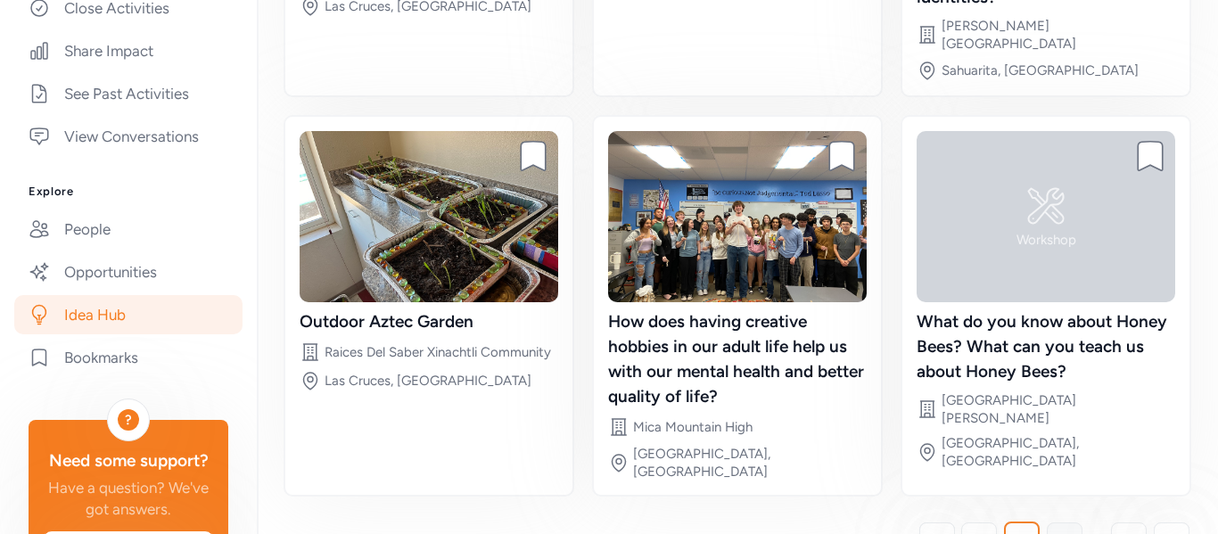
click at [1062, 530] on span "3" at bounding box center [1065, 540] width 8 height 21
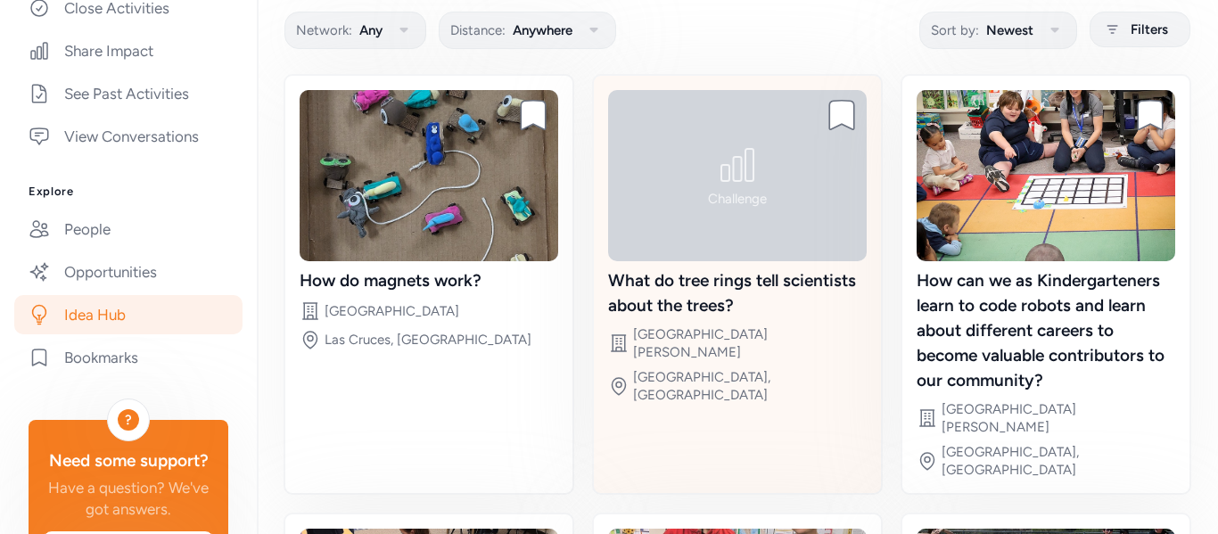
scroll to position [151, 0]
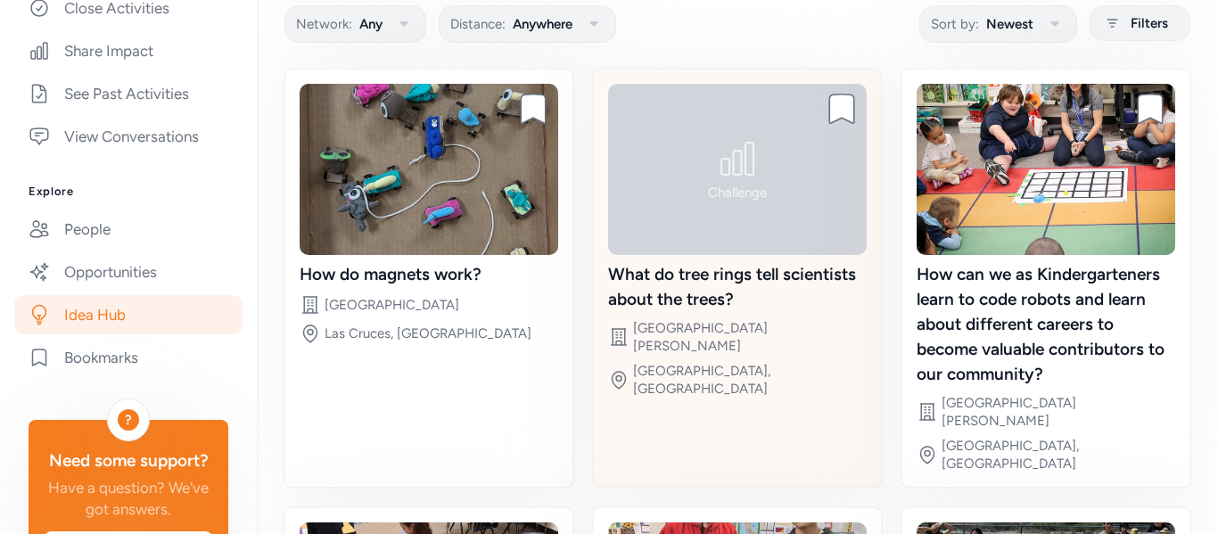
click at [634, 282] on div "What do tree rings tell scientists about the trees?" at bounding box center [737, 287] width 259 height 50
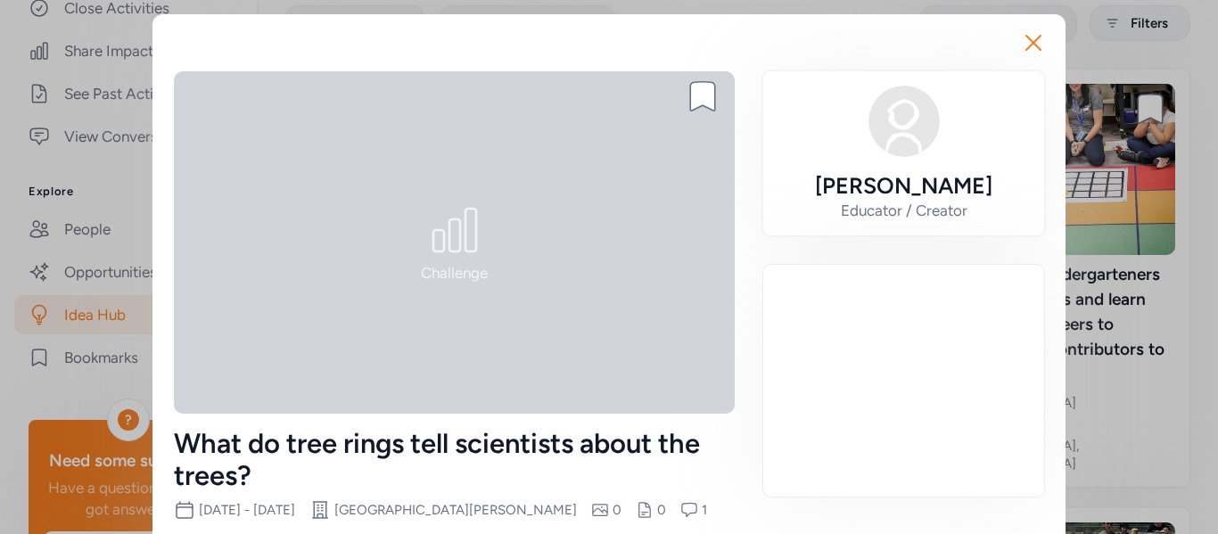
click at [633, 282] on div "Challenge" at bounding box center [454, 242] width 561 height 342
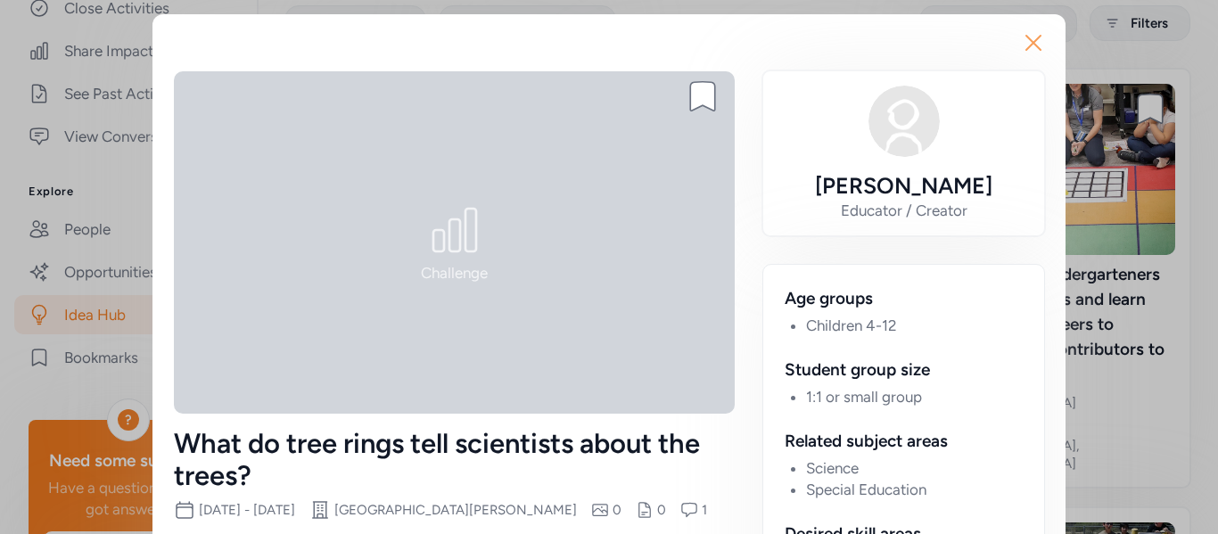
click at [1024, 45] on icon "button" at bounding box center [1033, 43] width 29 height 29
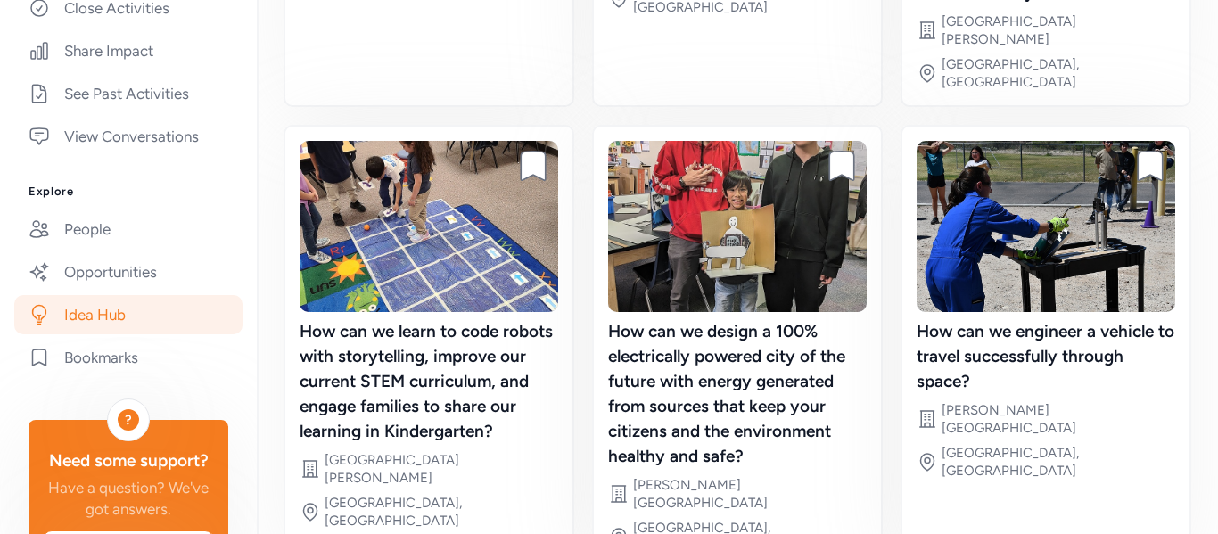
scroll to position [603, 0]
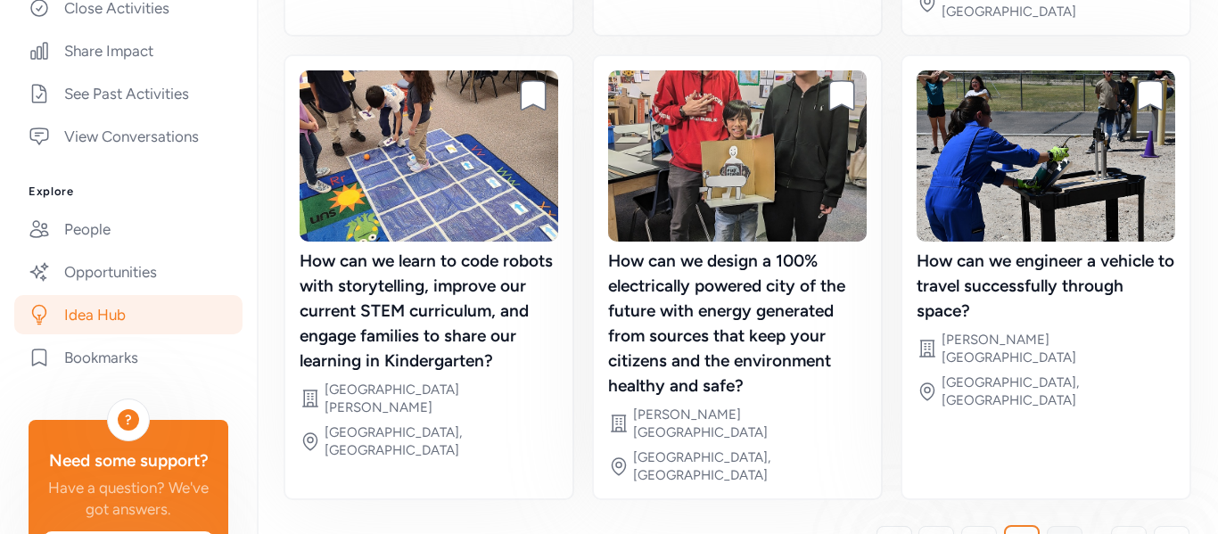
click at [1068, 533] on span "4" at bounding box center [1065, 543] width 10 height 21
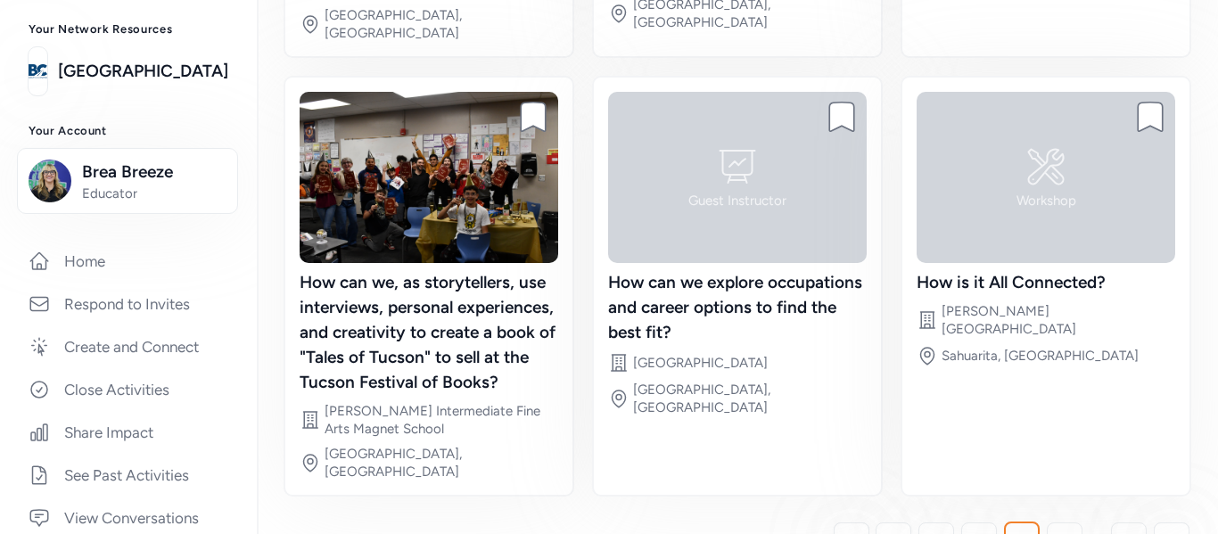
scroll to position [102, 0]
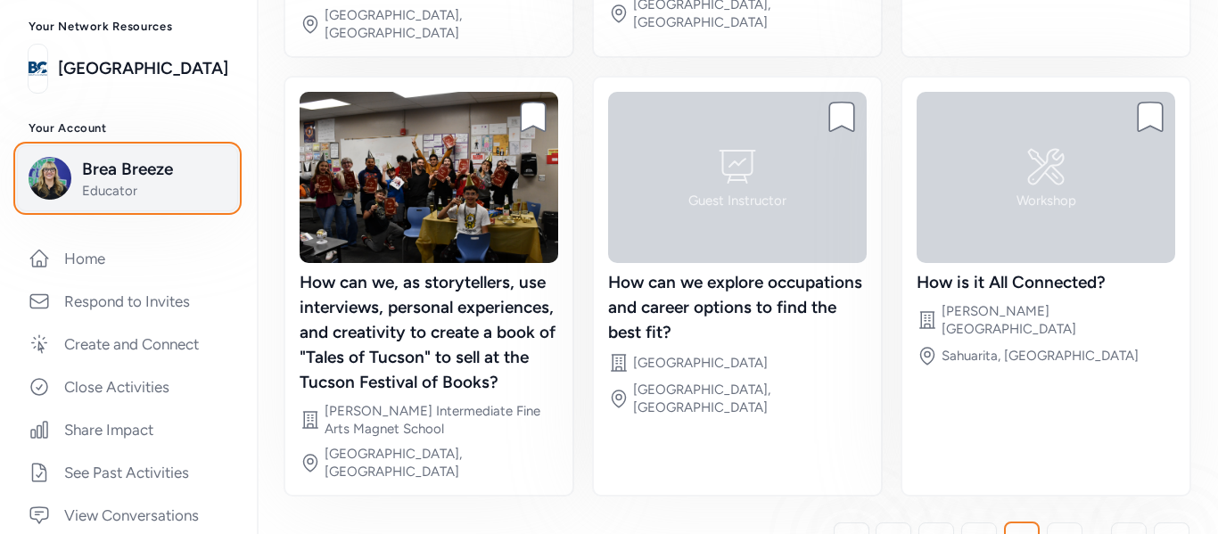
click at [80, 177] on div "Brea Breeze Educator" at bounding box center [128, 178] width 198 height 43
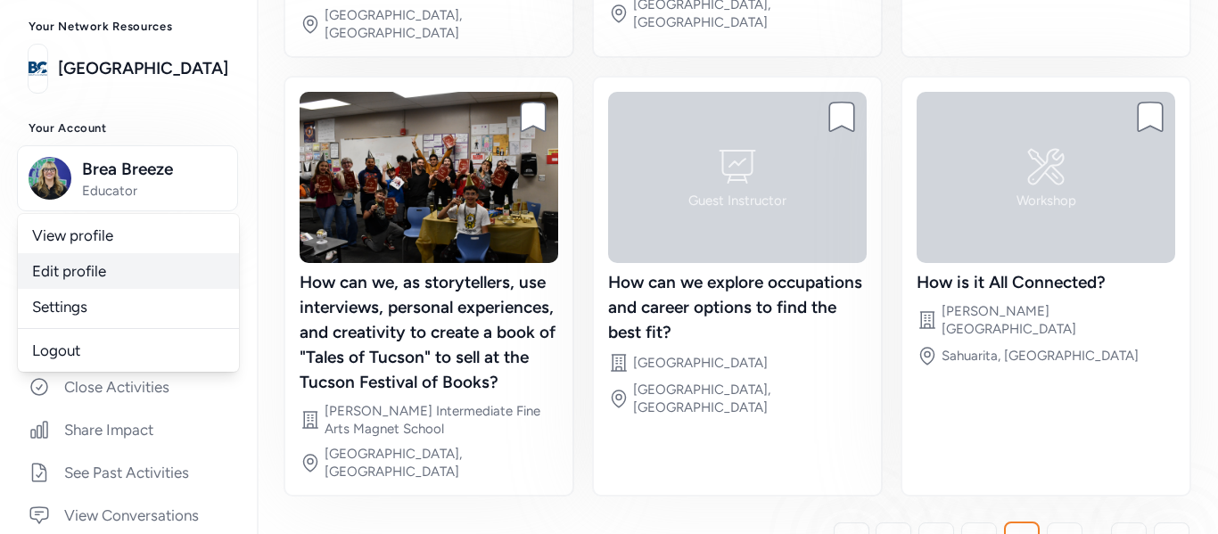
click at [102, 275] on link "Edit profile" at bounding box center [128, 271] width 221 height 36
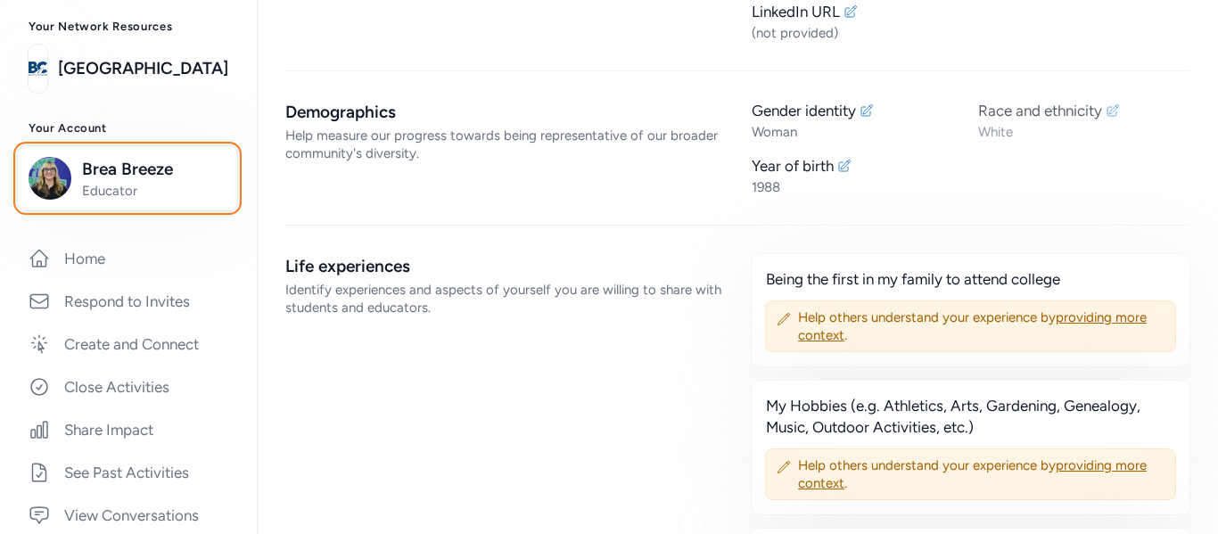
scroll to position [746, 0]
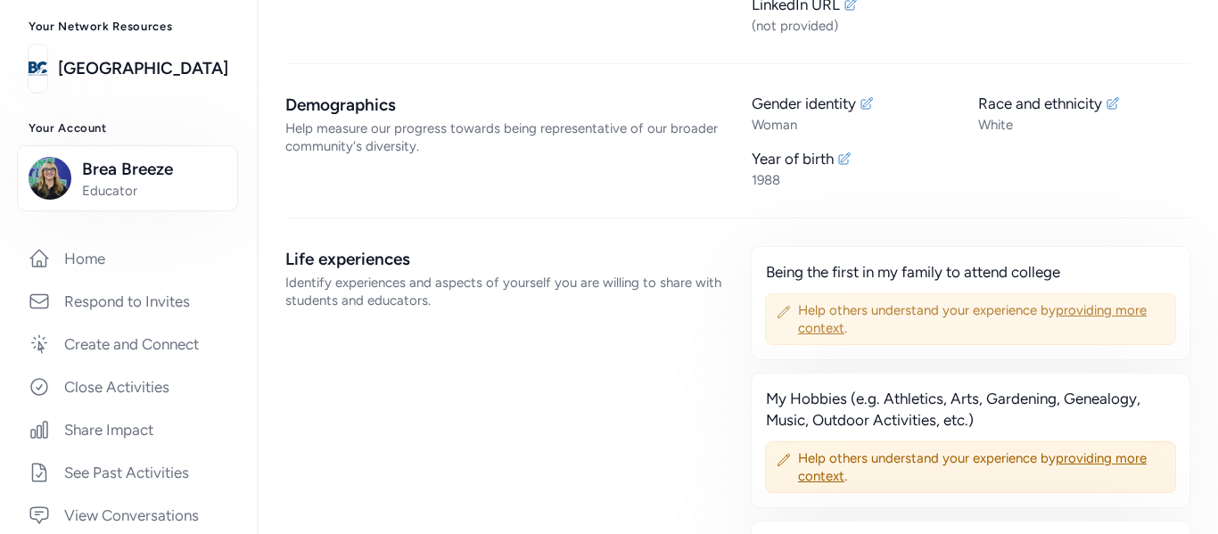
click at [1086, 308] on span "providing more context" at bounding box center [972, 319] width 349 height 34
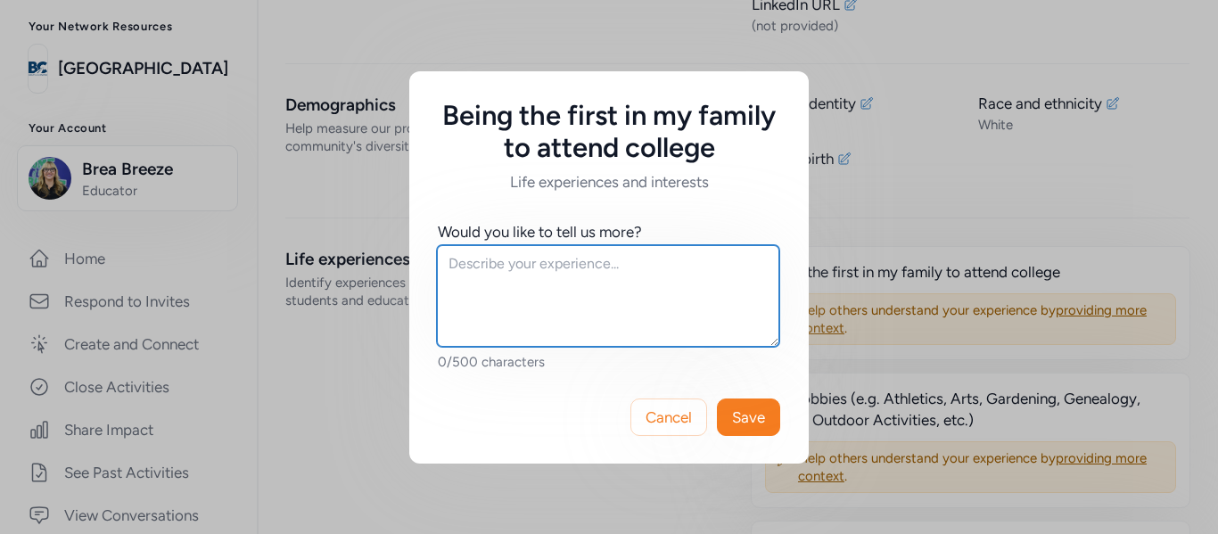
click at [575, 341] on textarea at bounding box center [608, 296] width 342 height 102
type textarea "G"
type textarea "i"
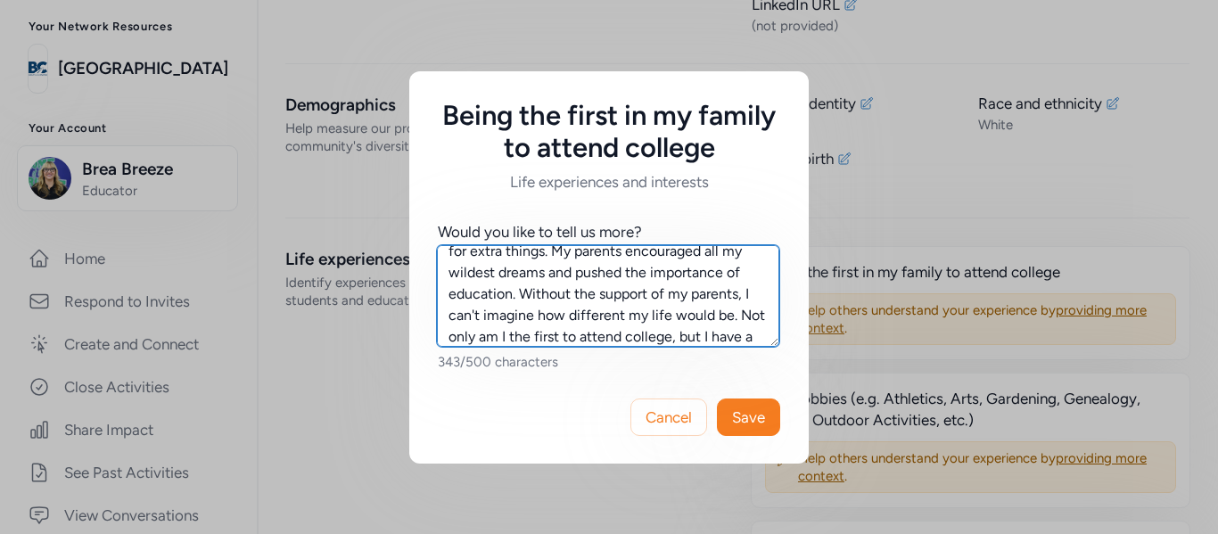
scroll to position [77, 0]
click at [453, 334] on textarea "I grew up in a one-working-parent home. We were taken care of as children, but …" at bounding box center [608, 296] width 342 height 102
click at [580, 341] on textarea "I grew up in a one-working-parent home. We were taken care of as children, but …" at bounding box center [608, 296] width 342 height 102
type textarea "I grew up in a one-working-parent home. We were taken care of as children, but …"
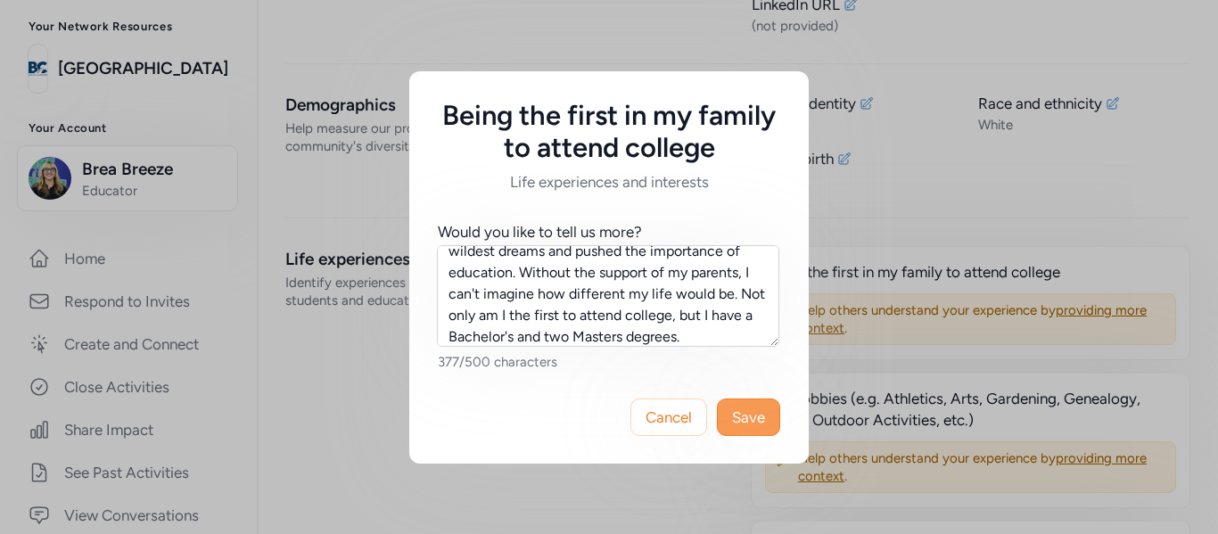
click at [753, 422] on span "Save" at bounding box center [748, 417] width 33 height 21
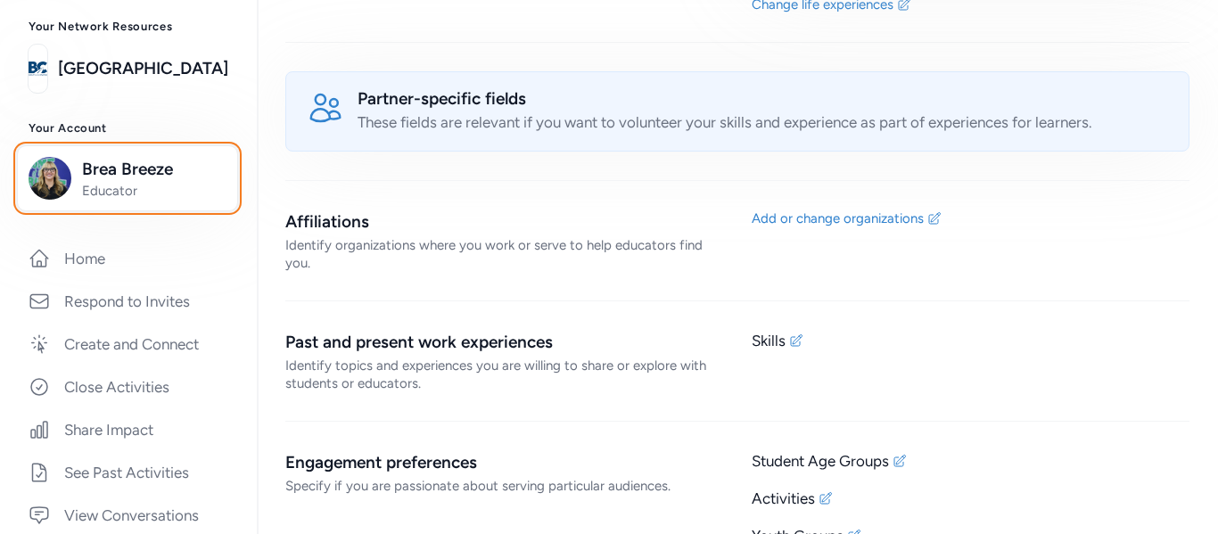
scroll to position [1472, 0]
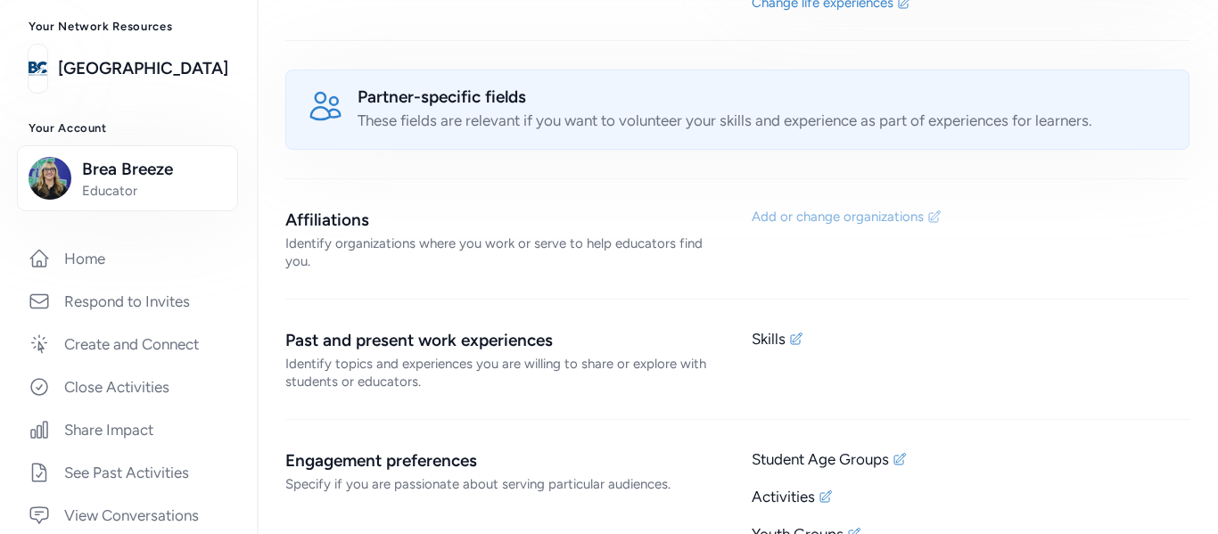
click at [855, 217] on div "Add or change organizations" at bounding box center [838, 217] width 172 height 18
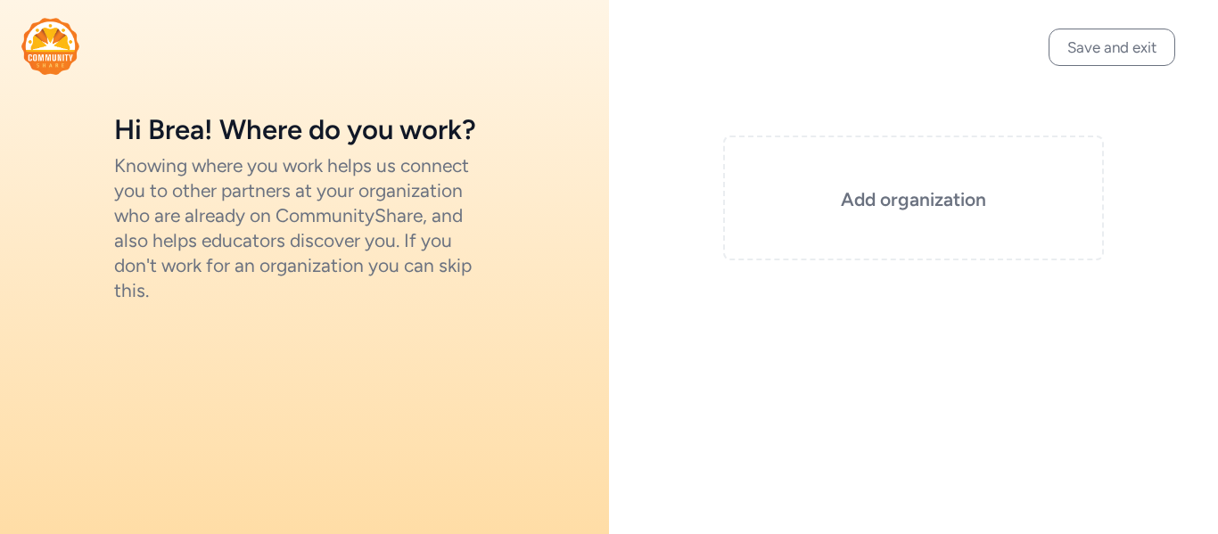
click at [855, 217] on div "Add organization" at bounding box center [913, 198] width 381 height 125
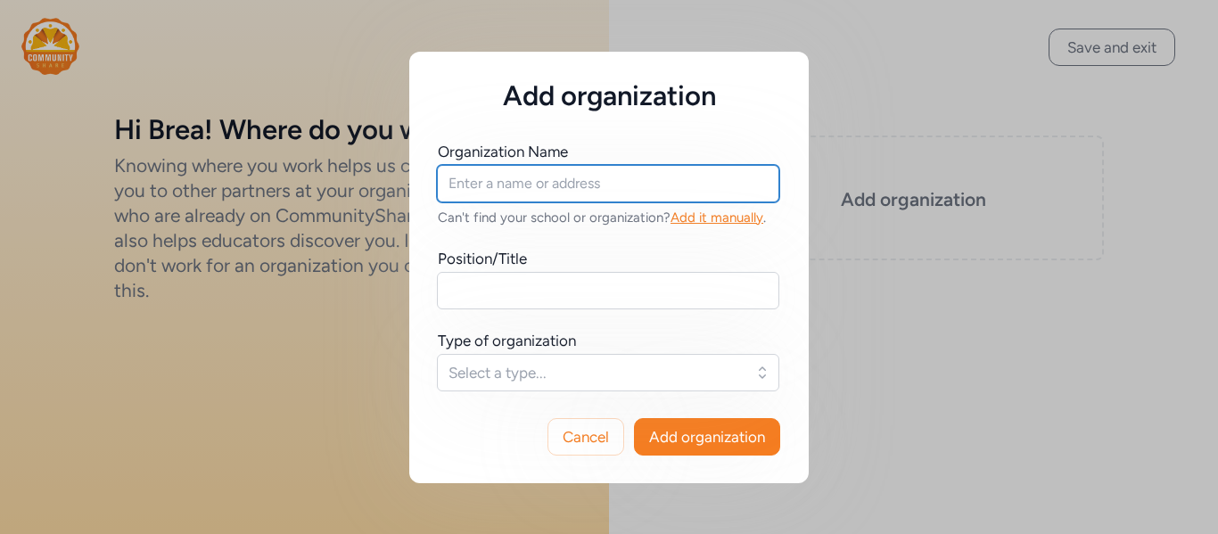
click at [629, 187] on input "text" at bounding box center [608, 183] width 342 height 37
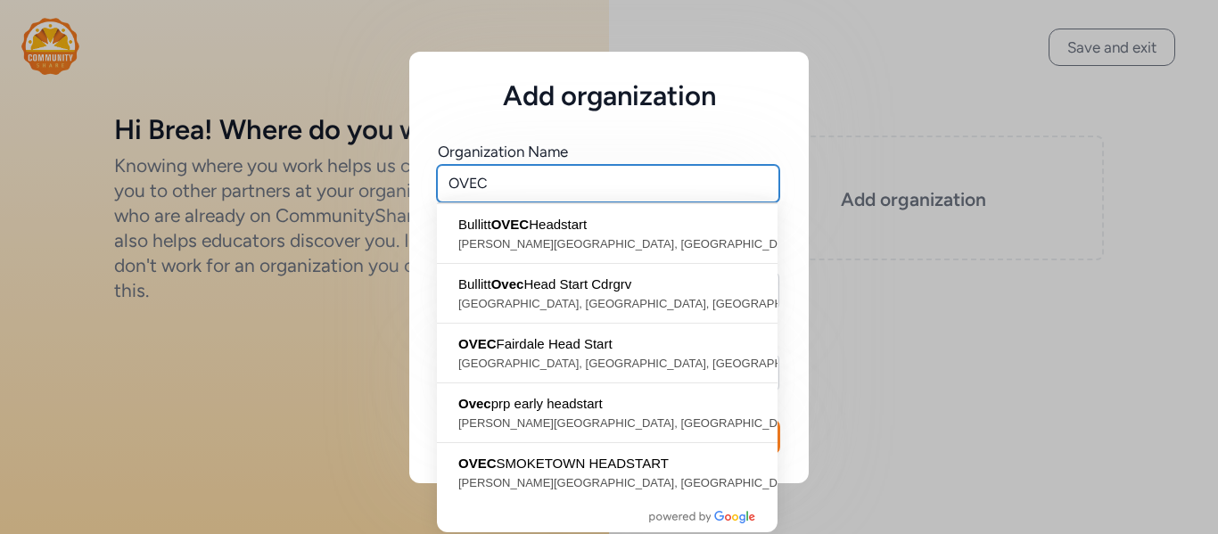
type input "OVEC"
click at [914, 312] on div "Add organization Organization Name OVEC Can't find your school or organization?…" at bounding box center [609, 267] width 1218 height 534
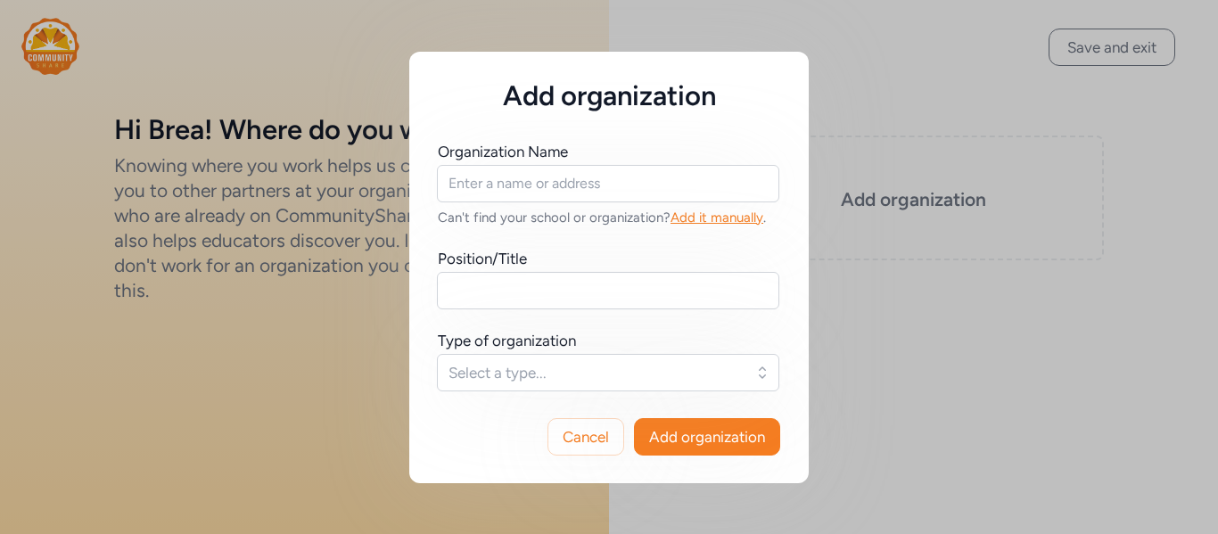
click at [606, 467] on div "Cancel Add organization" at bounding box center [608, 437] width 399 height 93
click at [587, 450] on button "Cancel" at bounding box center [585, 436] width 77 height 37
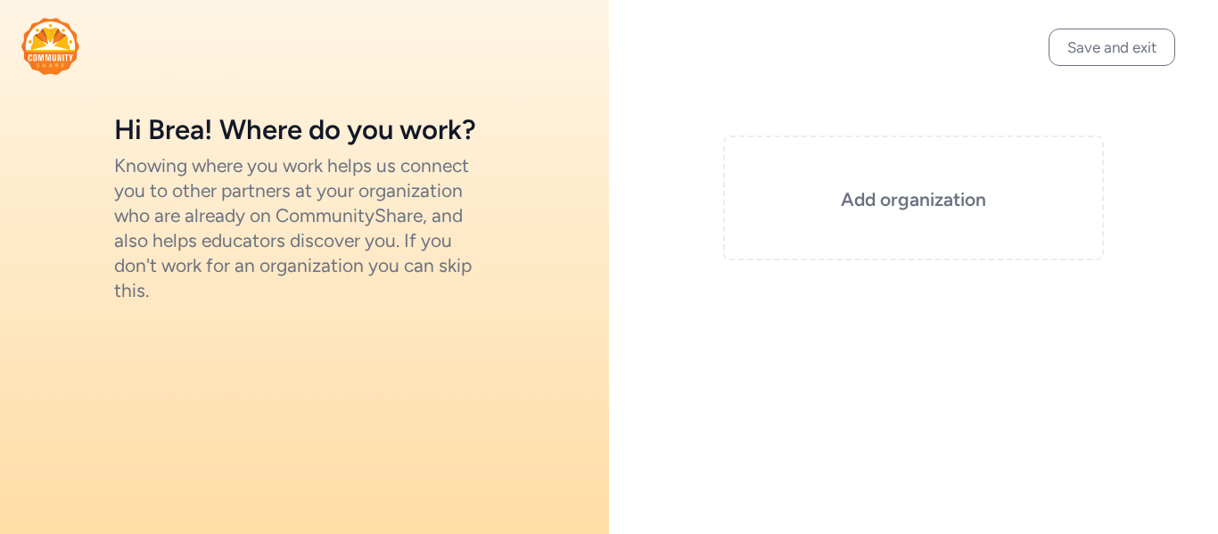
click at [1113, 73] on div "Add organization" at bounding box center [913, 187] width 609 height 374
click at [1103, 42] on button "Save and exit" at bounding box center [1112, 47] width 127 height 37
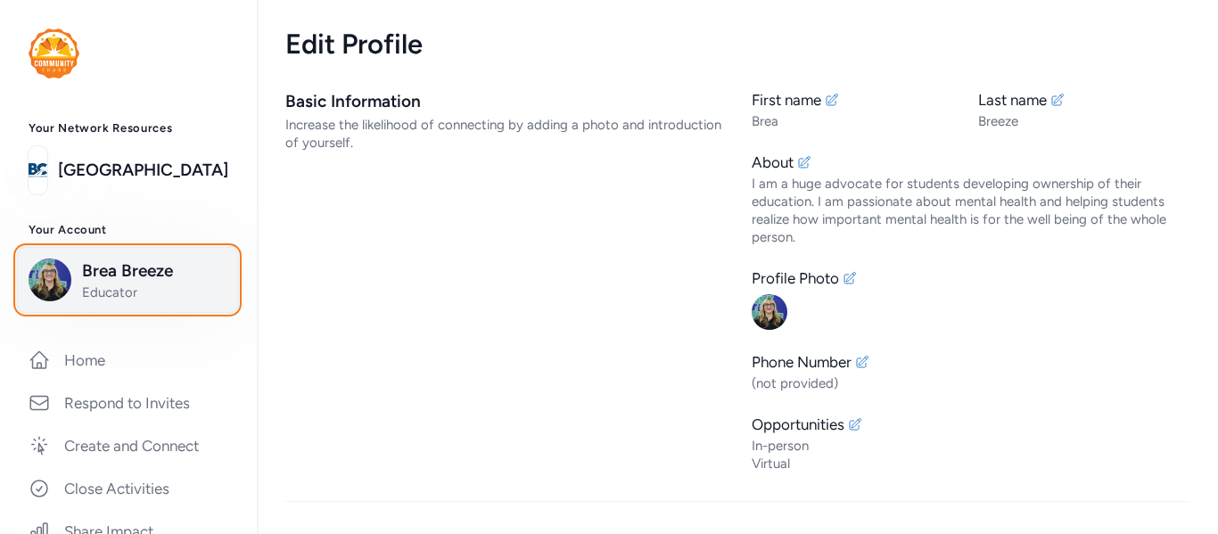
click at [89, 306] on button "Brea Breeze Educator" at bounding box center [127, 280] width 221 height 66
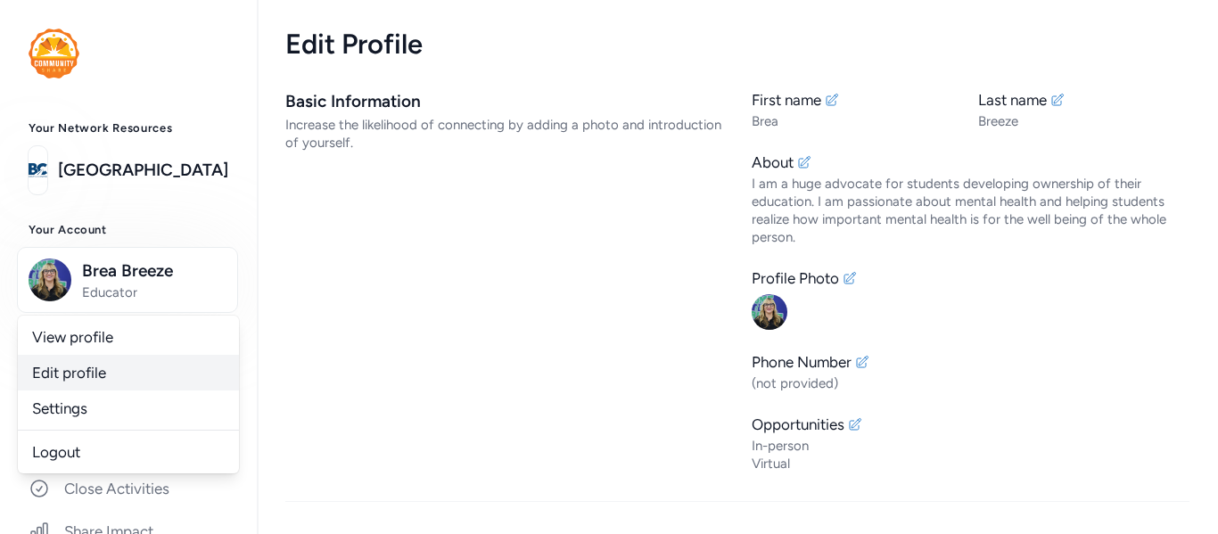
click at [98, 371] on link "Edit profile" at bounding box center [128, 373] width 221 height 36
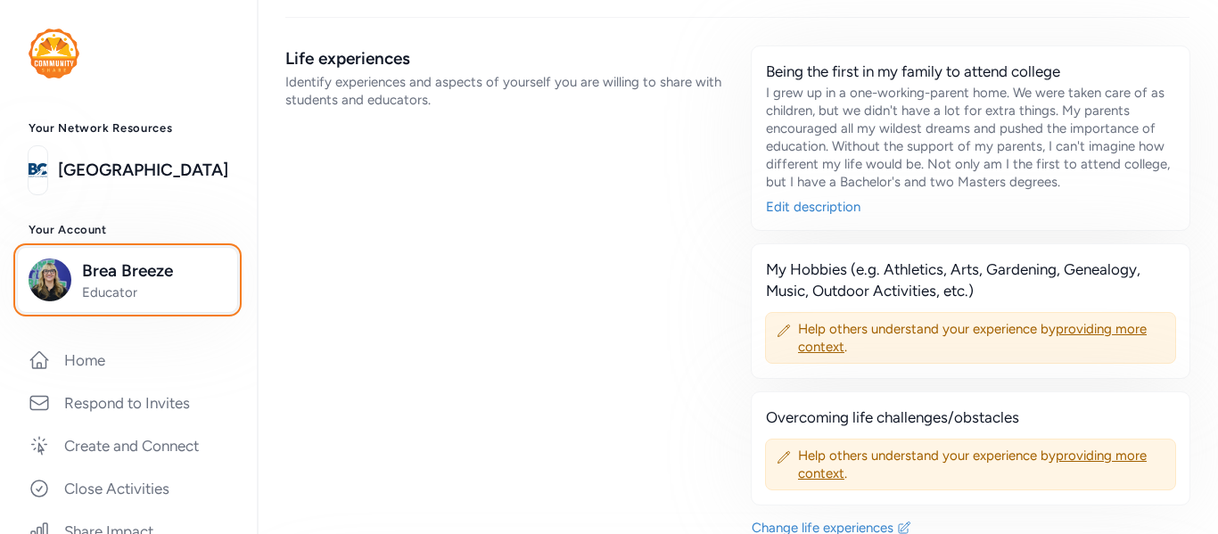
scroll to position [946, 0]
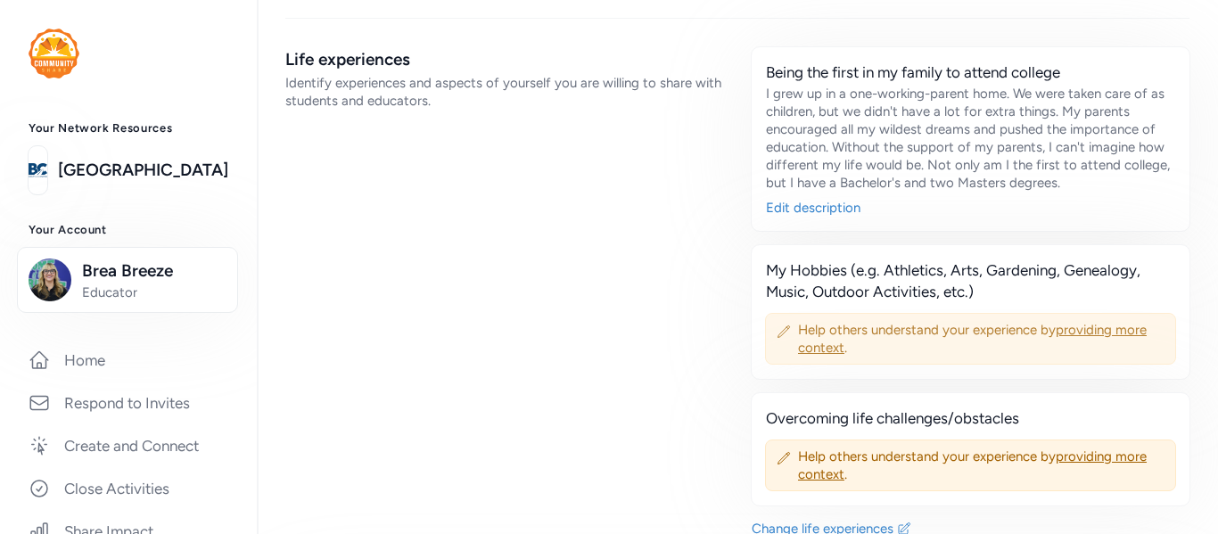
click at [789, 329] on icon at bounding box center [784, 332] width 14 height 14
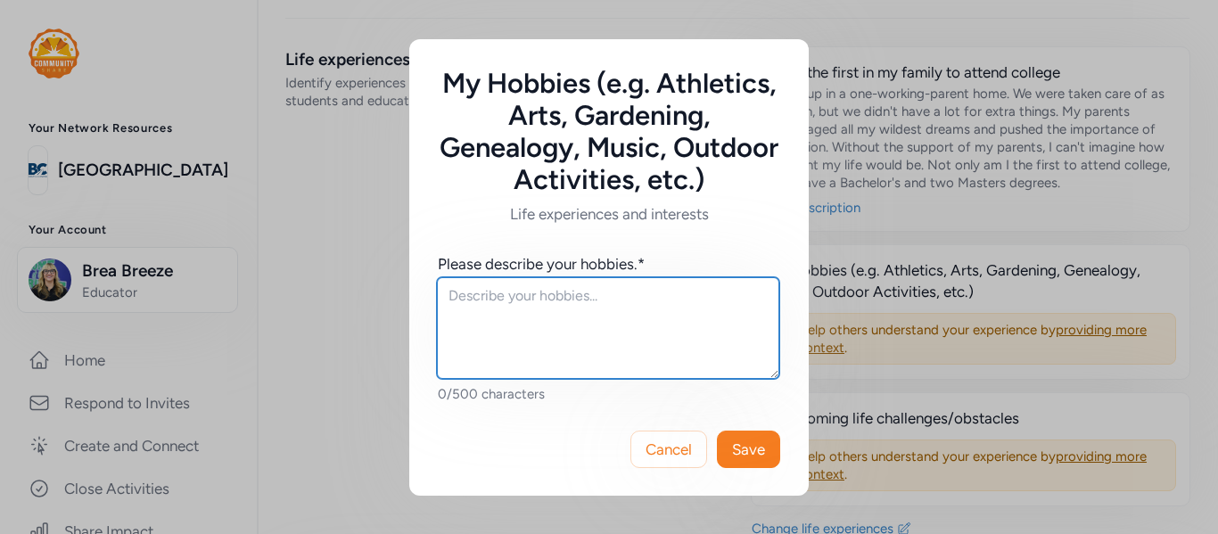
click at [604, 289] on textarea at bounding box center [608, 328] width 342 height 102
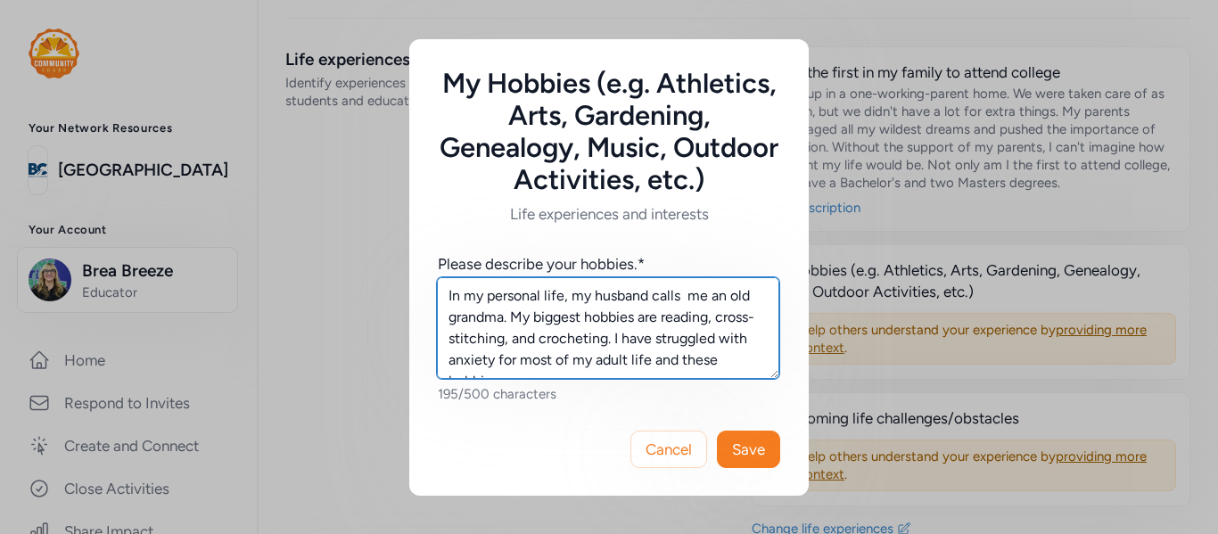
scroll to position [12, 0]
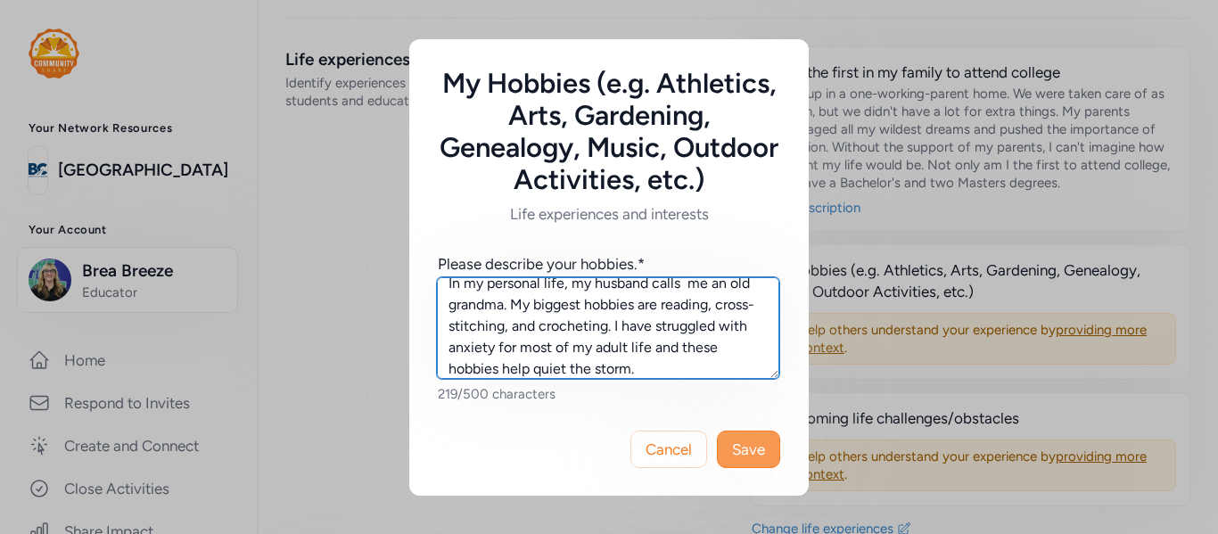
type textarea "In my personal life, my husband calls me an old grandma. My biggest hobbies are…"
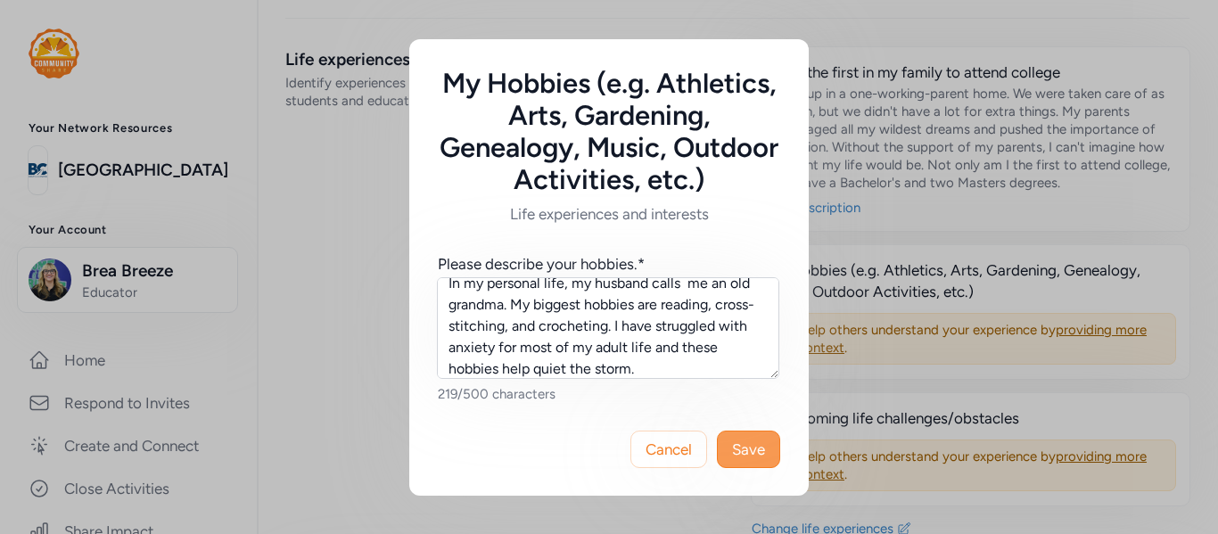
click at [748, 431] on button "Save" at bounding box center [748, 449] width 63 height 37
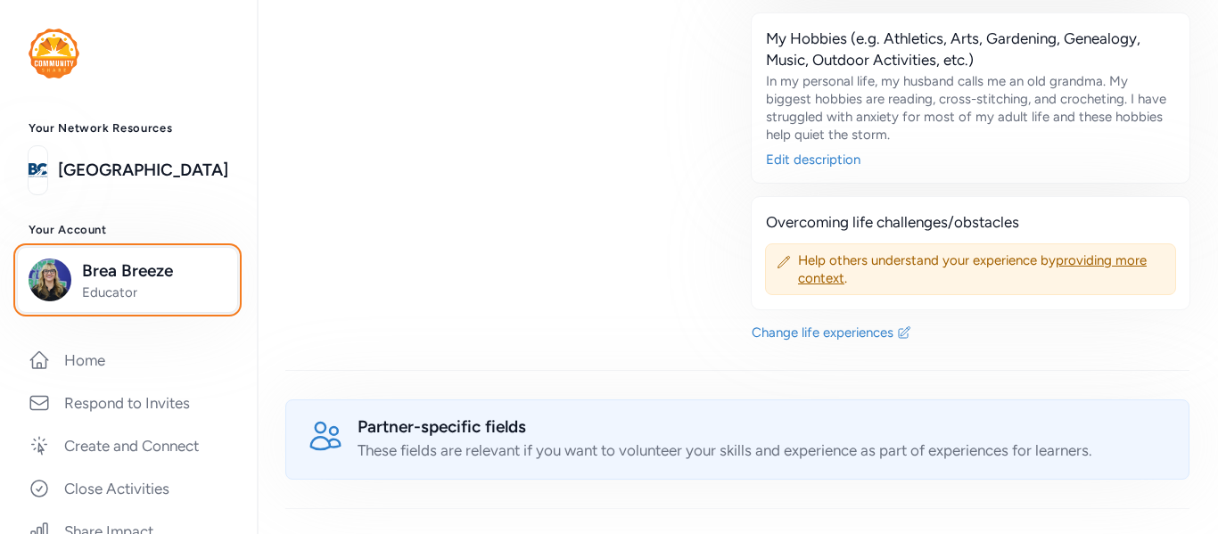
scroll to position [1181, 0]
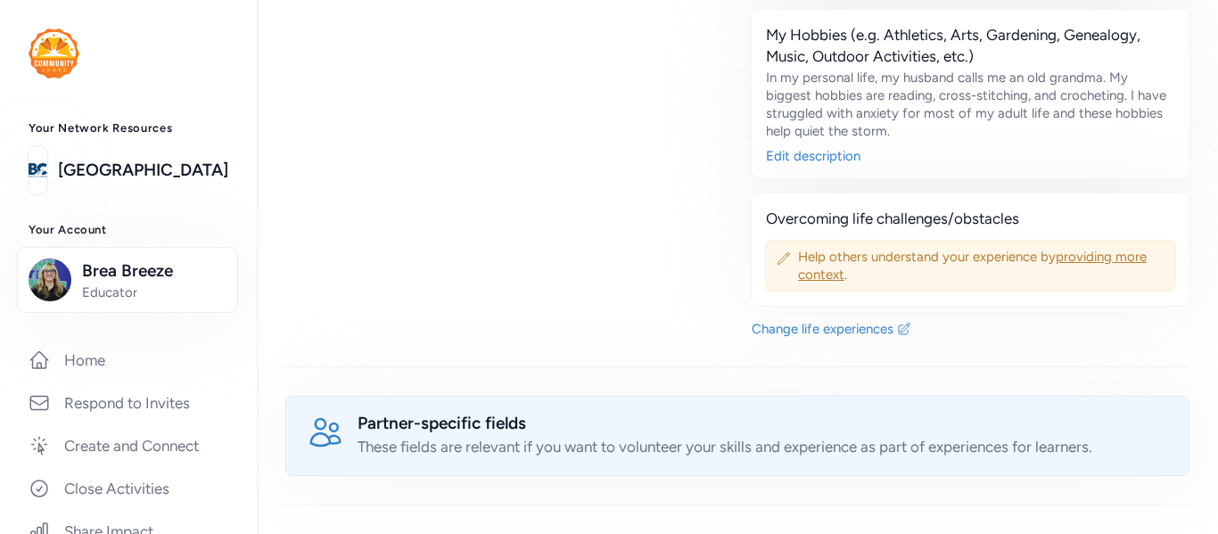
click at [809, 281] on span "providing more context" at bounding box center [972, 266] width 349 height 34
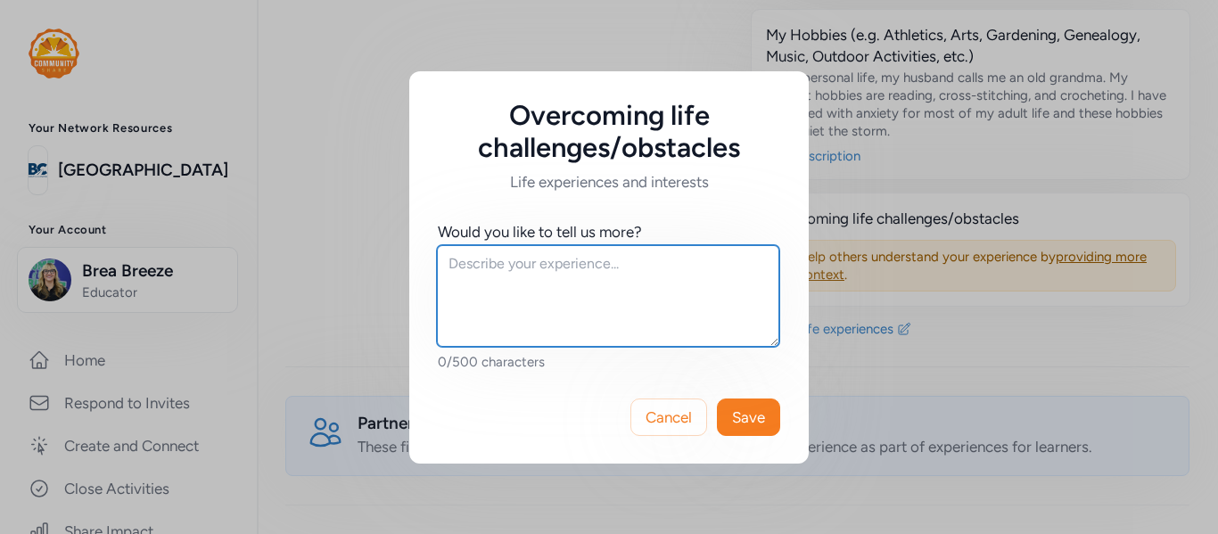
click at [671, 266] on textarea at bounding box center [608, 296] width 342 height 102
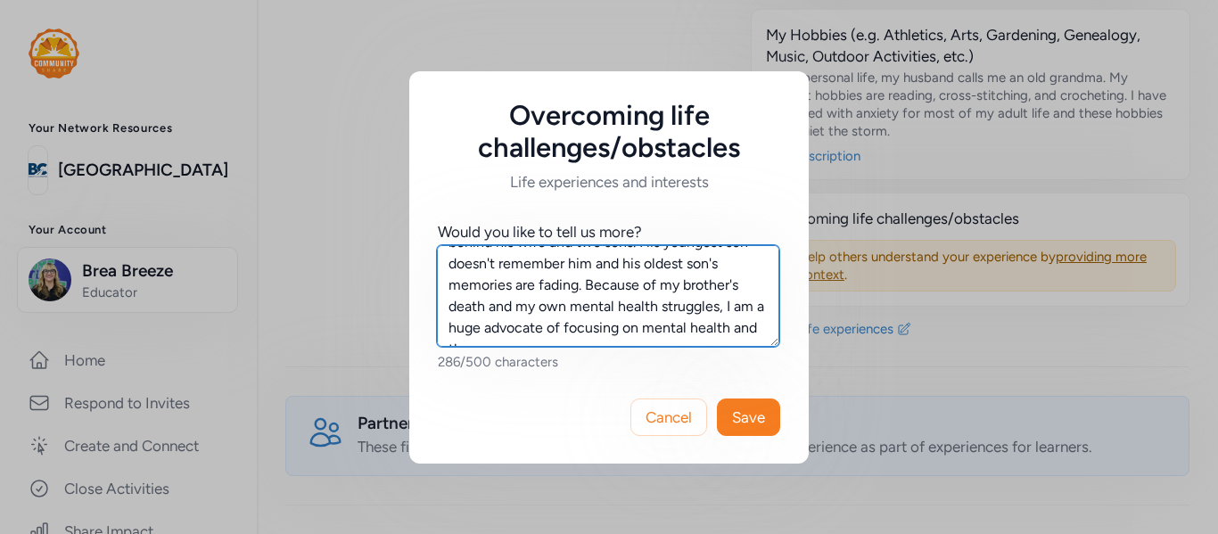
scroll to position [55, 0]
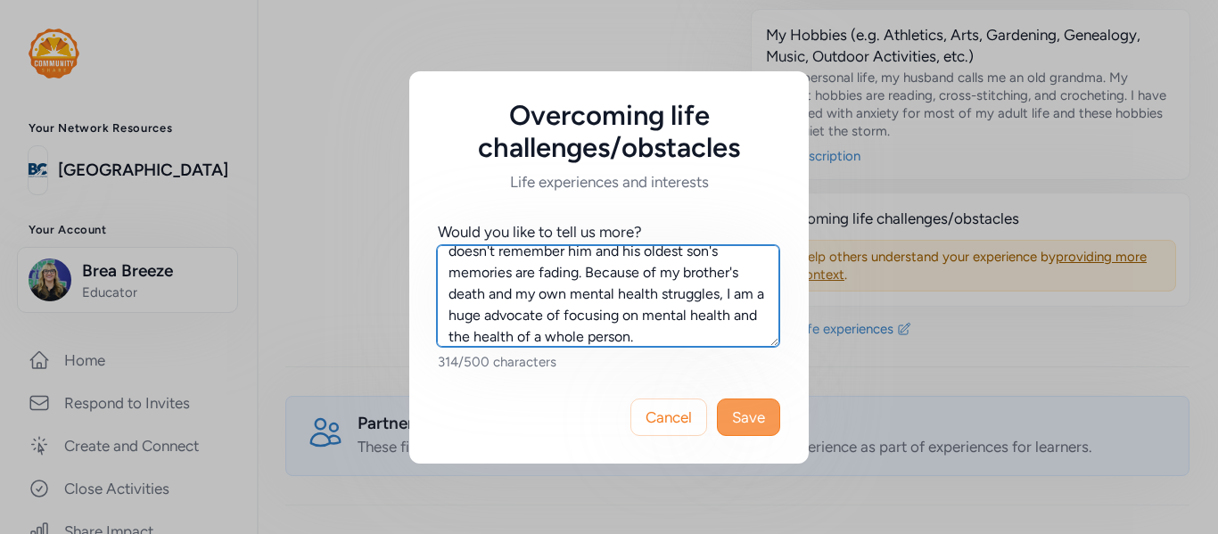
type textarea "In [DATE] I lost my brother to suicide. He left behind his wife and two sons. H…"
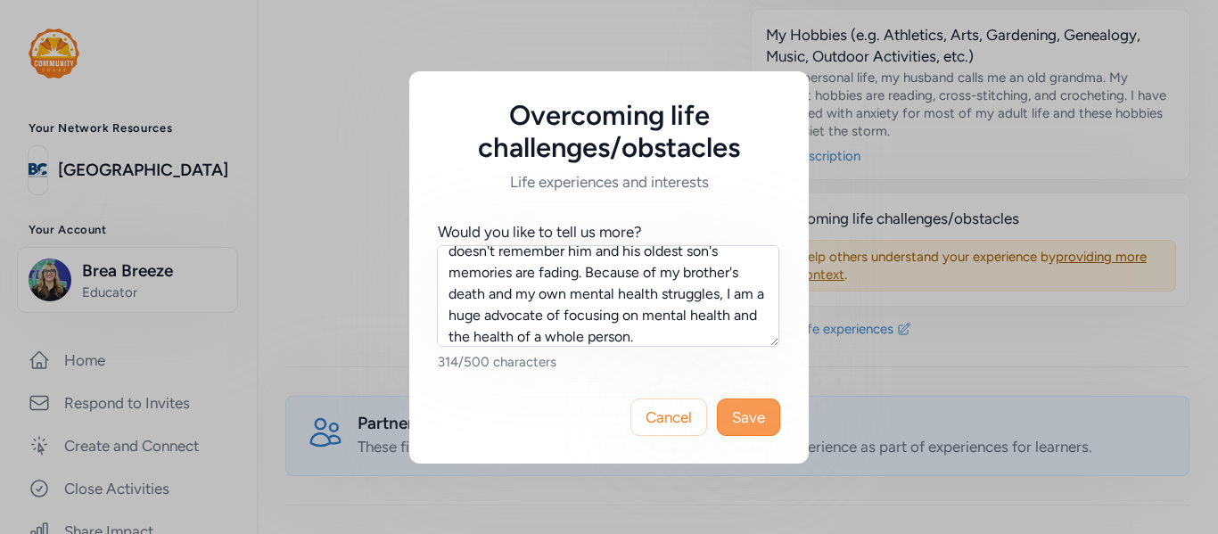
click at [748, 409] on span "Save" at bounding box center [748, 417] width 33 height 21
